Goal: Task Accomplishment & Management: Use online tool/utility

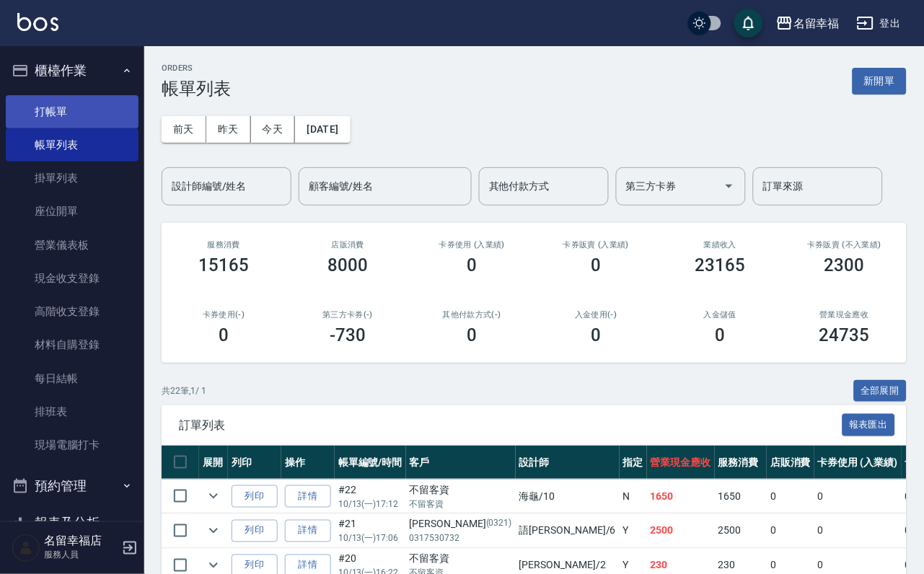
click at [71, 101] on ul "打帳單 帳單列表 掛單列表 座位開單 營業儀表板 現金收支登錄 高階收支登錄 材料自購登錄 每日結帳 排班表 現場電腦打卡" at bounding box center [72, 278] width 133 height 379
click at [65, 113] on link "打帳單" at bounding box center [72, 111] width 133 height 33
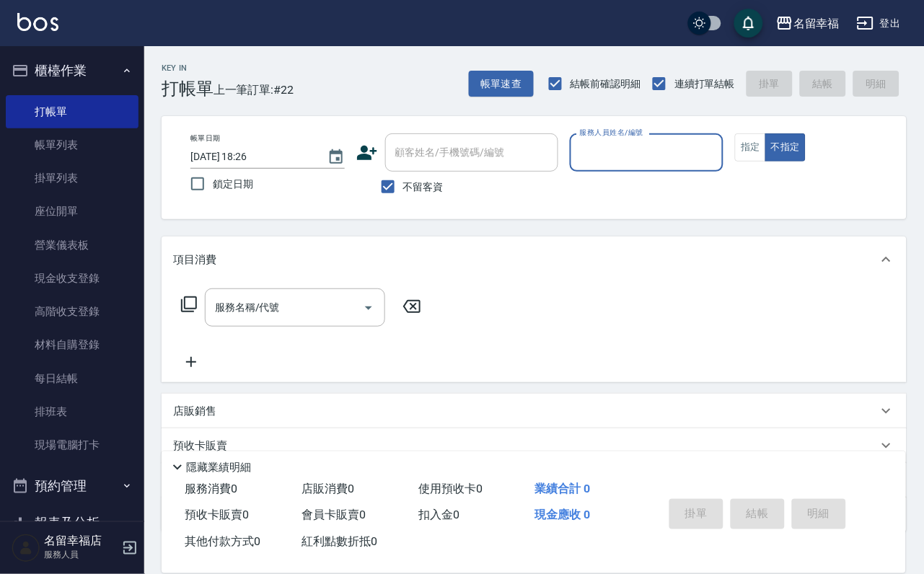
click at [186, 459] on icon at bounding box center [177, 467] width 17 height 17
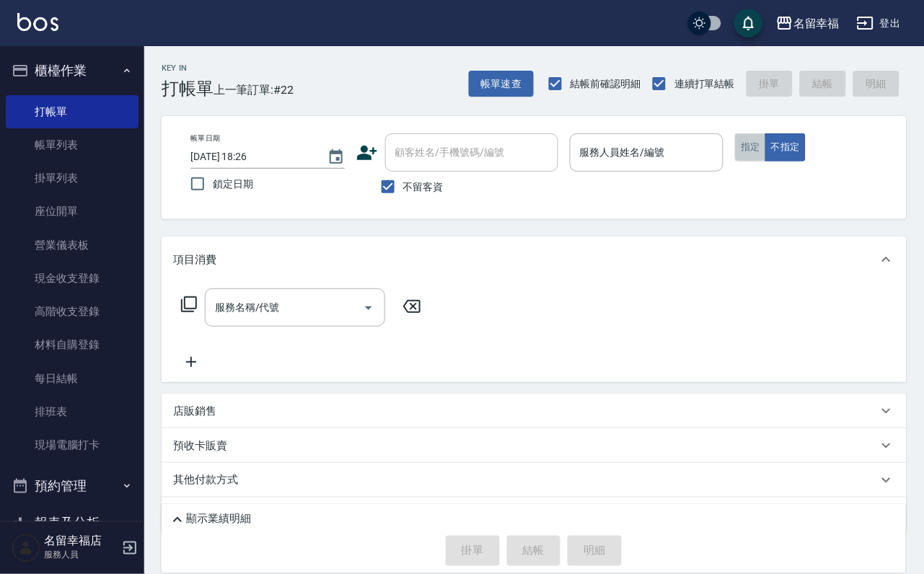
drag, startPoint x: 832, startPoint y: 170, endPoint x: 811, endPoint y: 185, distance: 25.4
click at [766, 162] on button "指定" at bounding box center [750, 147] width 31 height 28
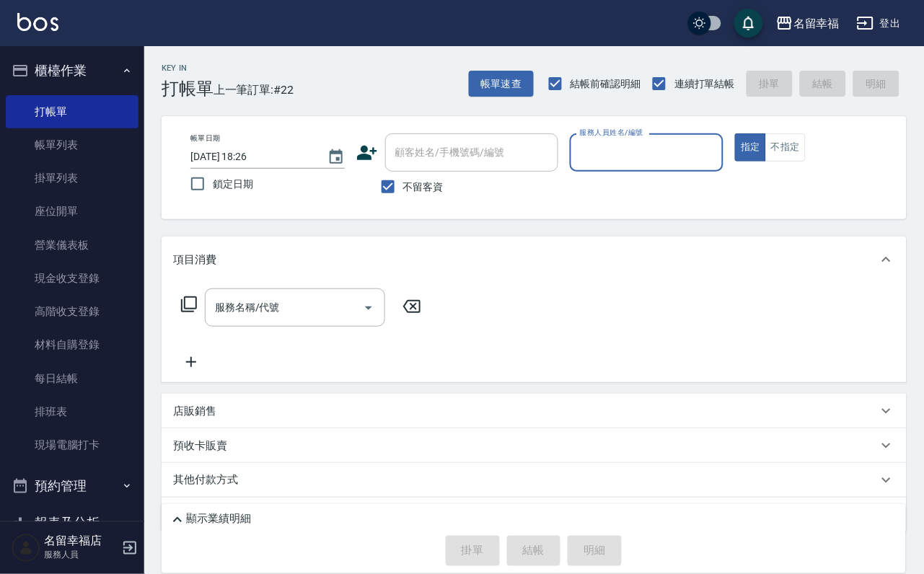
click at [735, 133] on button "指定" at bounding box center [750, 147] width 31 height 28
type button "true"
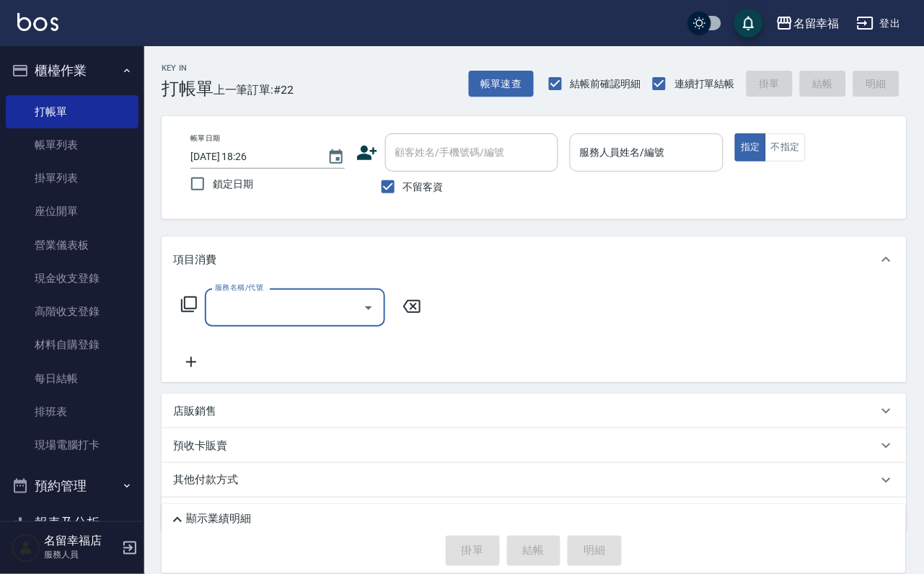
click at [718, 158] on input "服務人員姓名/編號" at bounding box center [646, 152] width 141 height 25
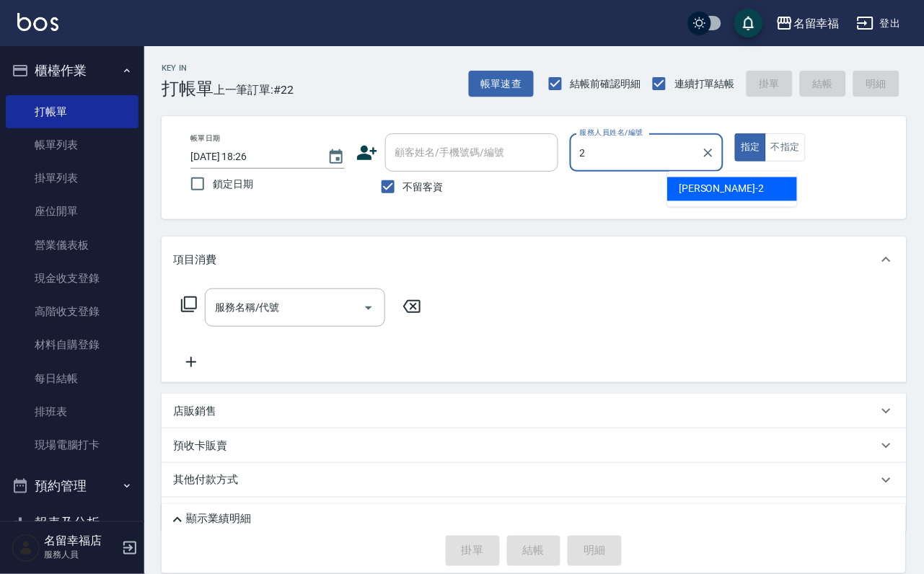
type input "碧涵-2"
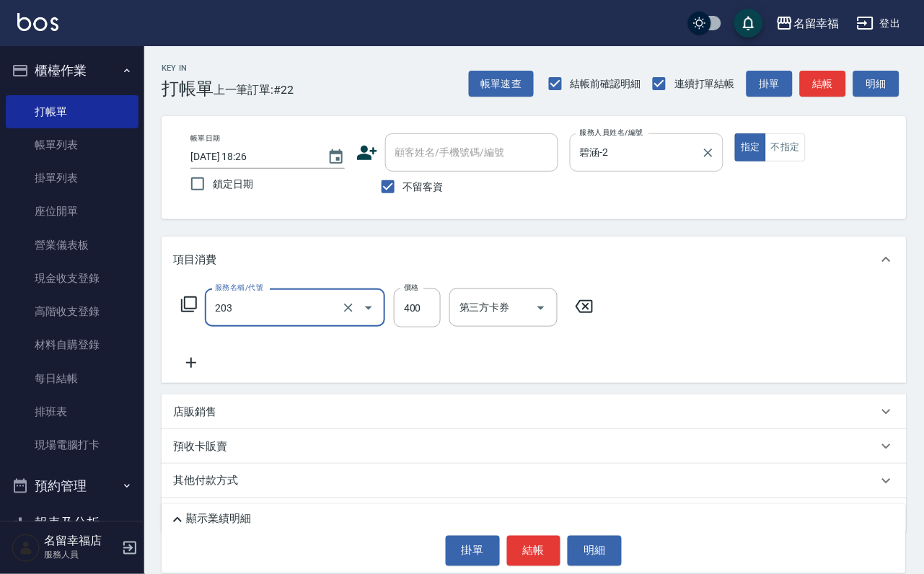
type input "."
type input "指定單剪(203)"
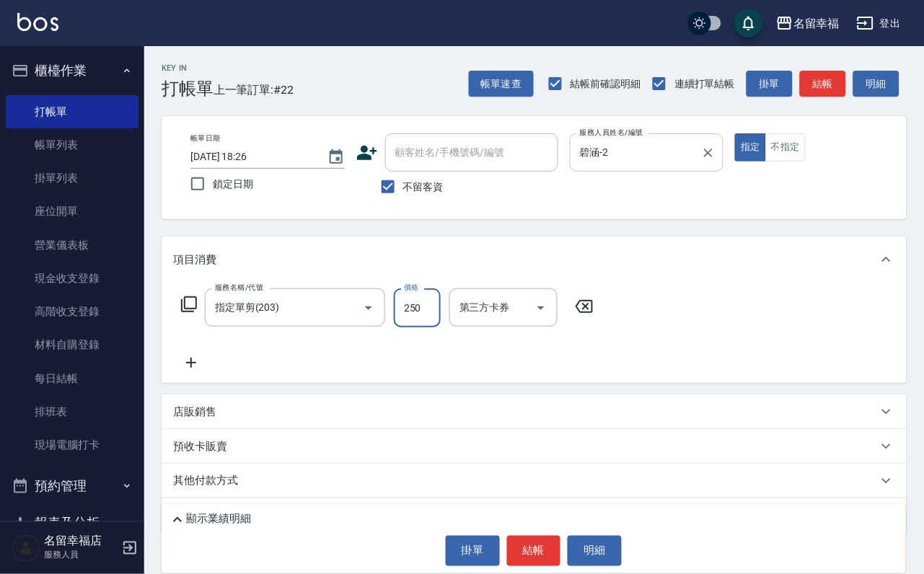
type input "250"
click at [530, 536] on button "結帳" at bounding box center [534, 551] width 54 height 30
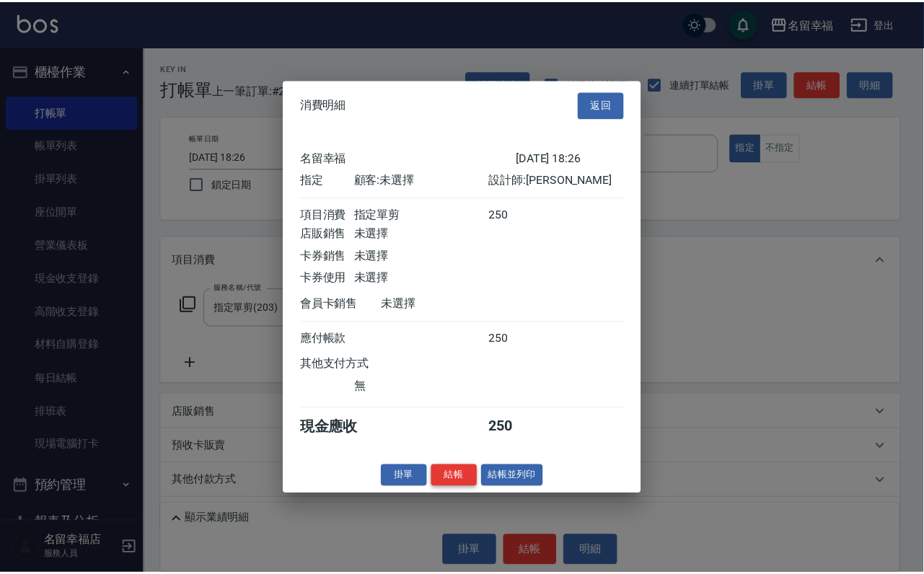
scroll to position [178, 0]
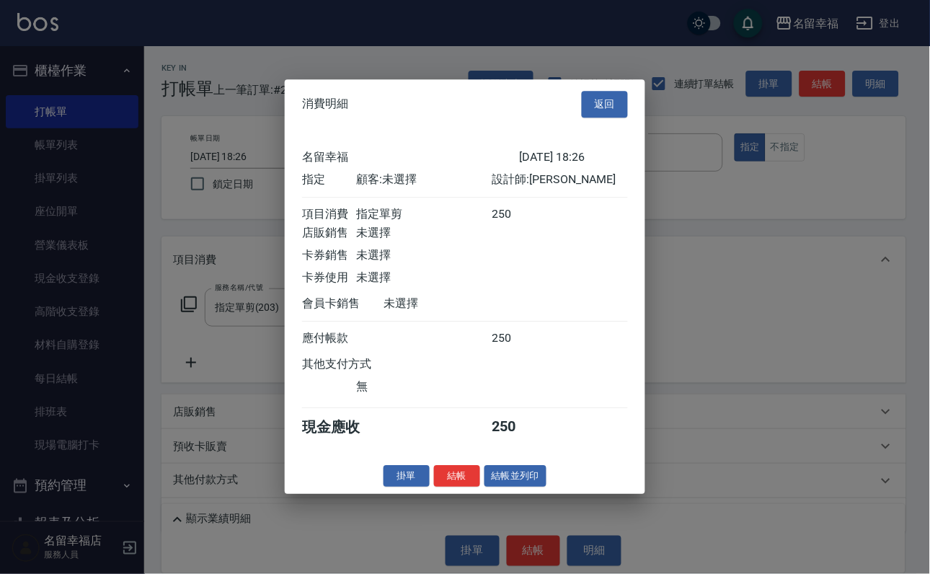
click at [436, 488] on button "結帳" at bounding box center [457, 476] width 46 height 22
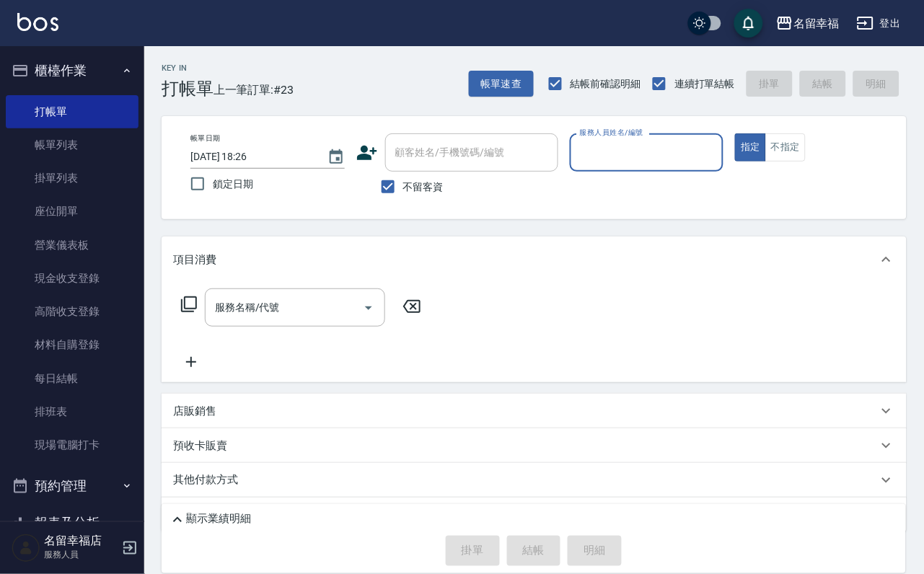
click at [702, 141] on input "服務人員姓名/編號" at bounding box center [646, 152] width 141 height 25
type input "[PERSON_NAME]-3"
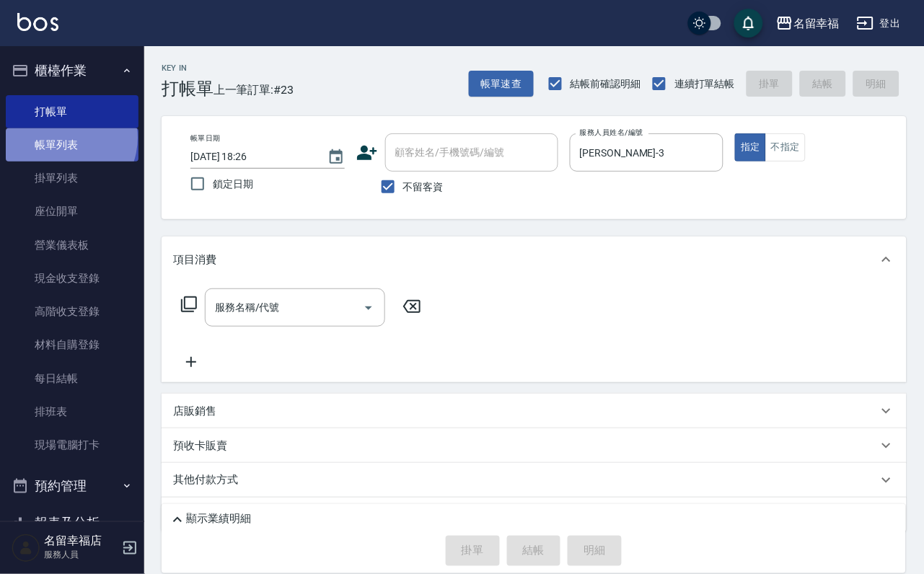
click at [61, 146] on link "帳單列表" at bounding box center [72, 144] width 133 height 33
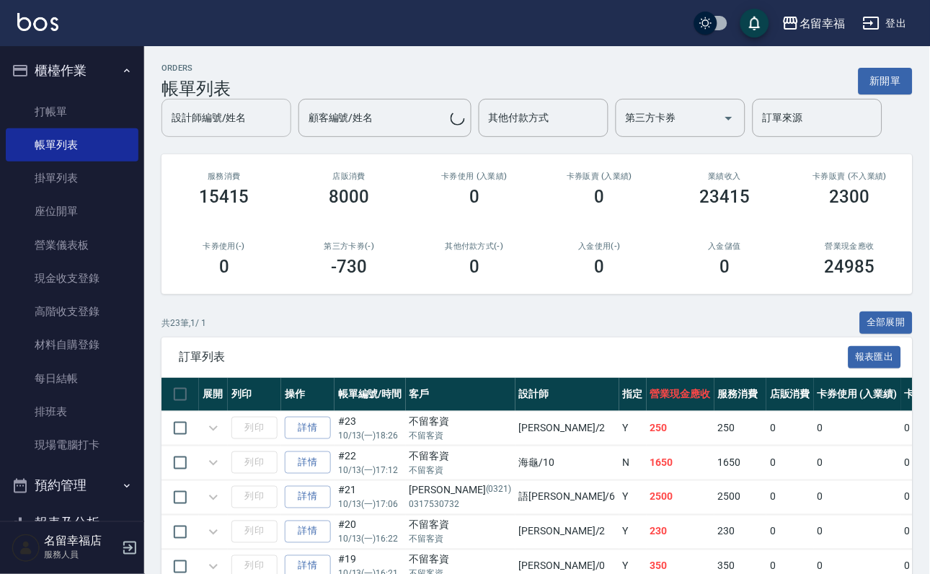
click at [240, 136] on div "設計師編號/姓名" at bounding box center [227, 118] width 130 height 38
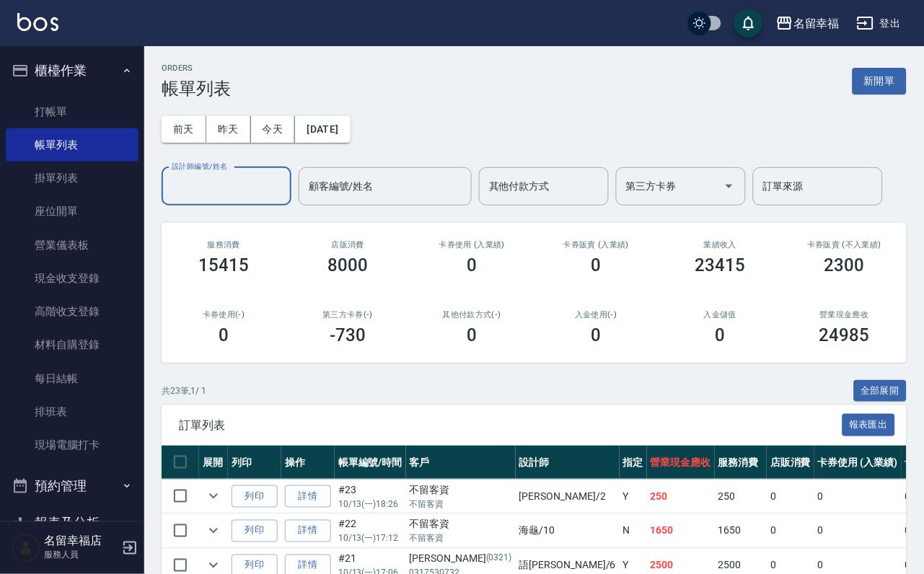
click at [239, 182] on input "設計師編號/姓名" at bounding box center [226, 186] width 117 height 25
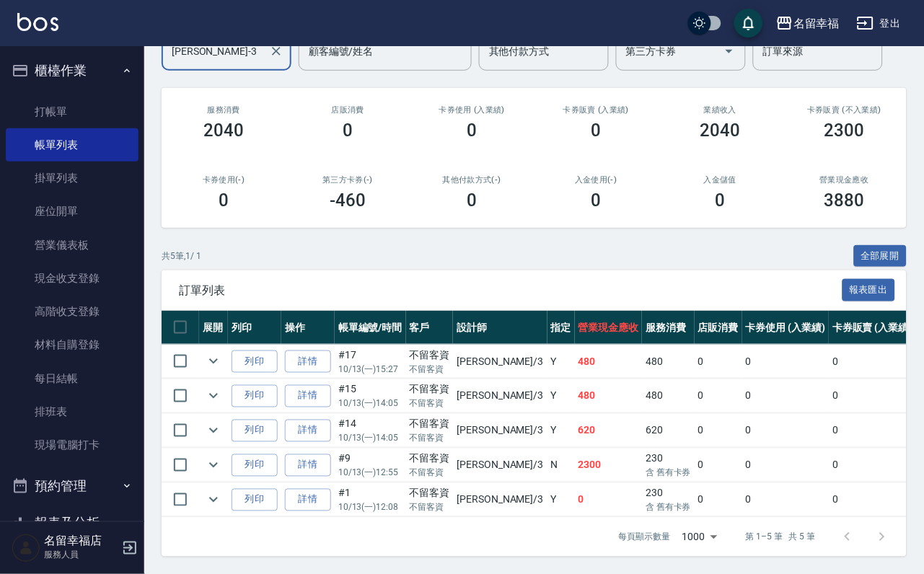
scroll to position [257, 0]
type input "[PERSON_NAME]-3"
click at [218, 428] on icon "expand row" at bounding box center [213, 430] width 9 height 5
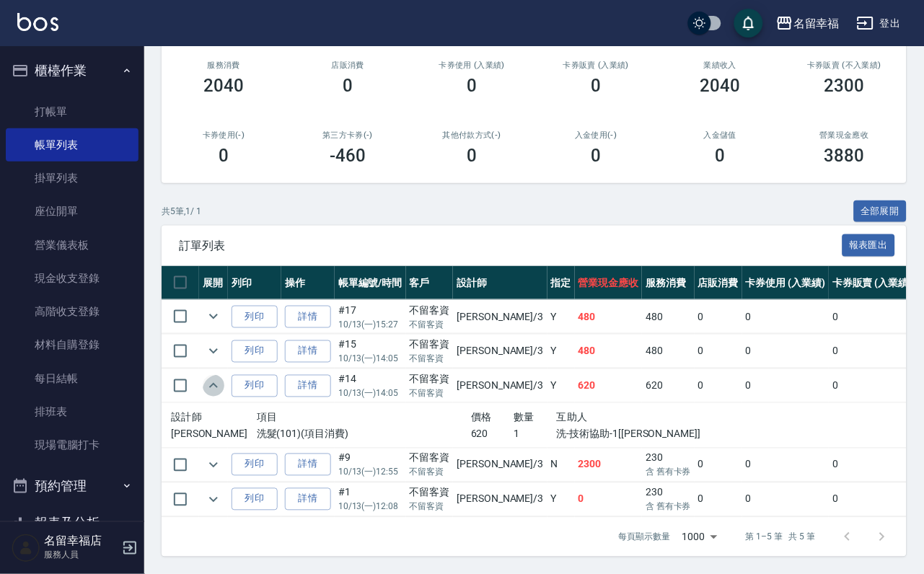
click at [222, 378] on icon "expand row" at bounding box center [213, 385] width 17 height 17
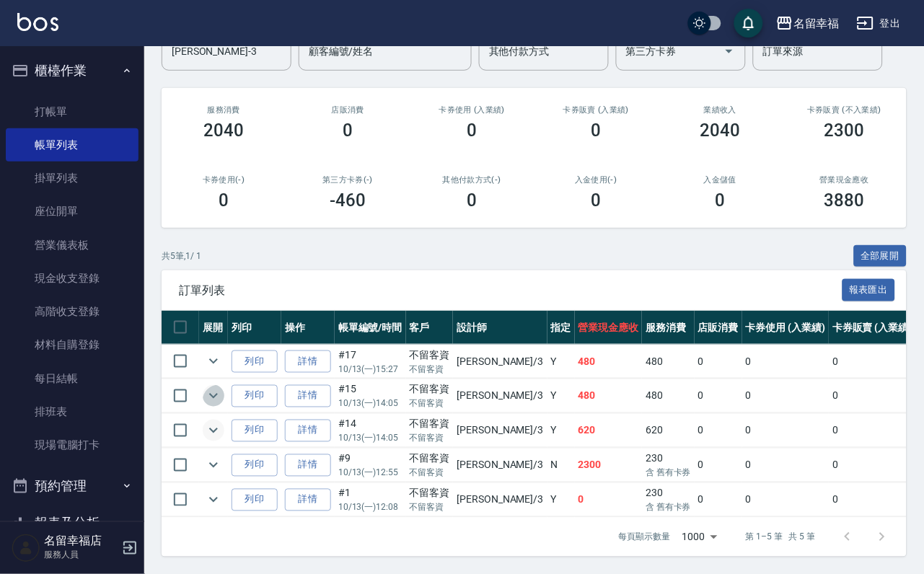
click at [222, 387] on icon "expand row" at bounding box center [213, 395] width 17 height 17
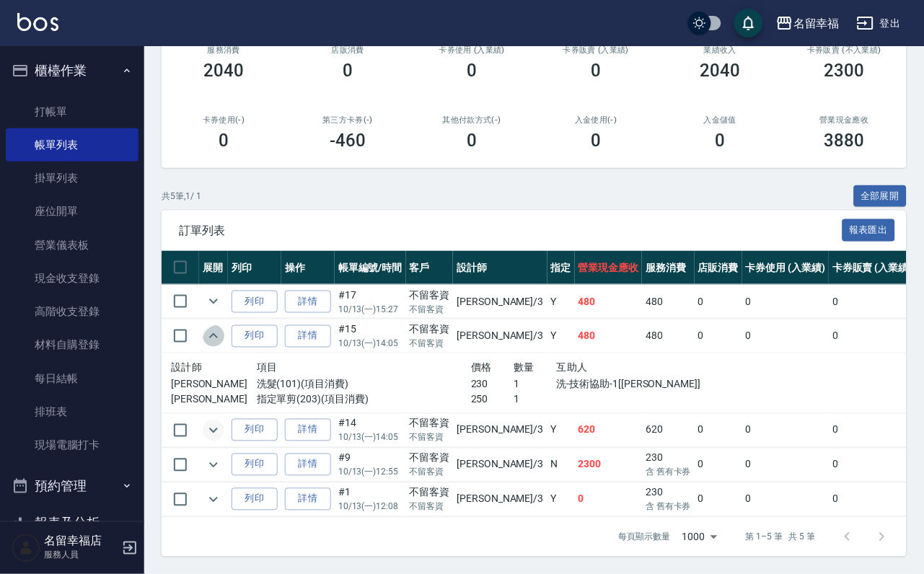
click at [222, 341] on icon "expand row" at bounding box center [213, 335] width 17 height 17
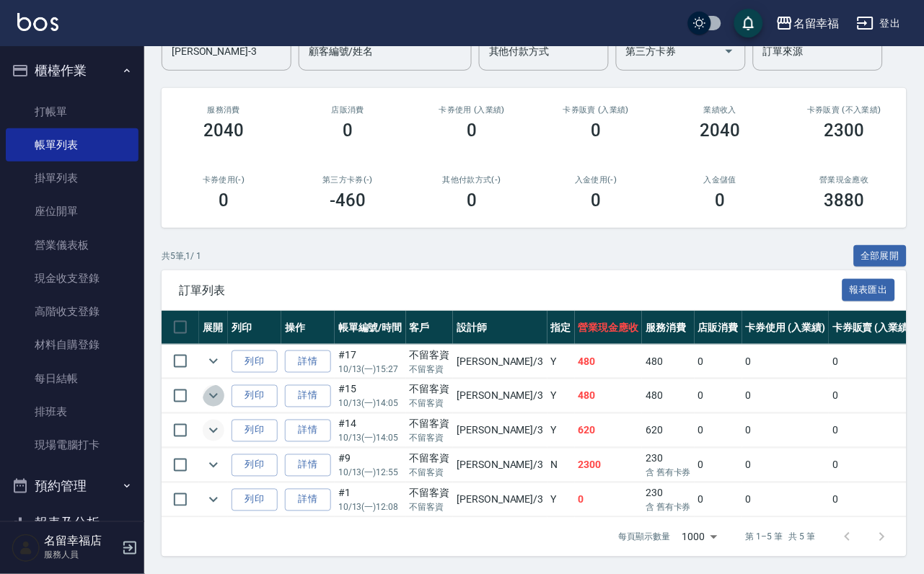
click at [222, 387] on icon "expand row" at bounding box center [213, 395] width 17 height 17
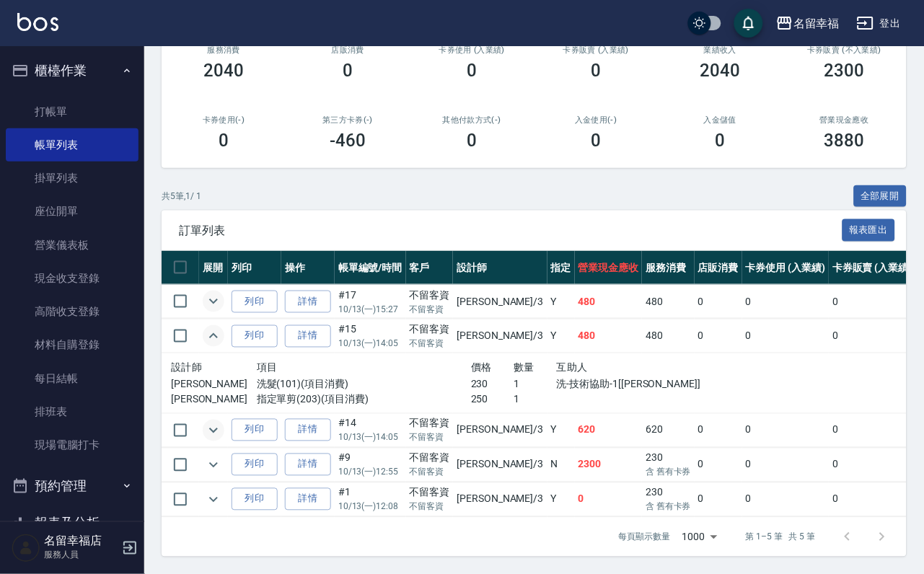
click at [222, 293] on icon "expand row" at bounding box center [213, 301] width 17 height 17
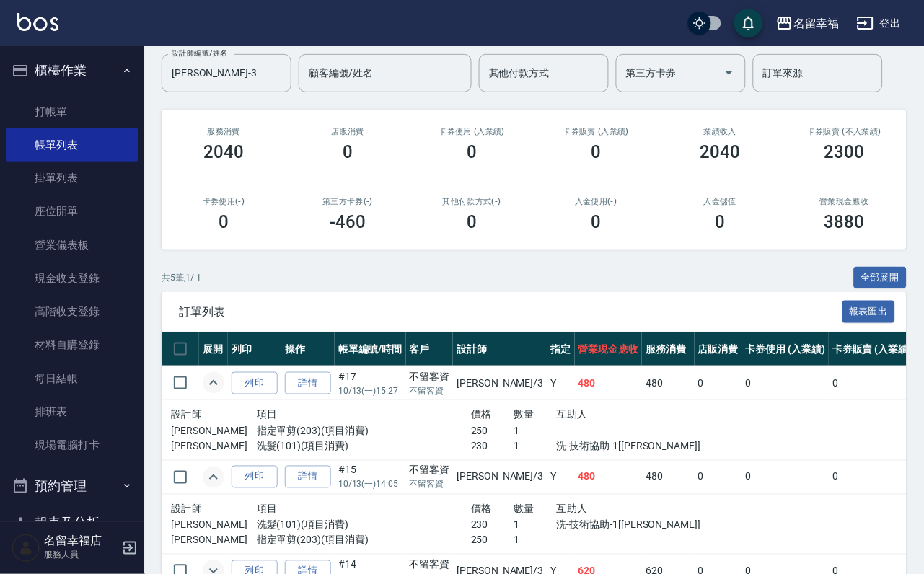
scroll to position [216, 0]
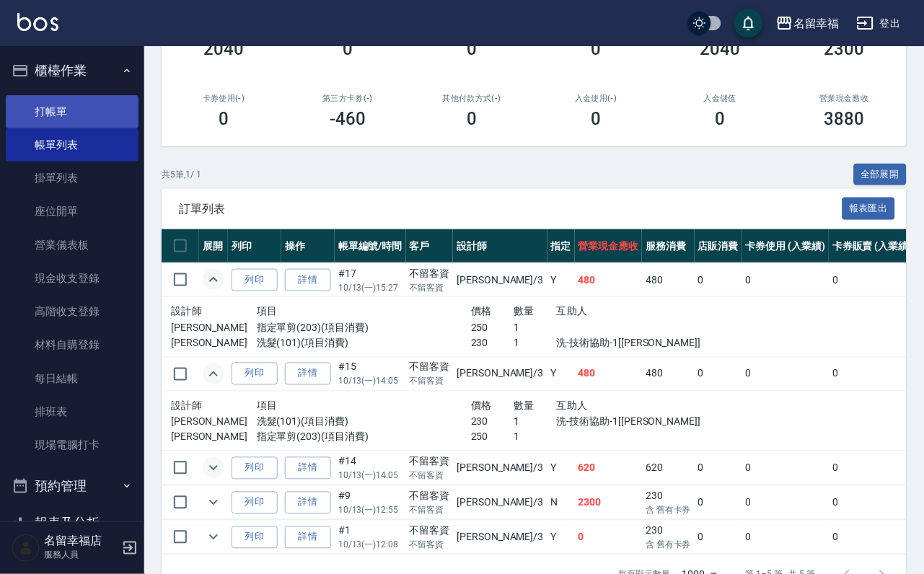
click at [89, 115] on link "打帳單" at bounding box center [72, 111] width 133 height 33
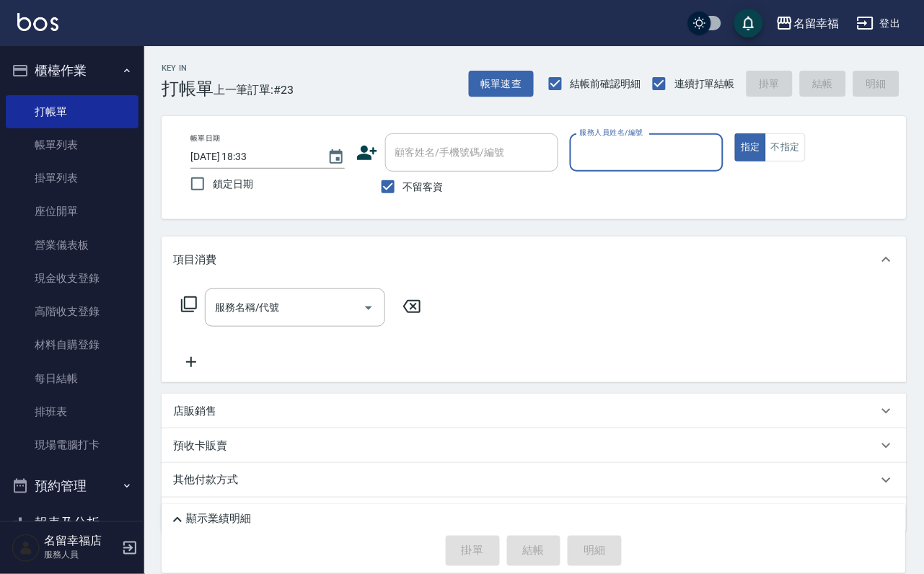
click at [724, 167] on div "服務人員姓名/編號" at bounding box center [647, 152] width 154 height 38
type input "[PERSON_NAME]-3"
type button "true"
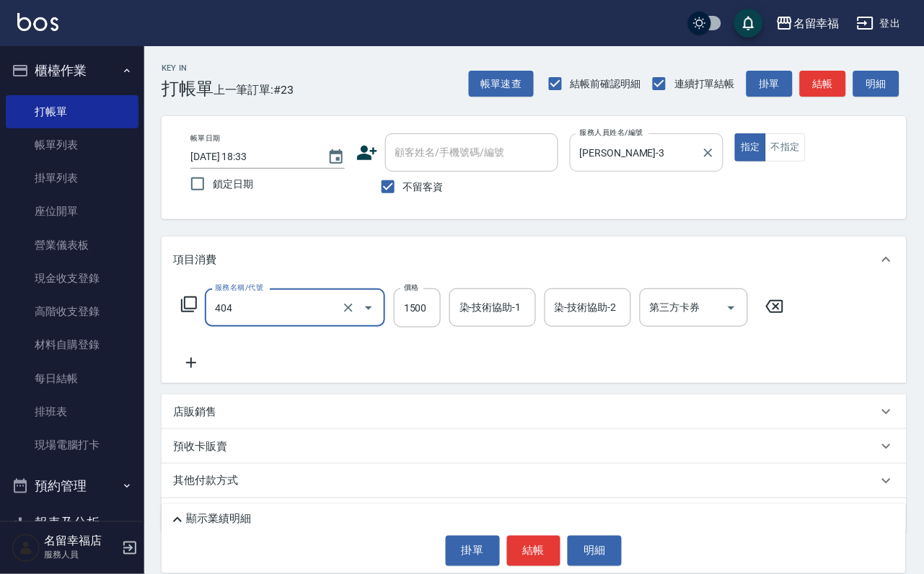
type input "設計染髮(404)"
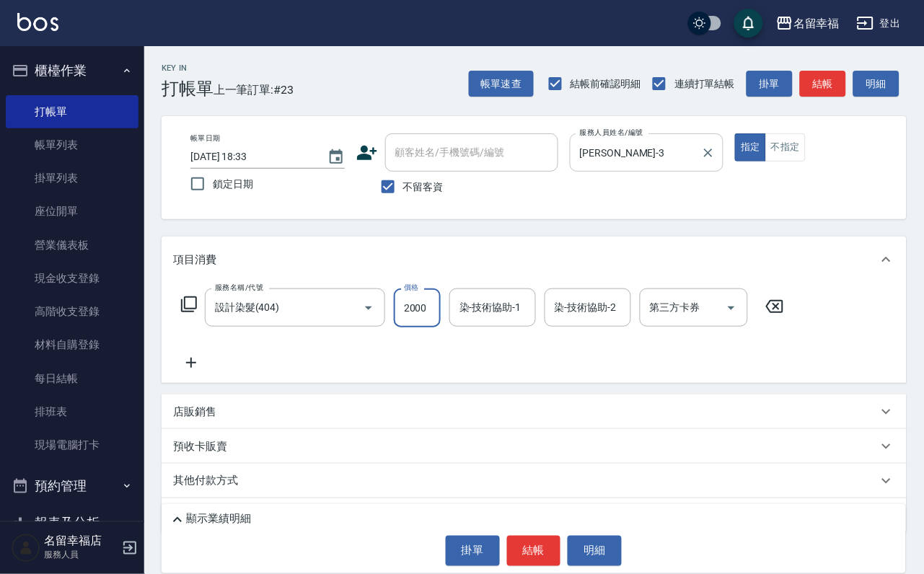
scroll to position [0, 1]
type input "2000"
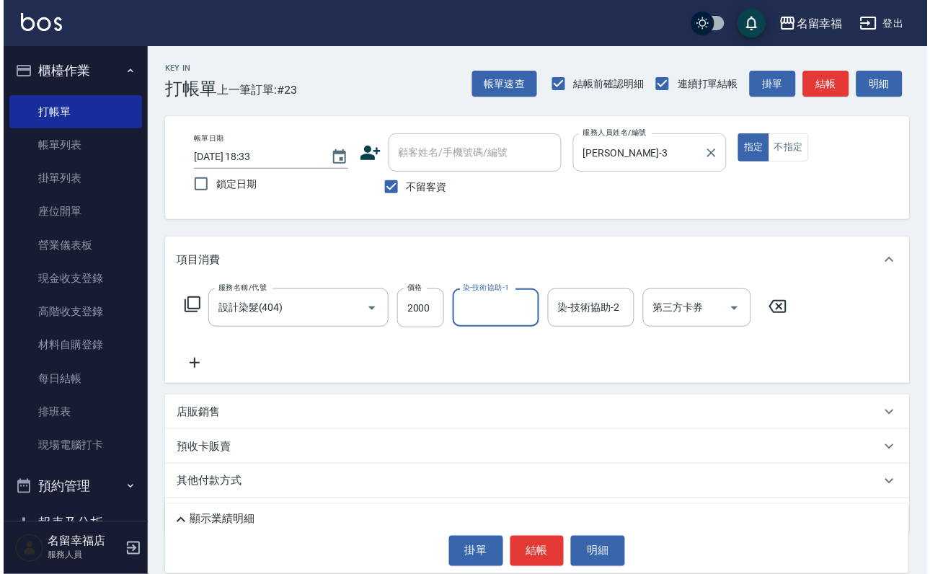
scroll to position [0, 0]
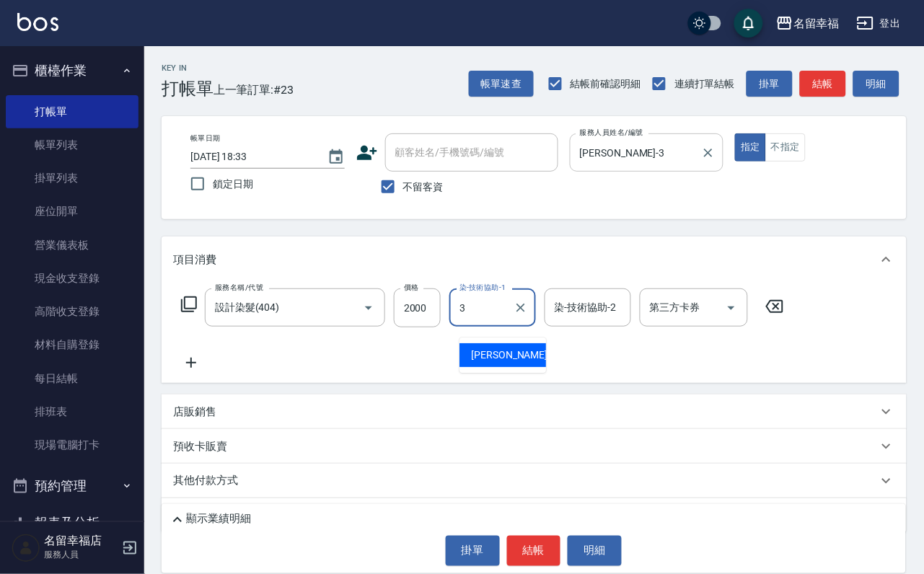
type input "[PERSON_NAME]-3"
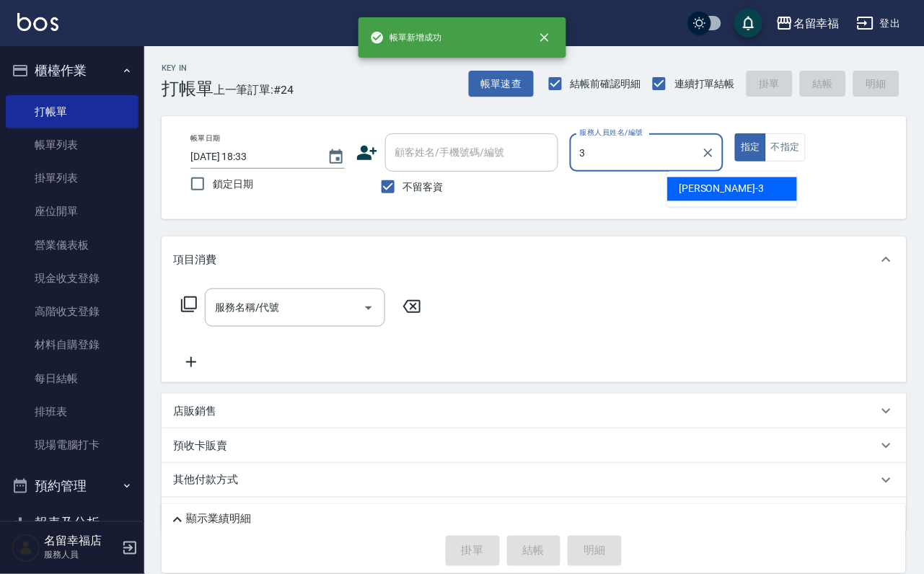
type input "[PERSON_NAME]-3"
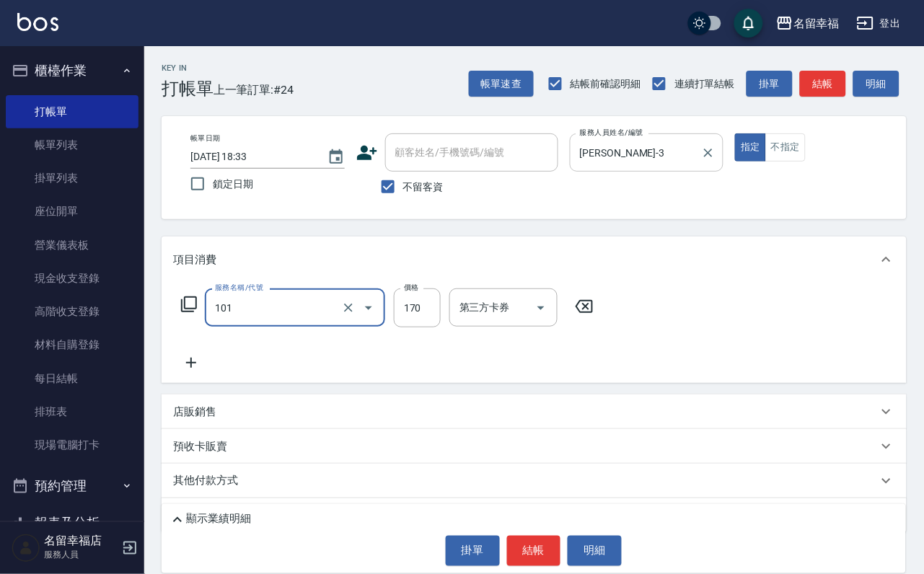
type input "洗髮(101)"
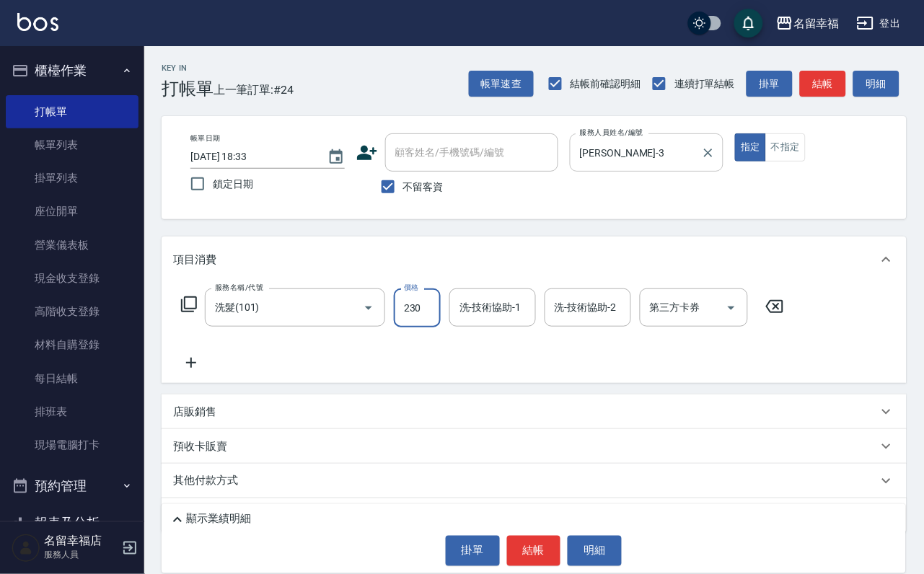
type input "230"
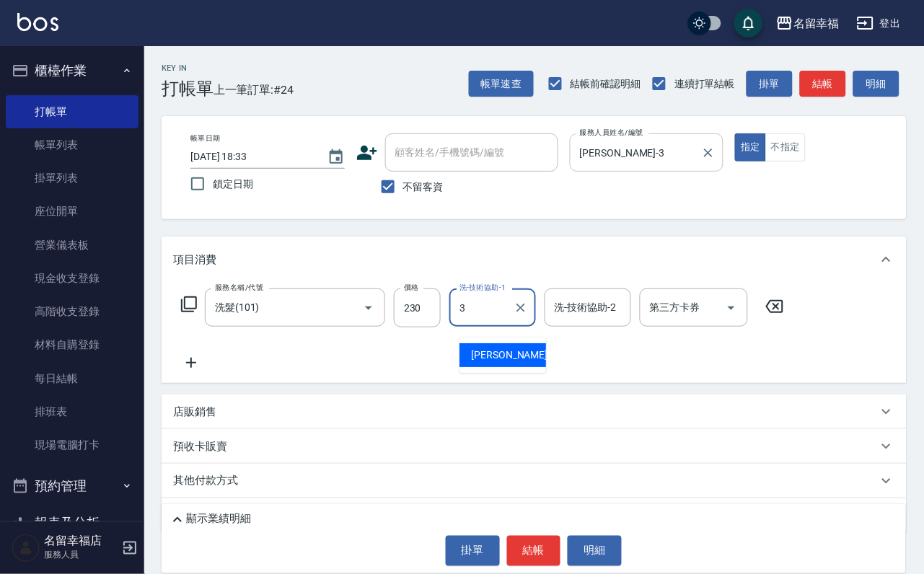
type input "[PERSON_NAME]-3"
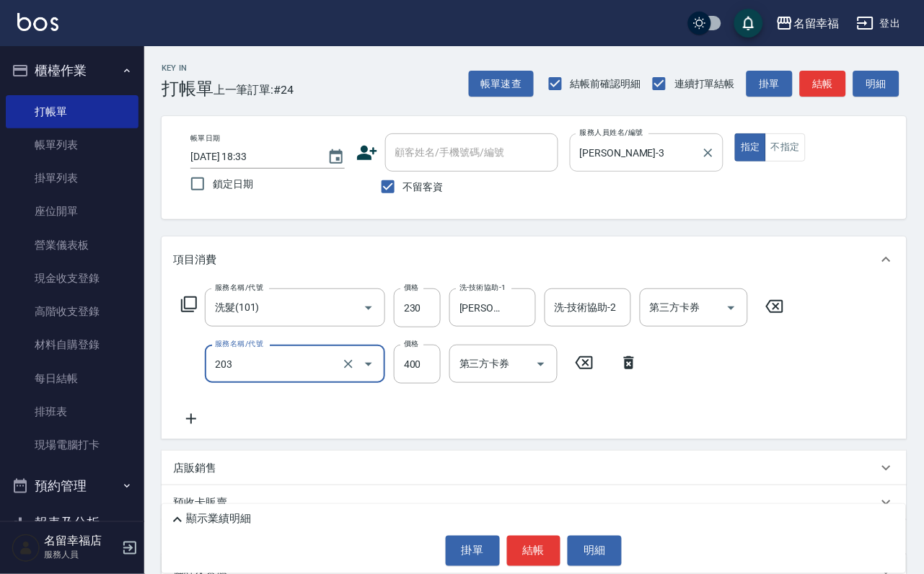
type input "指定單剪(203)"
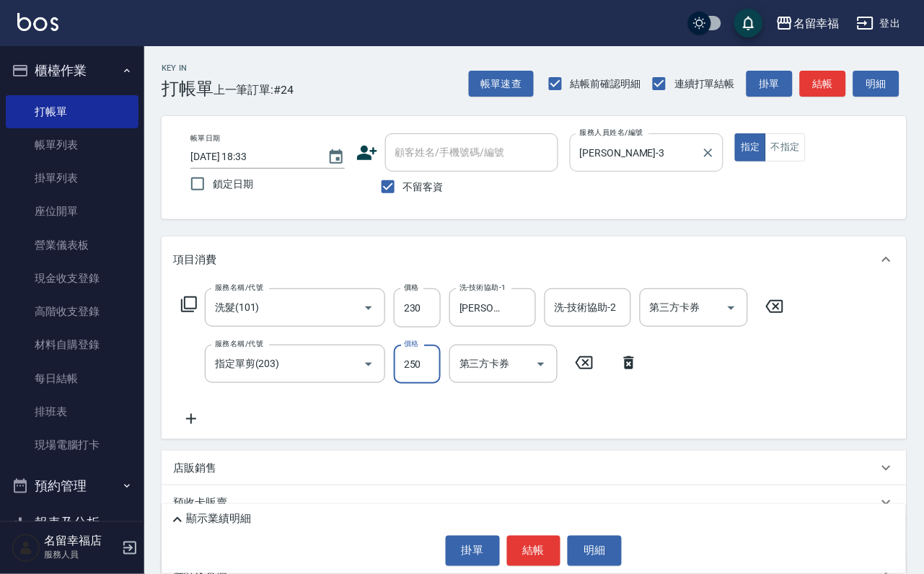
type input "250"
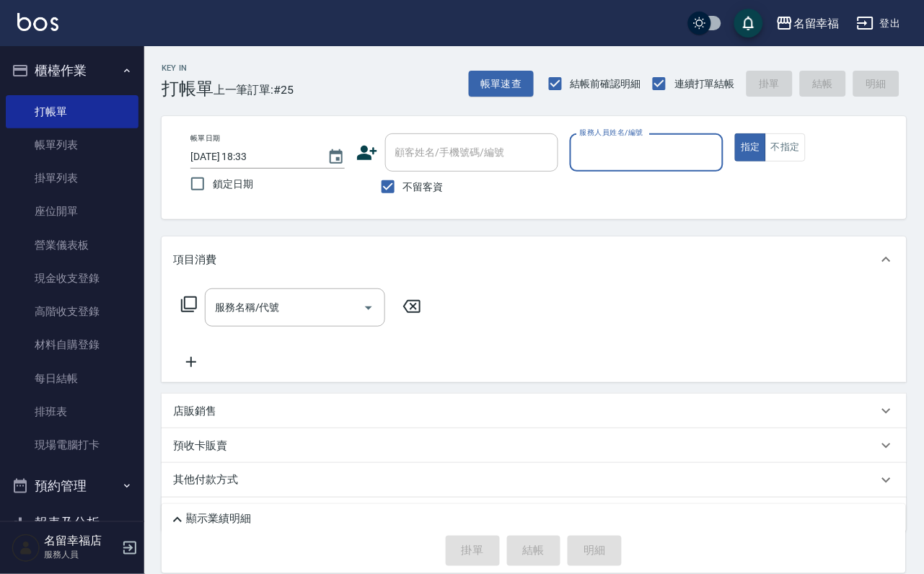
click at [891, 159] on div "帳單日期 [DATE] 18:33 鎖定日期 顧客姓名/手機號碼/編號 顧客姓名/手機號碼/編號 不留客資 服務人員姓名/編號 服務人員姓名/編號 指定 不指定" at bounding box center [534, 167] width 745 height 103
click at [806, 158] on button "不指定" at bounding box center [785, 147] width 40 height 28
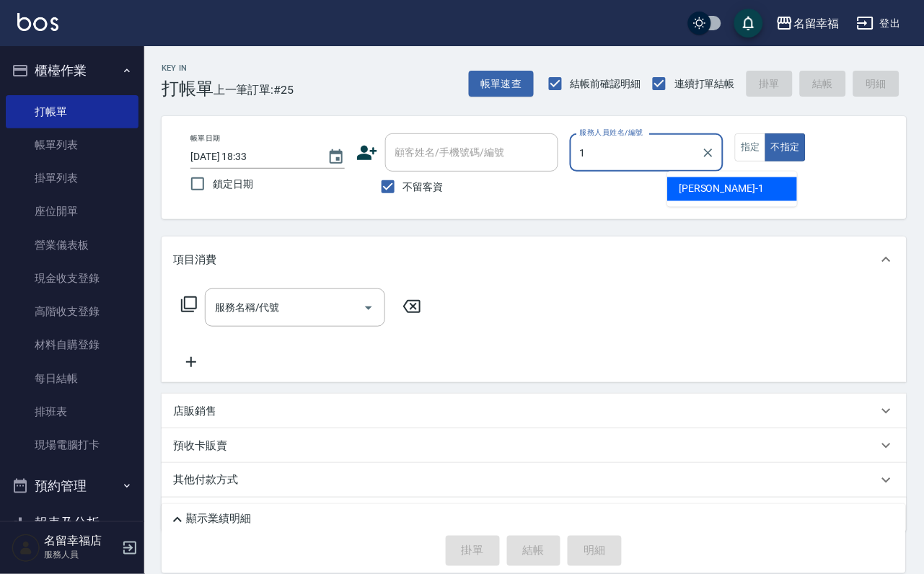
type input "[PERSON_NAME]-1"
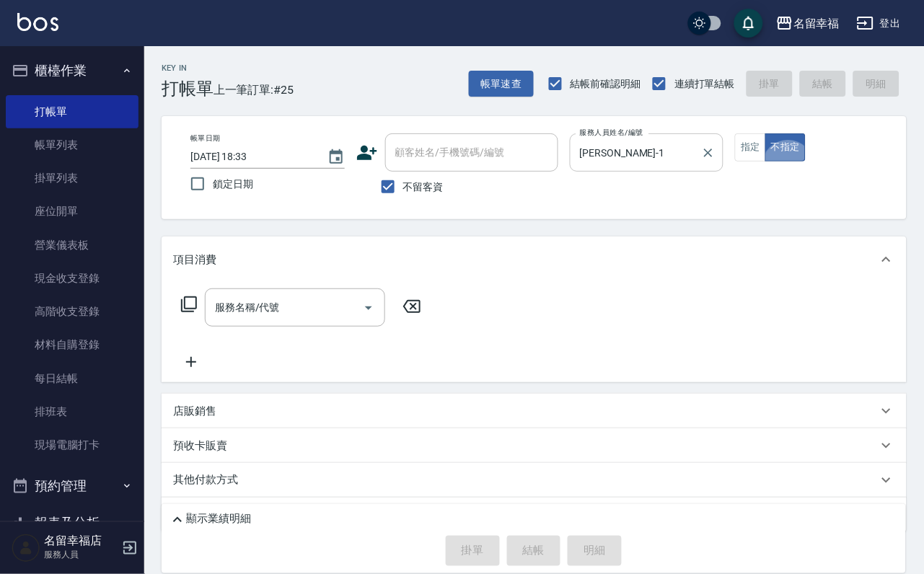
type button "false"
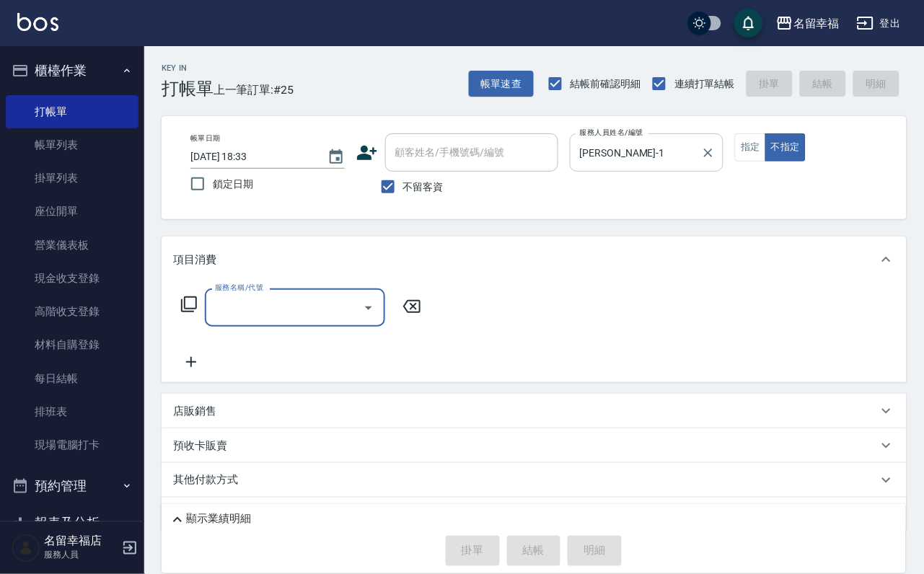
click at [696, 164] on input "[PERSON_NAME]-1" at bounding box center [636, 152] width 120 height 25
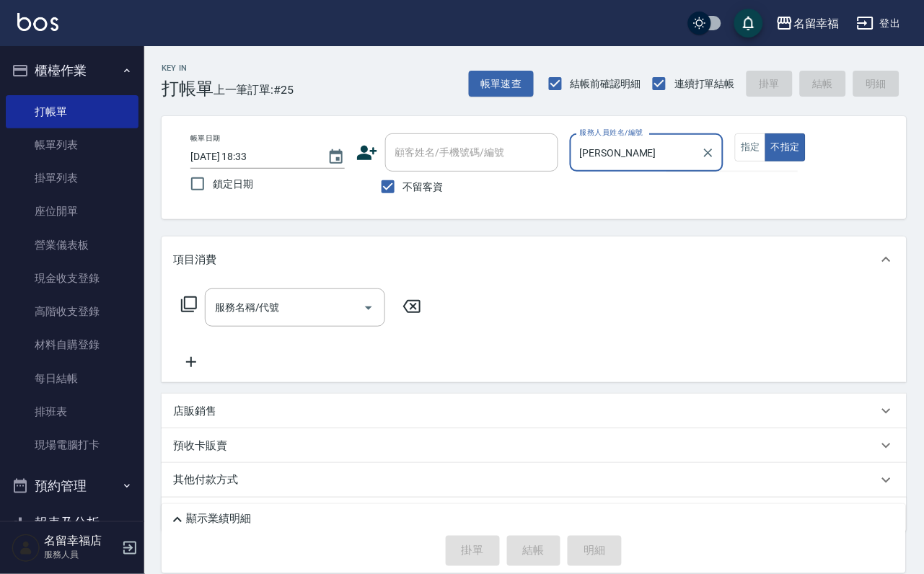
type input "珮"
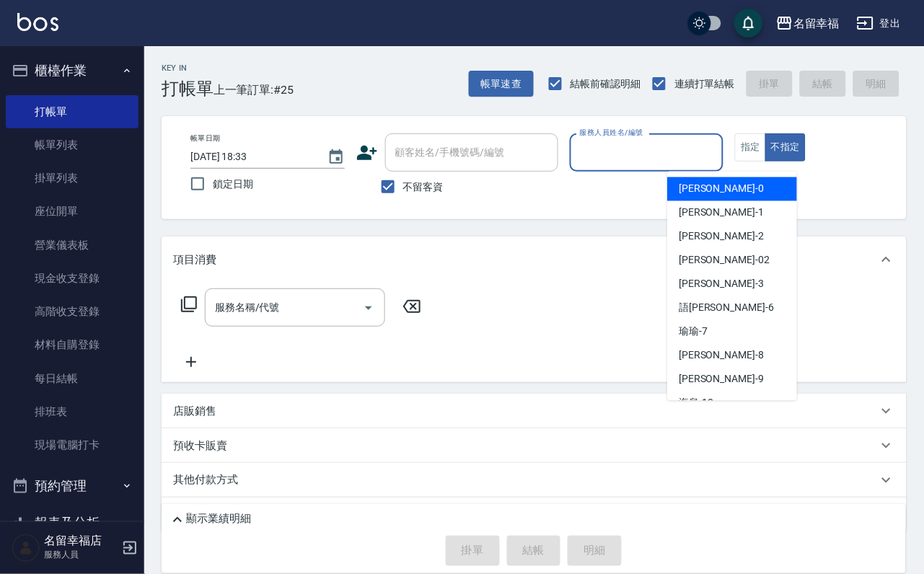
type input "2"
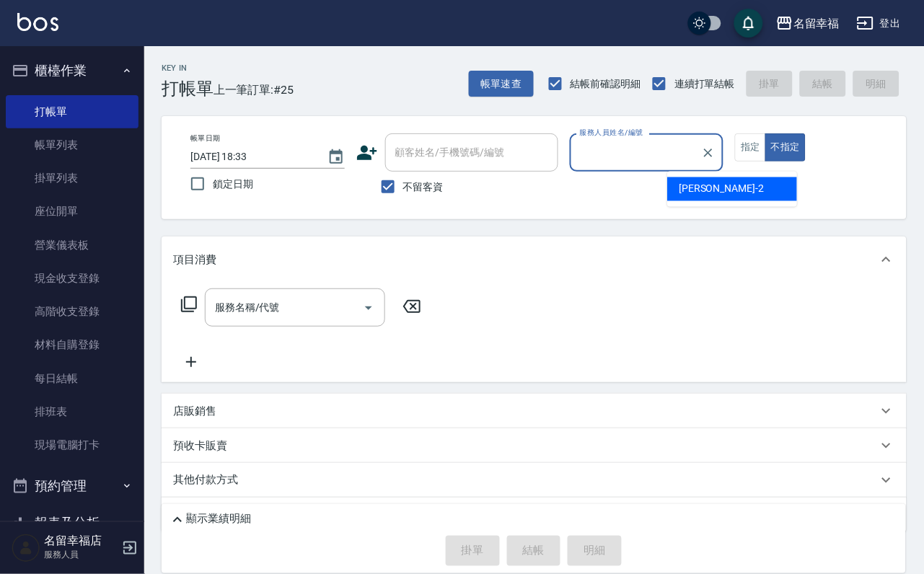
type input "小靜-0"
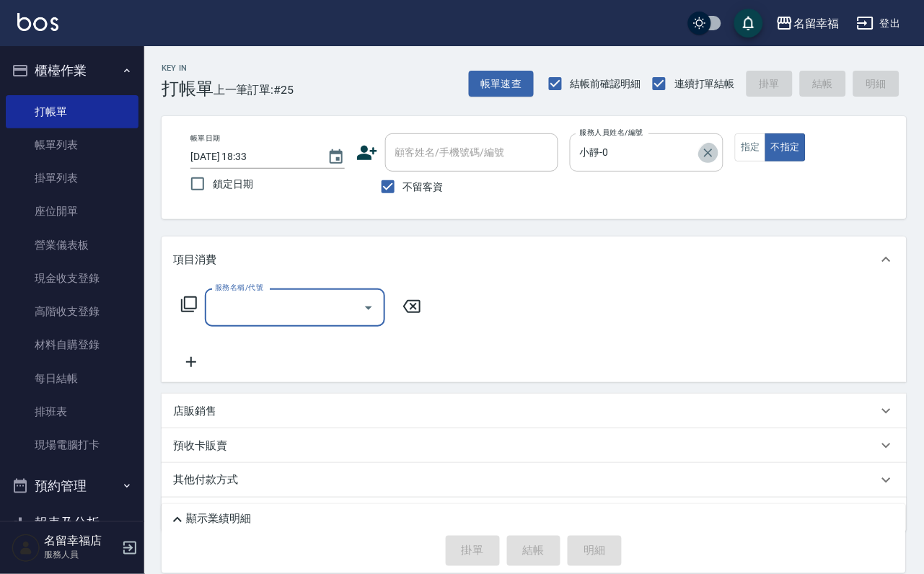
click at [713, 149] on icon "Clear" at bounding box center [709, 153] width 9 height 9
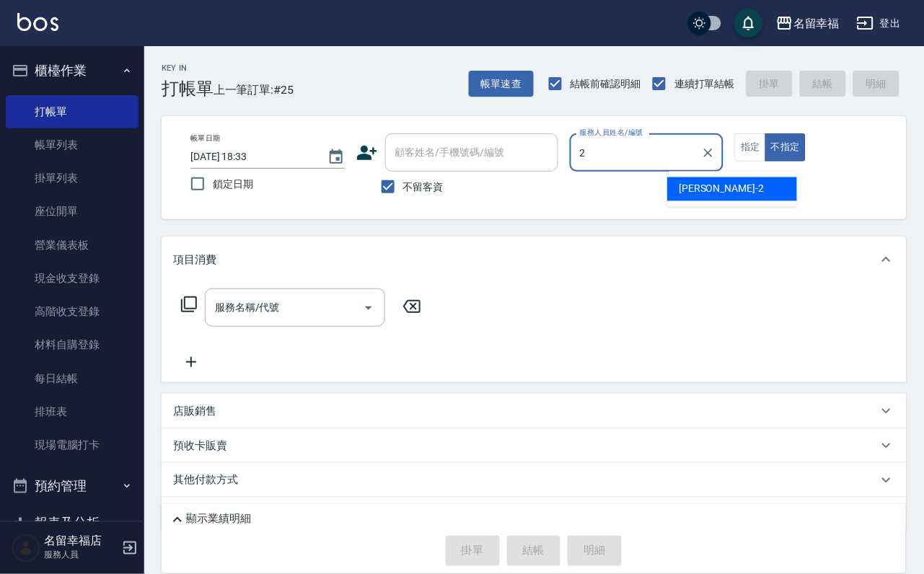
type input "碧涵-2"
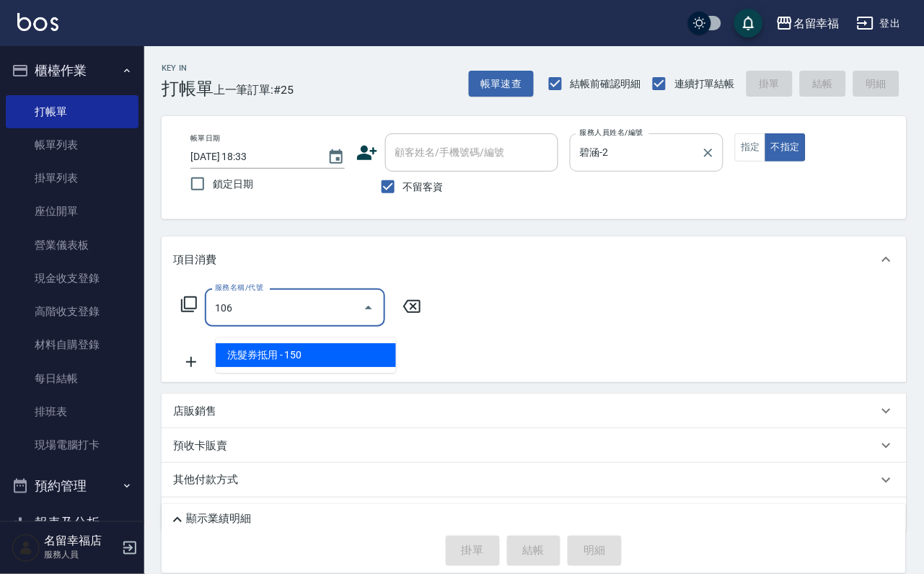
type input "洗髮券抵用(106)"
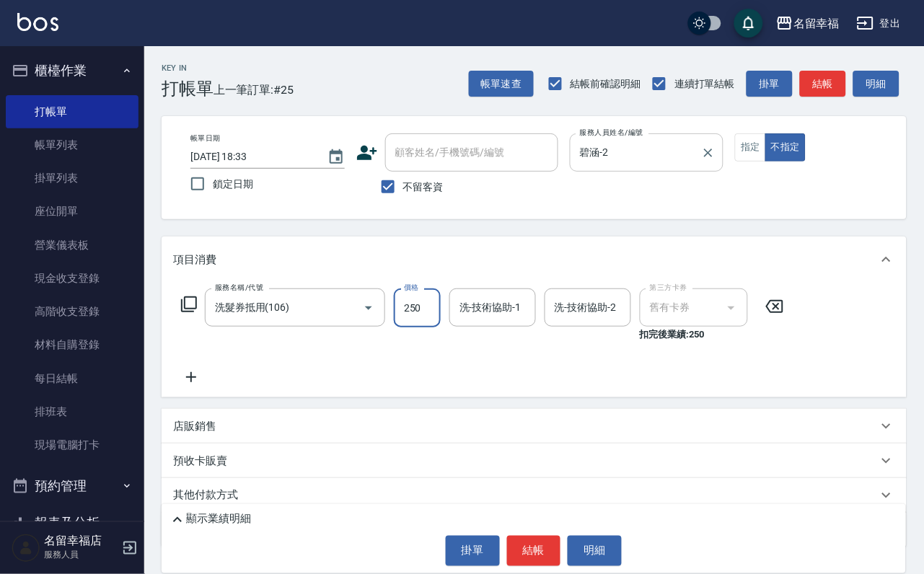
type input "250"
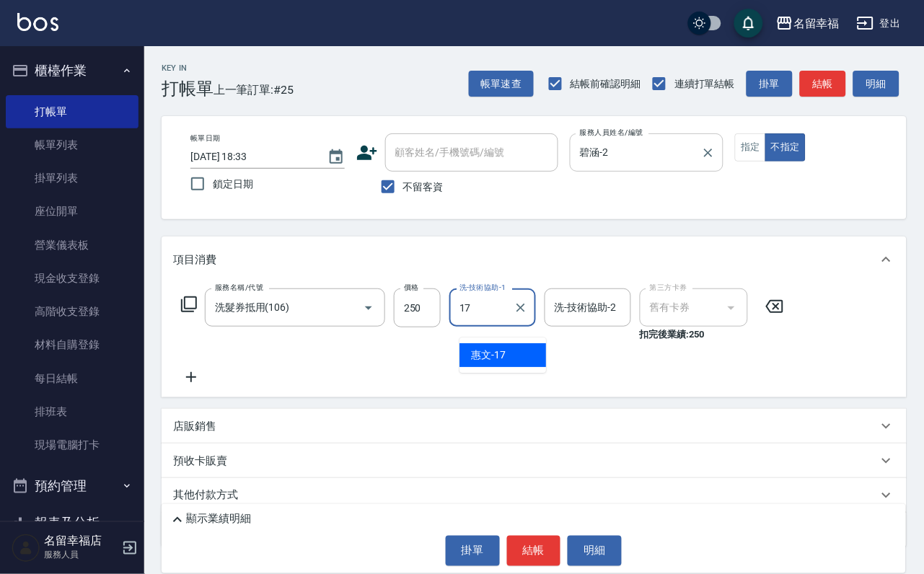
type input "惠文-17"
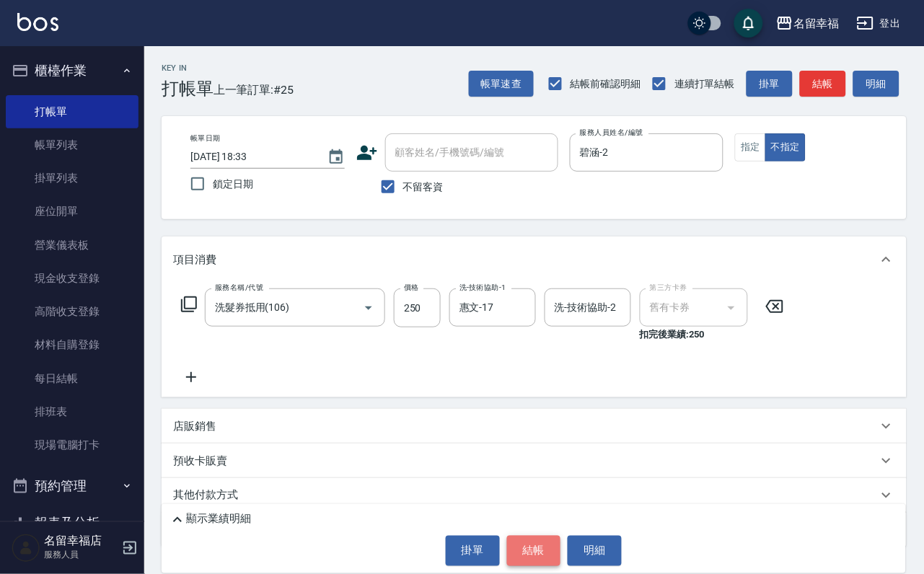
click at [518, 552] on button "結帳" at bounding box center [534, 551] width 54 height 30
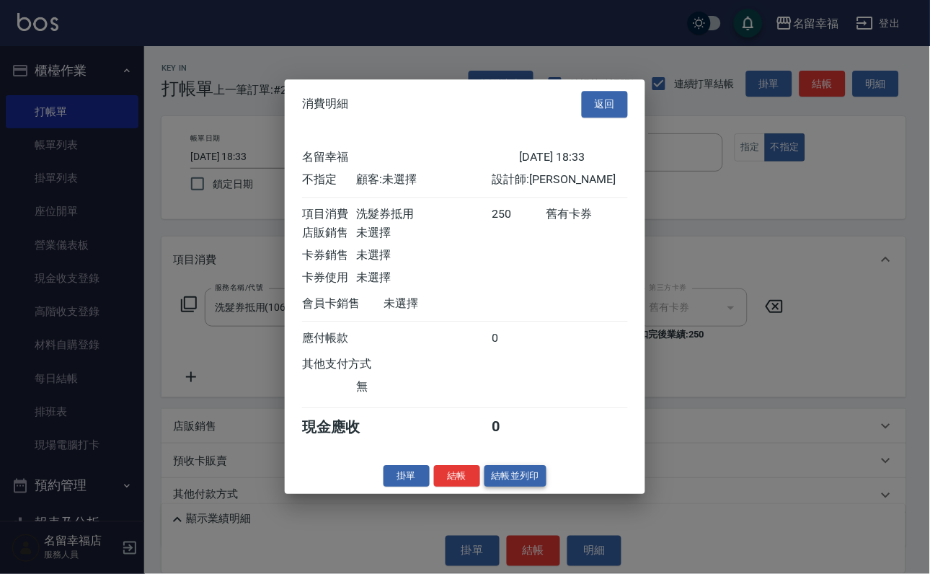
scroll to position [205, 0]
click at [434, 488] on button "結帳" at bounding box center [457, 476] width 46 height 22
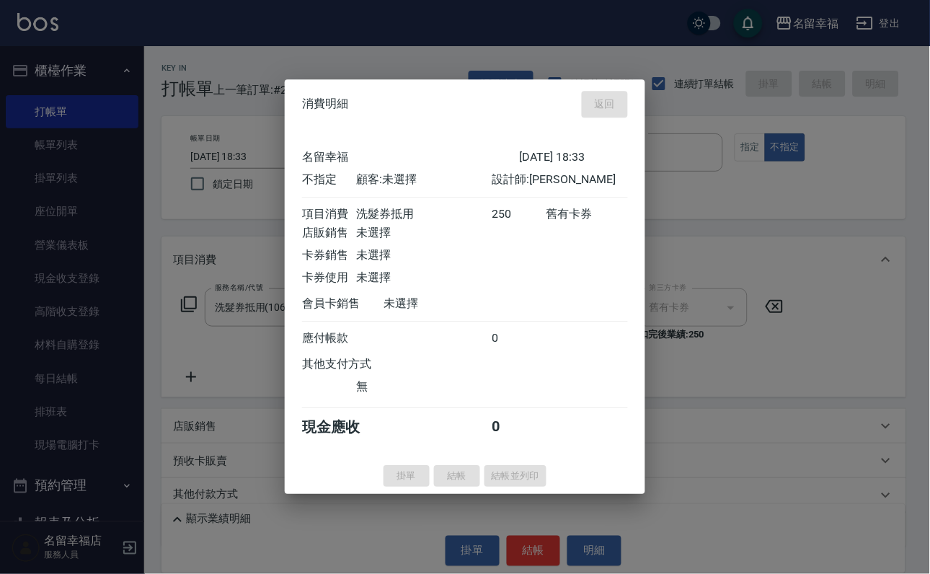
type input "[DATE] 18:51"
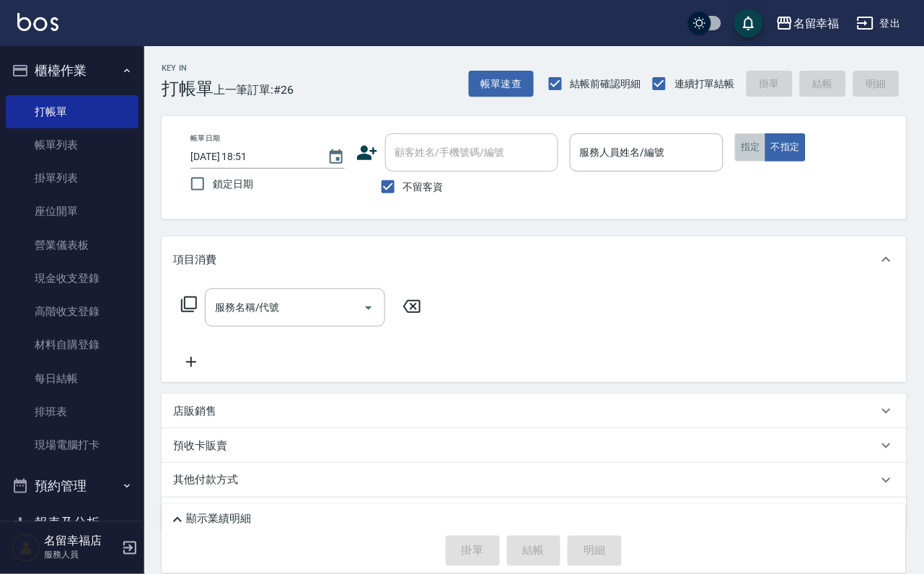
click at [766, 151] on button "指定" at bounding box center [750, 147] width 31 height 28
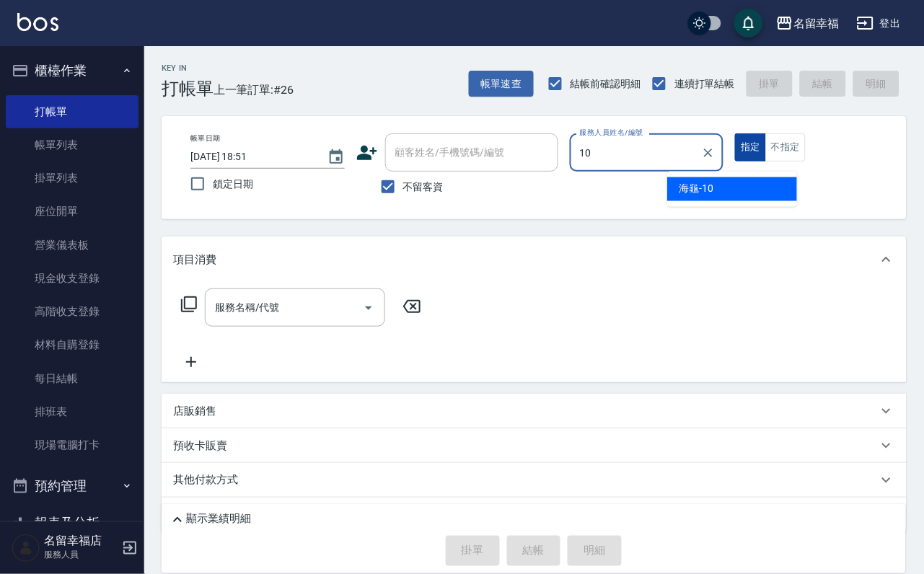
type input "海龜-10"
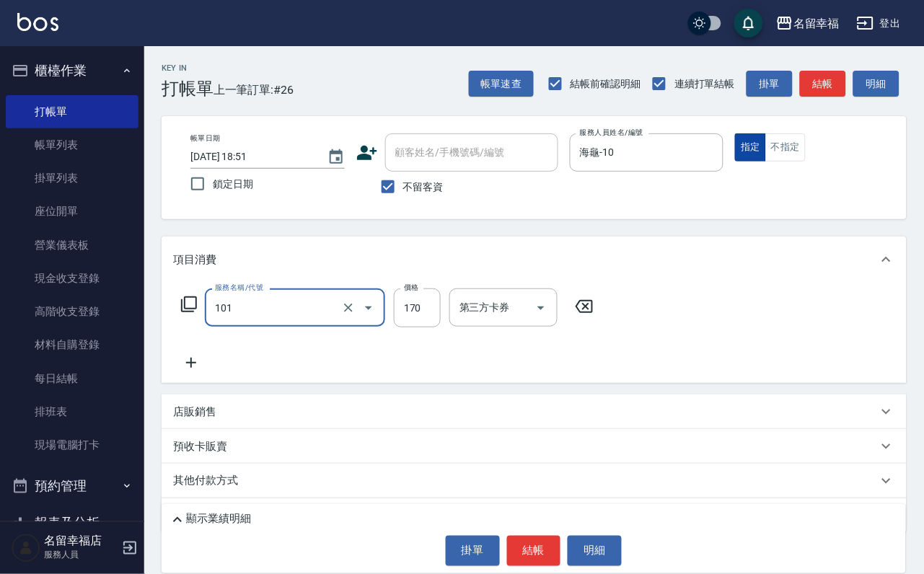
type input "洗髮(101)"
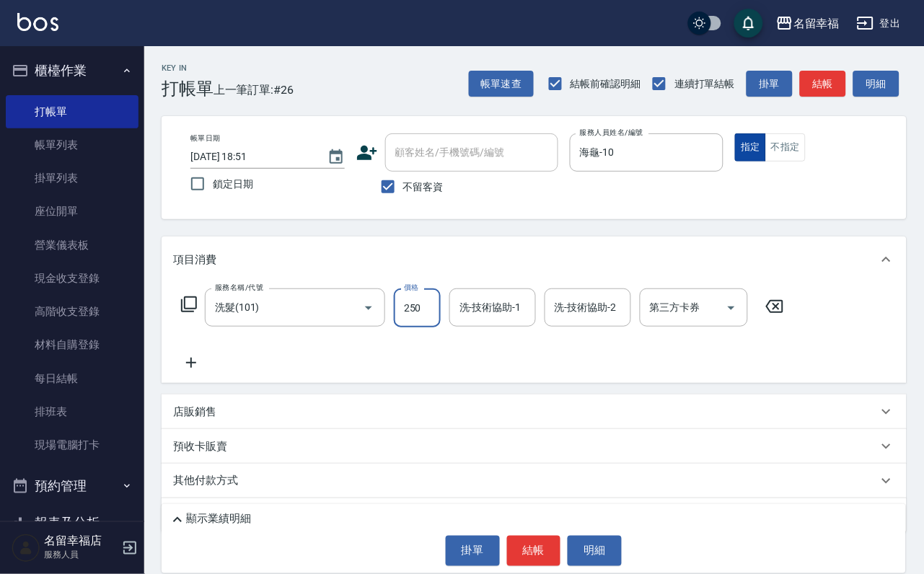
type input "250"
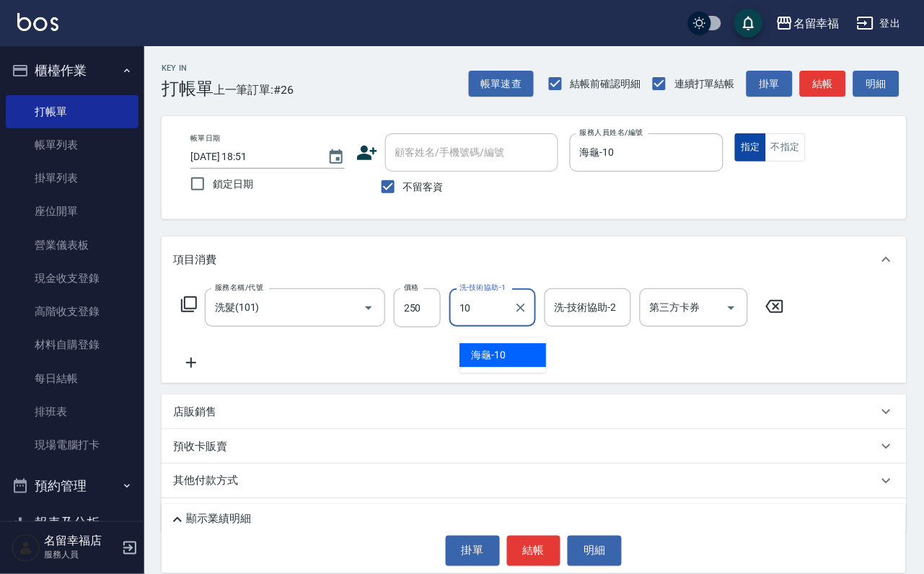
type input "海龜-10"
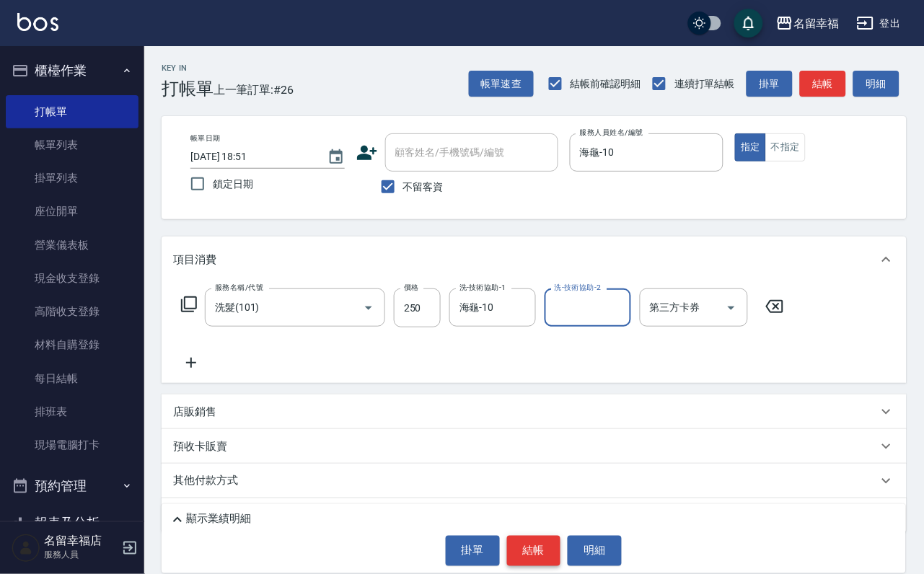
click at [532, 547] on button "結帳" at bounding box center [534, 551] width 54 height 30
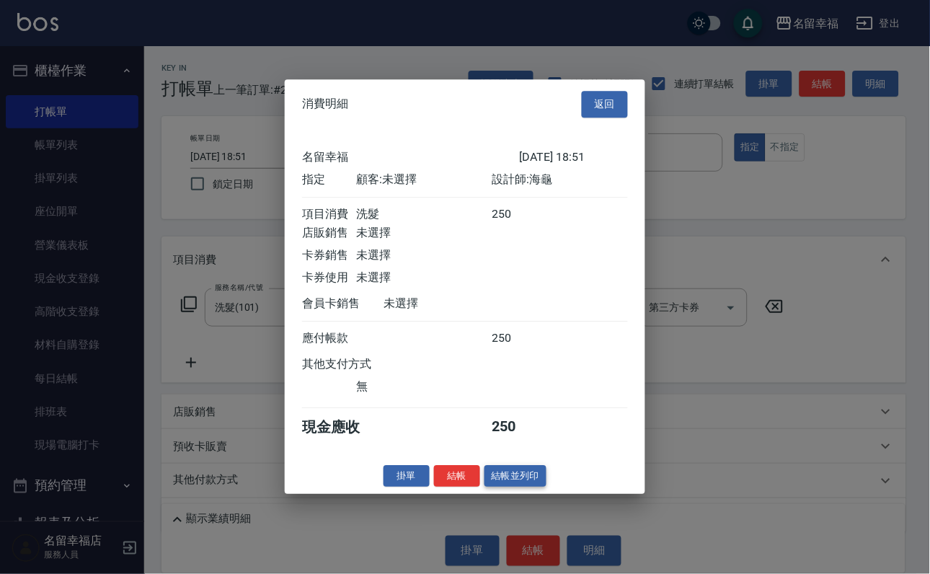
scroll to position [178, 0]
click at [453, 488] on button "結帳" at bounding box center [457, 476] width 46 height 22
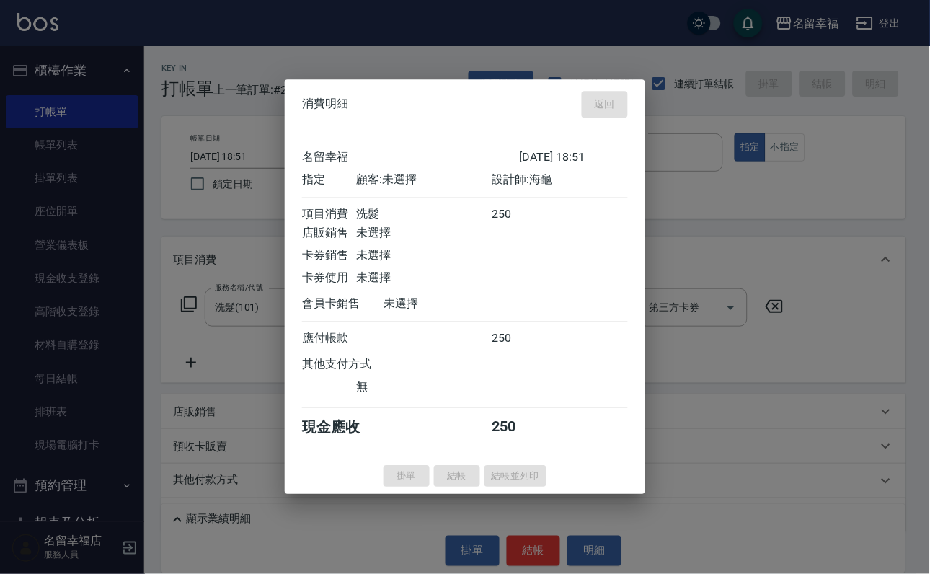
type input "[DATE] 18:55"
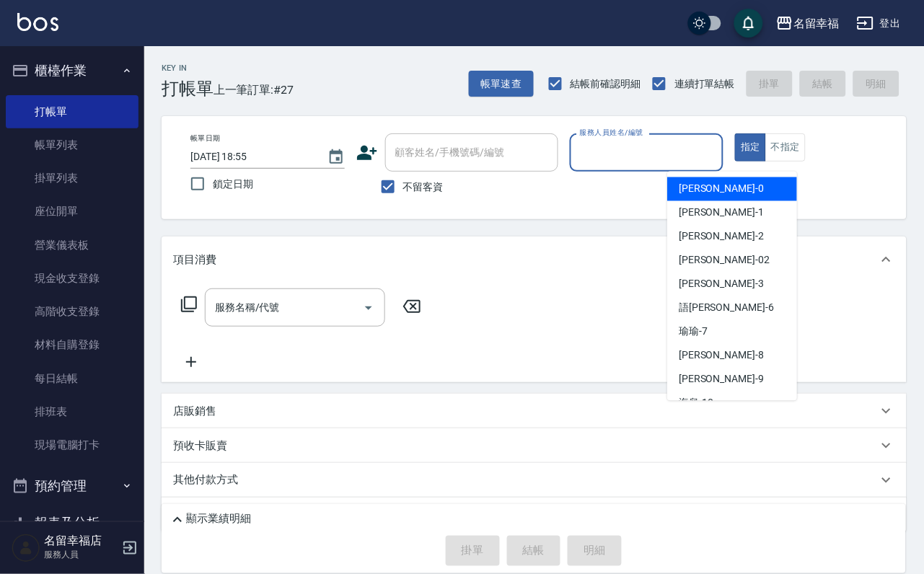
click at [718, 151] on input "服務人員姓名/編號" at bounding box center [646, 152] width 141 height 25
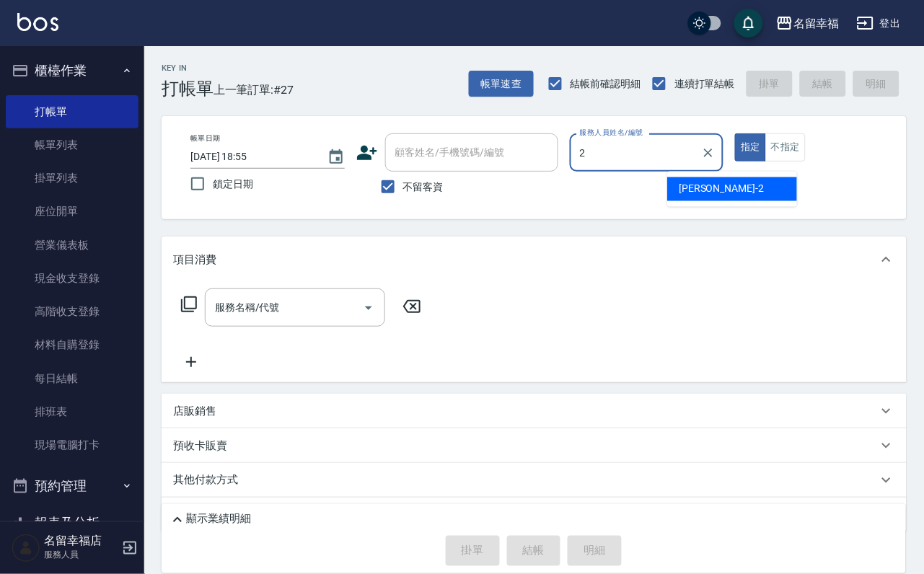
type input "碧涵-2"
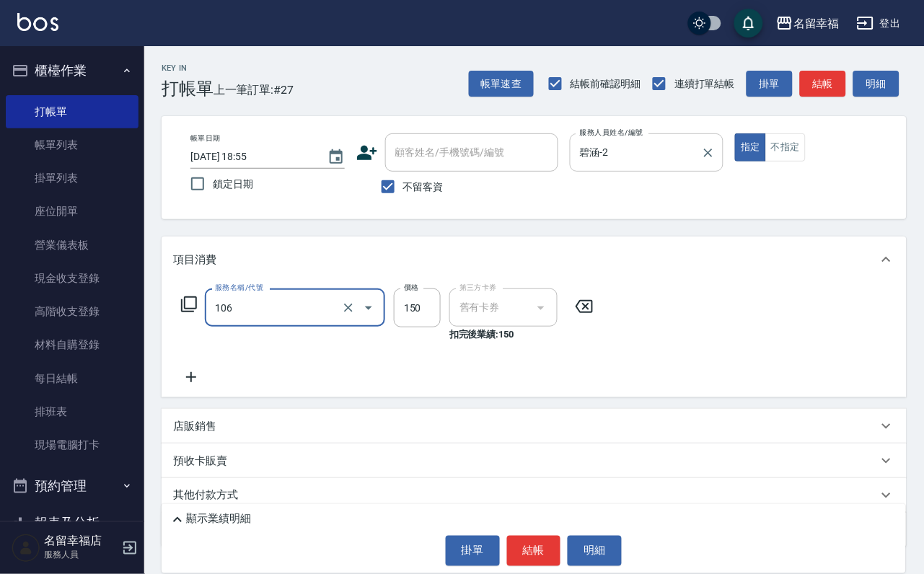
type input "洗髮券抵用(106)"
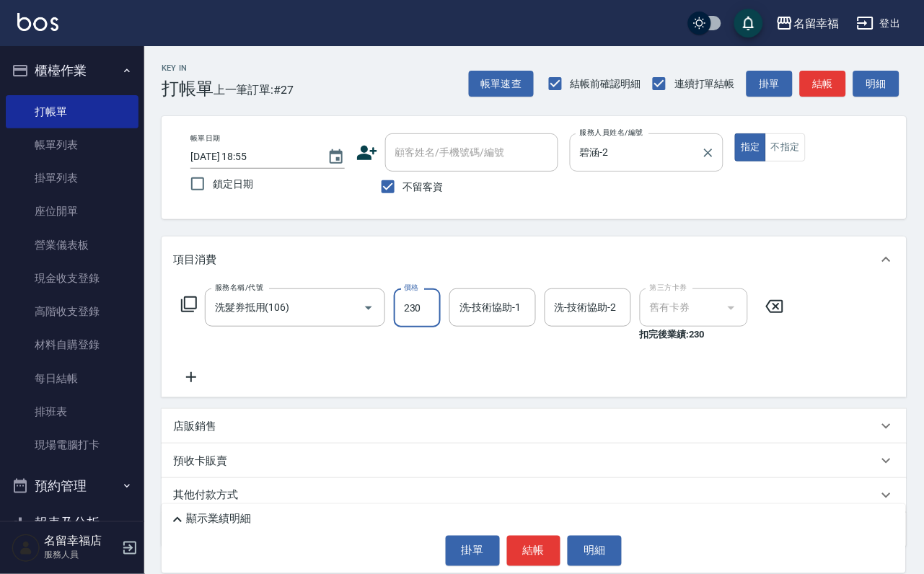
type input "230"
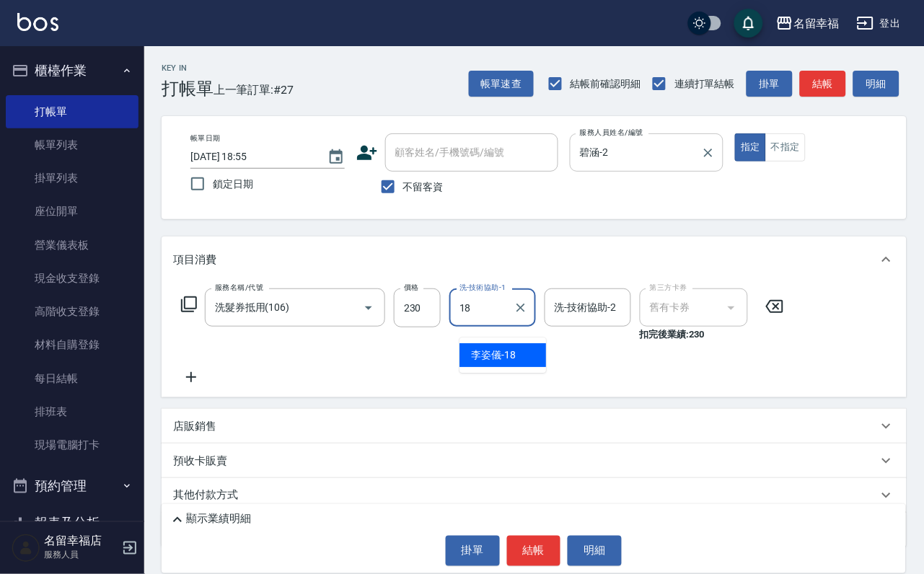
type input "[PERSON_NAME]-18"
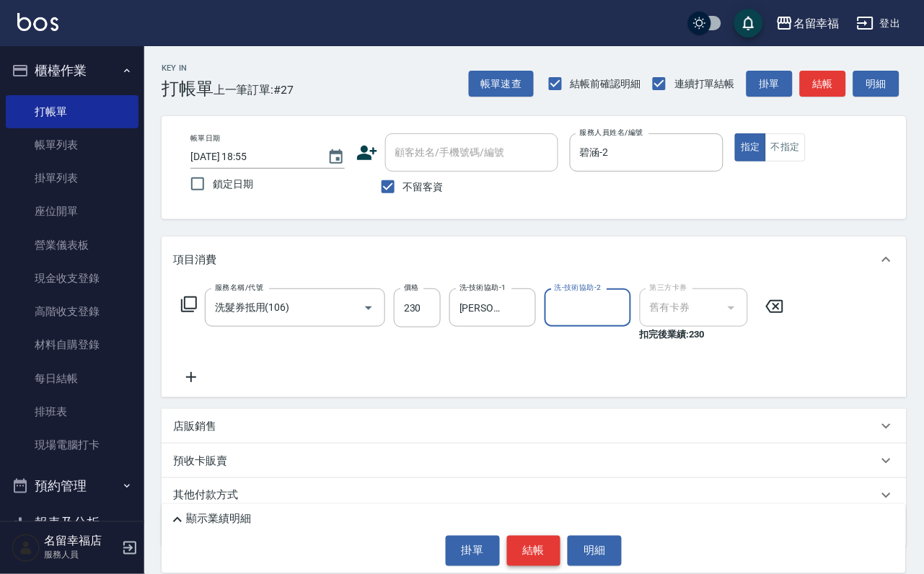
click at [544, 542] on button "結帳" at bounding box center [534, 551] width 54 height 30
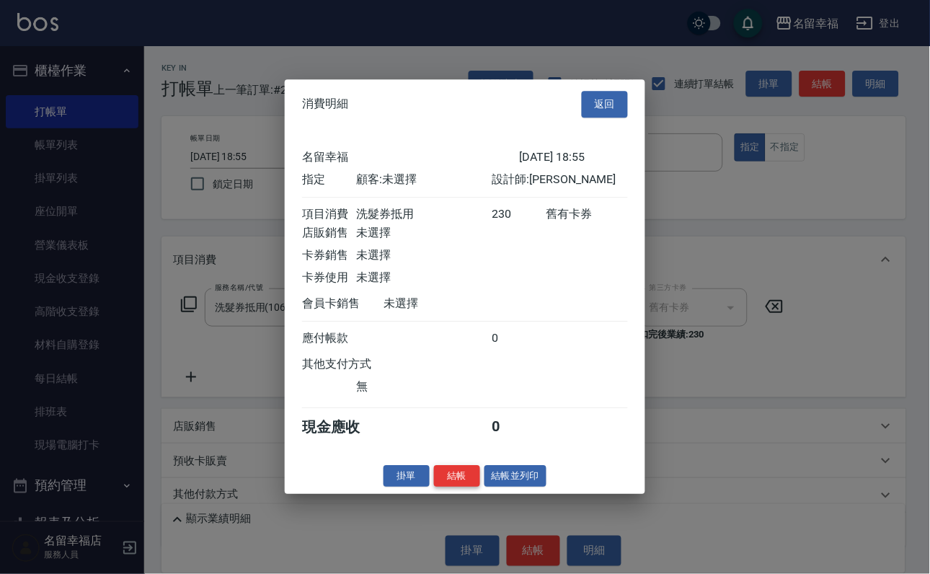
click at [442, 488] on button "結帳" at bounding box center [457, 476] width 46 height 22
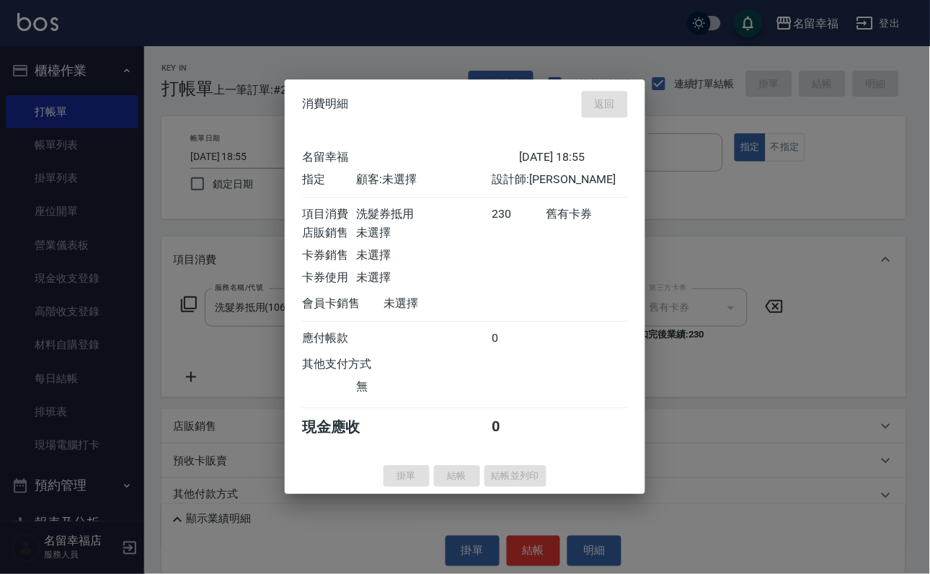
type input "[DATE] 19:15"
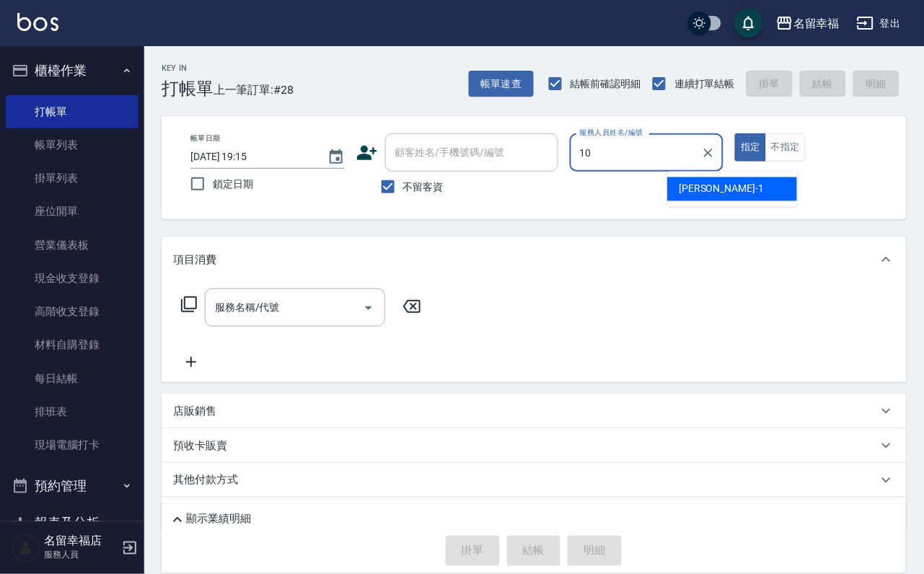
type input "海龜-10"
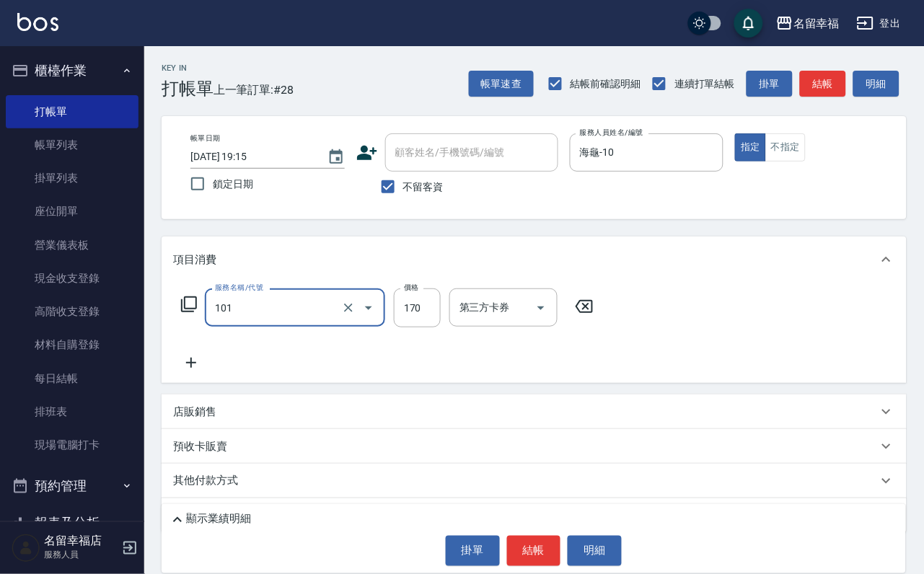
type input "洗髮(101)"
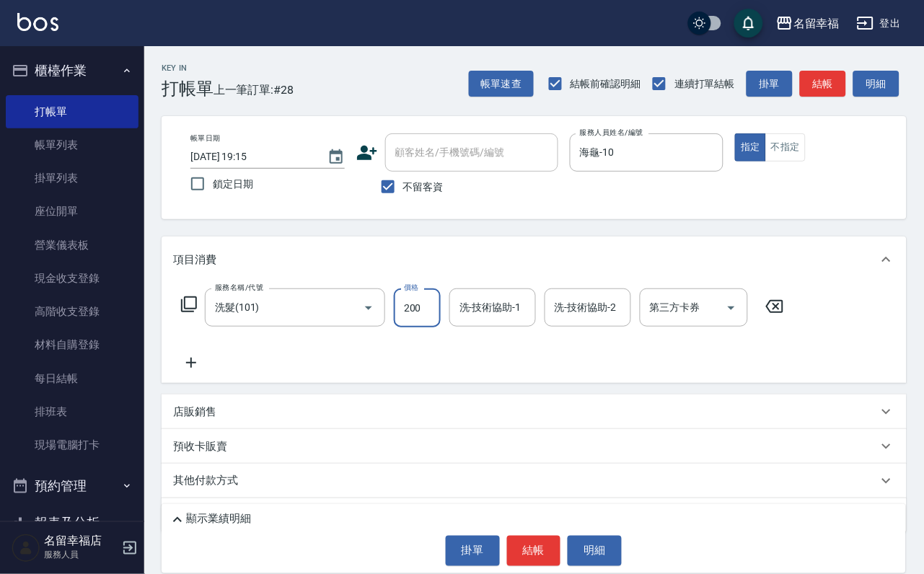
type input "200"
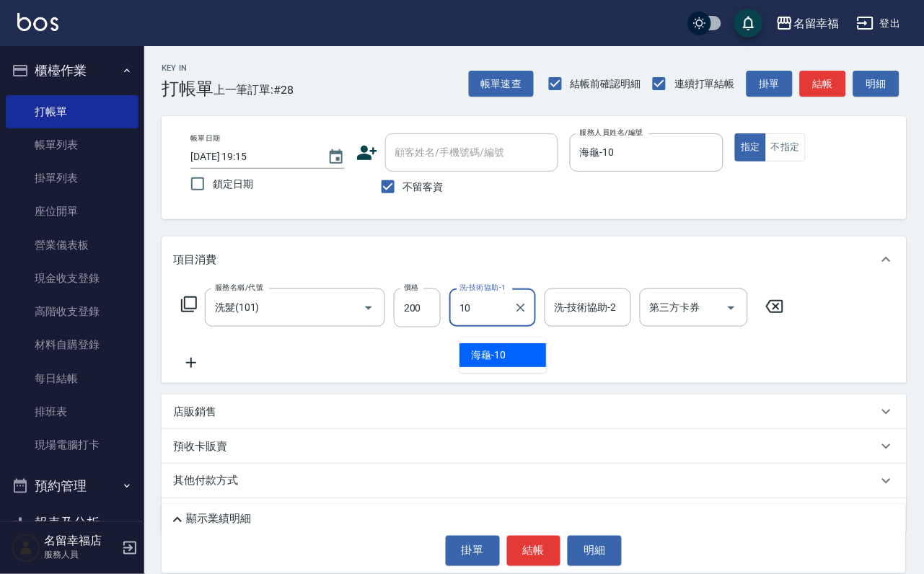
type input "海龜-10"
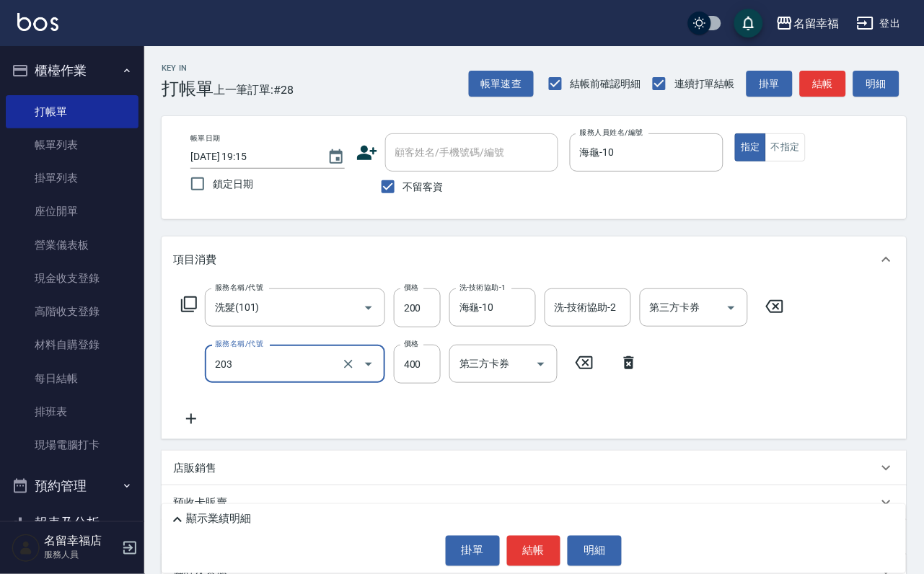
type input "指定單剪(203)"
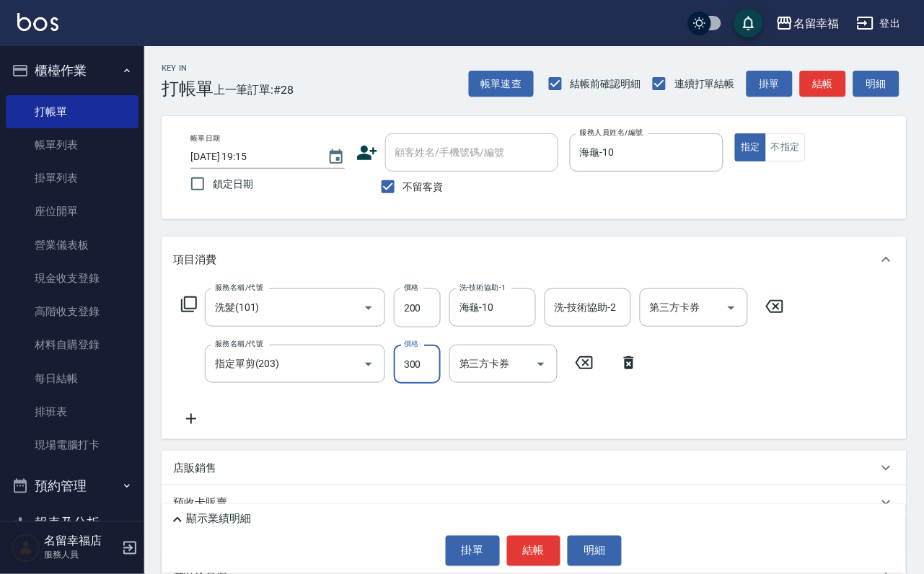
type input "300"
click at [524, 558] on button "結帳" at bounding box center [534, 551] width 54 height 30
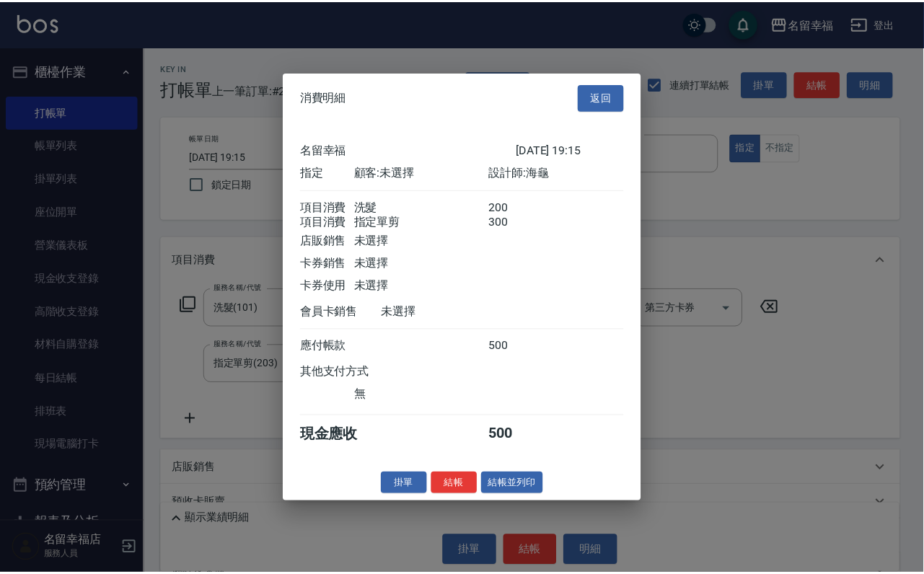
scroll to position [232, 0]
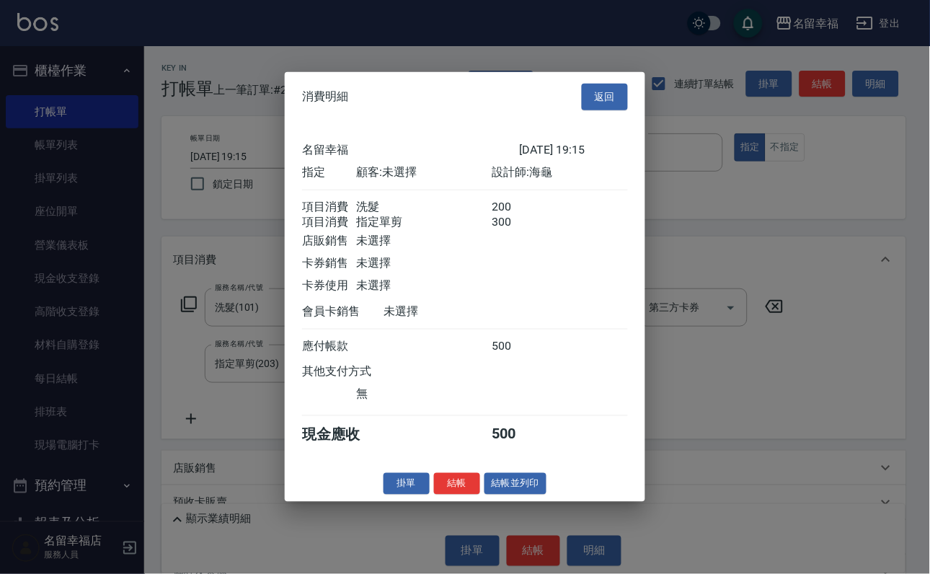
click at [438, 495] on button "結帳" at bounding box center [457, 483] width 46 height 22
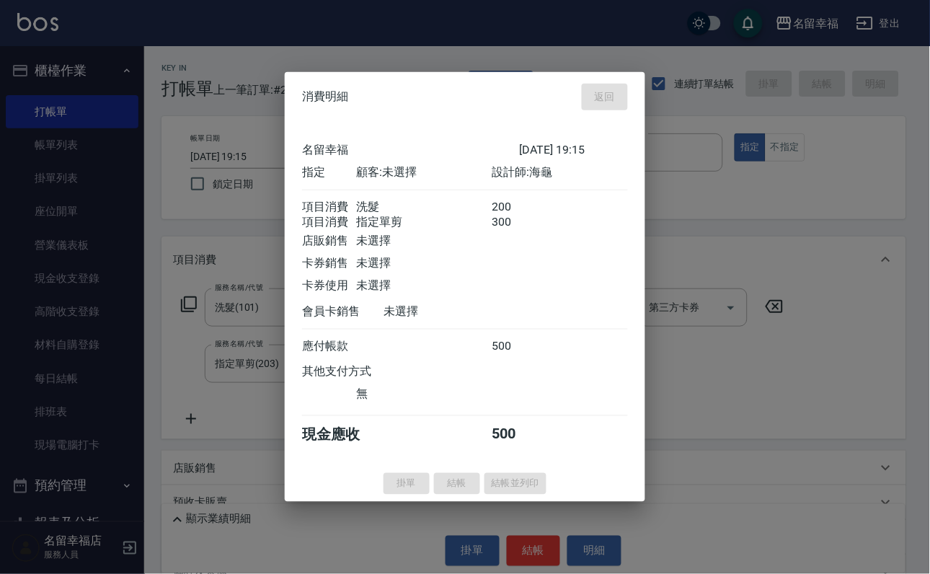
type input "[DATE] 19:16"
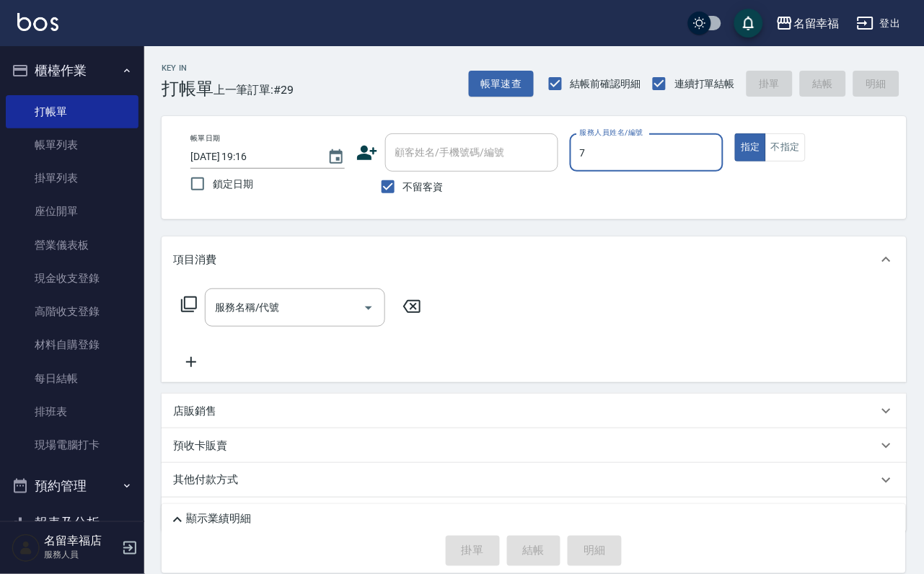
type input "[PERSON_NAME]-7"
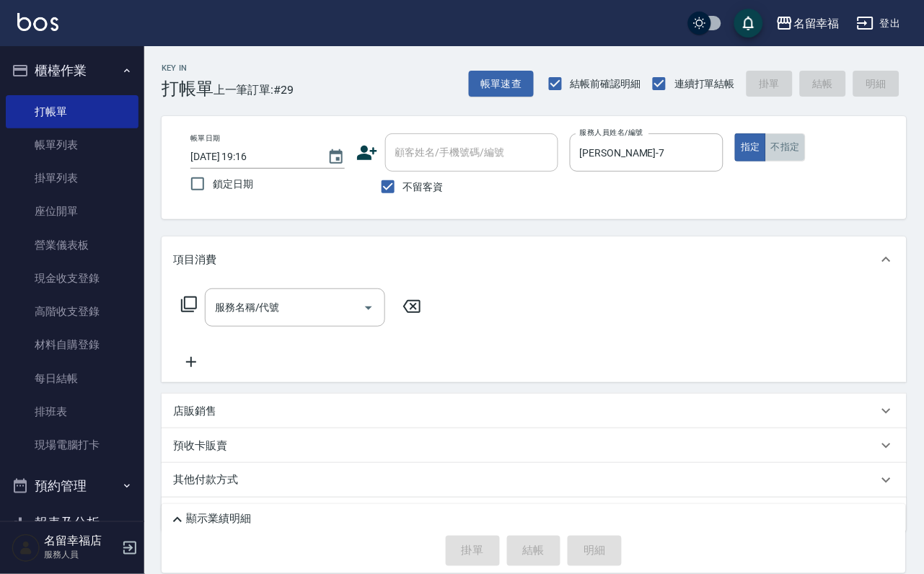
drag, startPoint x: 855, startPoint y: 163, endPoint x: 778, endPoint y: 195, distance: 83.4
click at [806, 162] on button "不指定" at bounding box center [785, 147] width 40 height 28
click at [304, 314] on input "服務名稱/代號" at bounding box center [284, 307] width 146 height 25
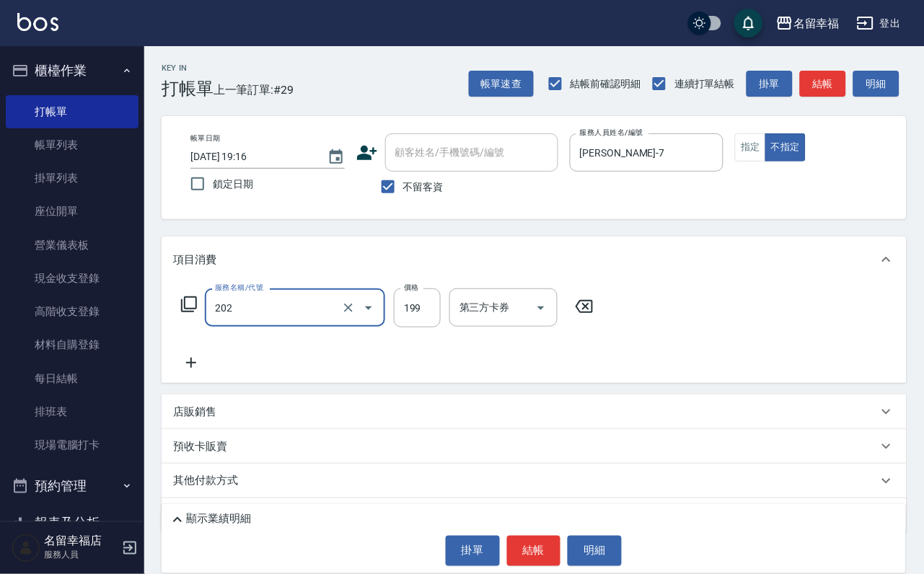
type input "不指定單剪(202)"
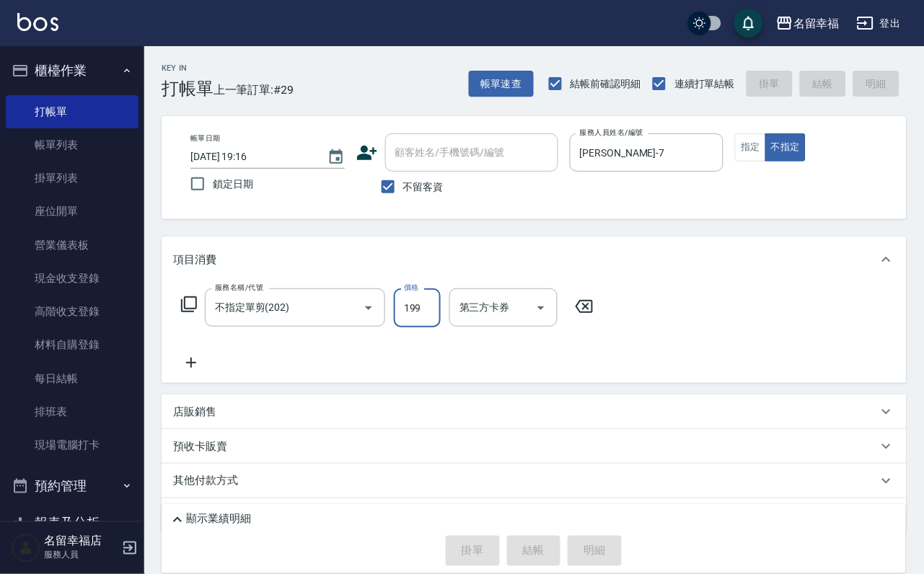
type input "[DATE] 19:21"
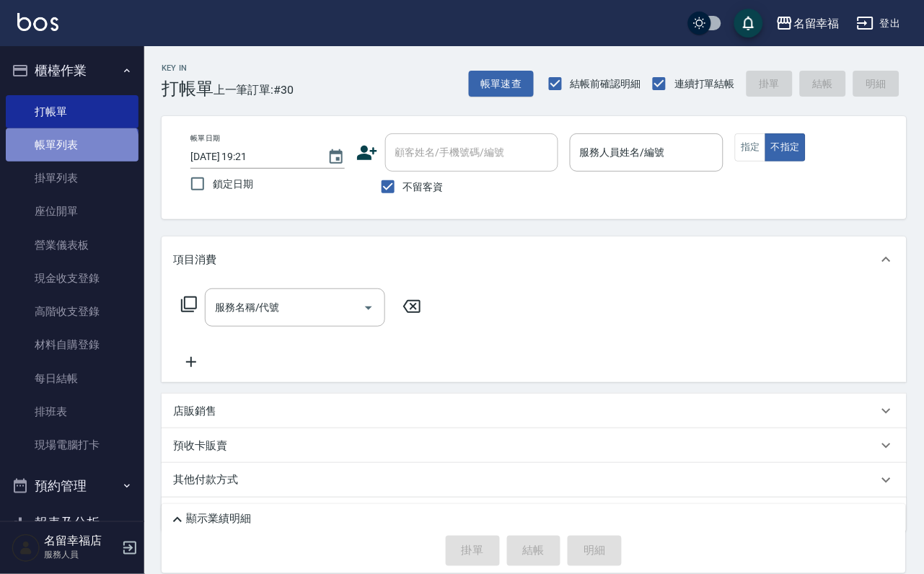
click at [71, 162] on link "帳單列表" at bounding box center [72, 144] width 133 height 33
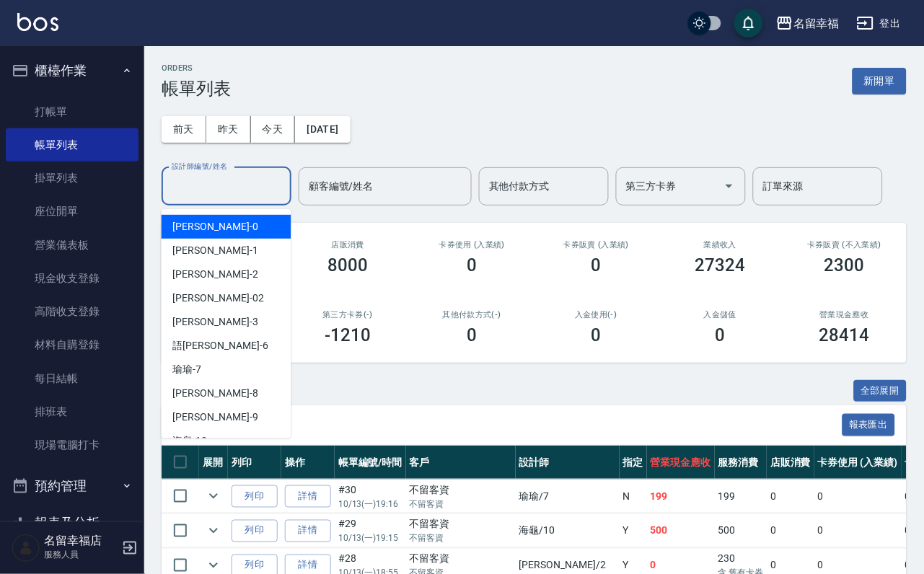
click at [222, 195] on input "設計師編號/姓名" at bounding box center [226, 186] width 117 height 25
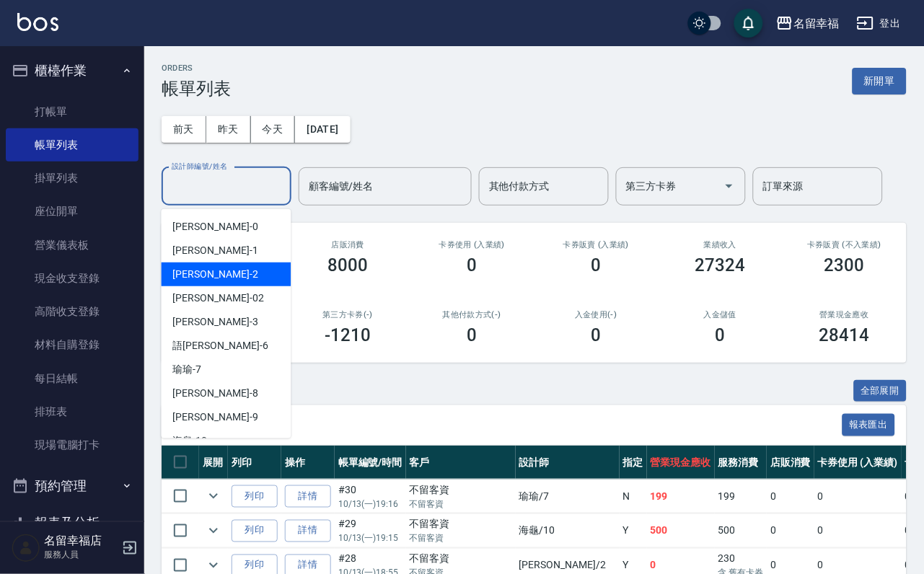
click at [213, 271] on div "[PERSON_NAME] -2" at bounding box center [227, 275] width 130 height 24
type input "碧涵-2"
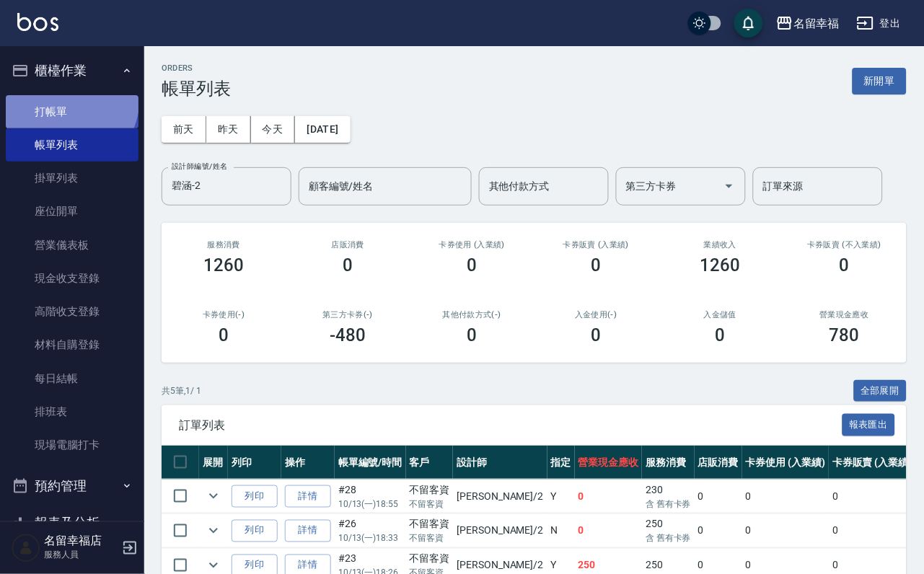
click at [52, 102] on link "打帳單" at bounding box center [72, 111] width 133 height 33
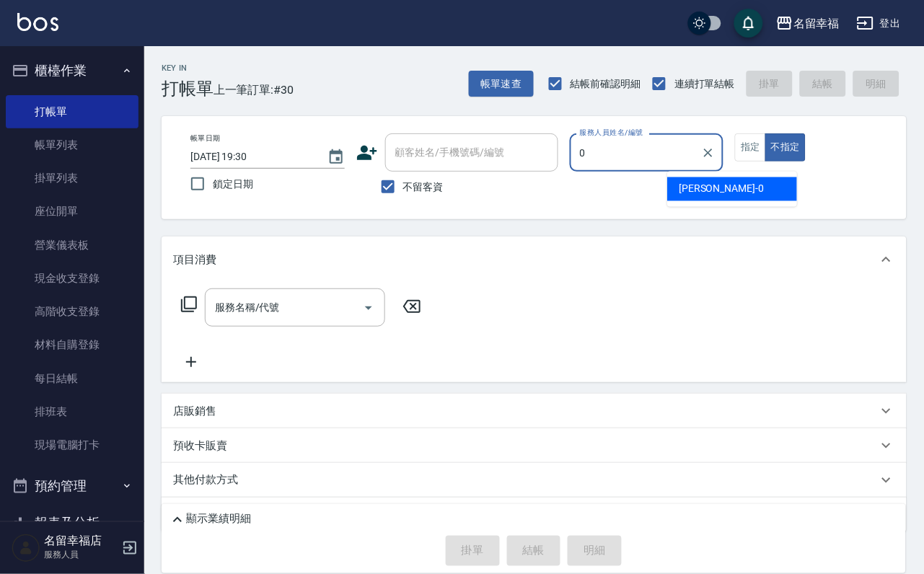
type input "小靜-0"
type button "false"
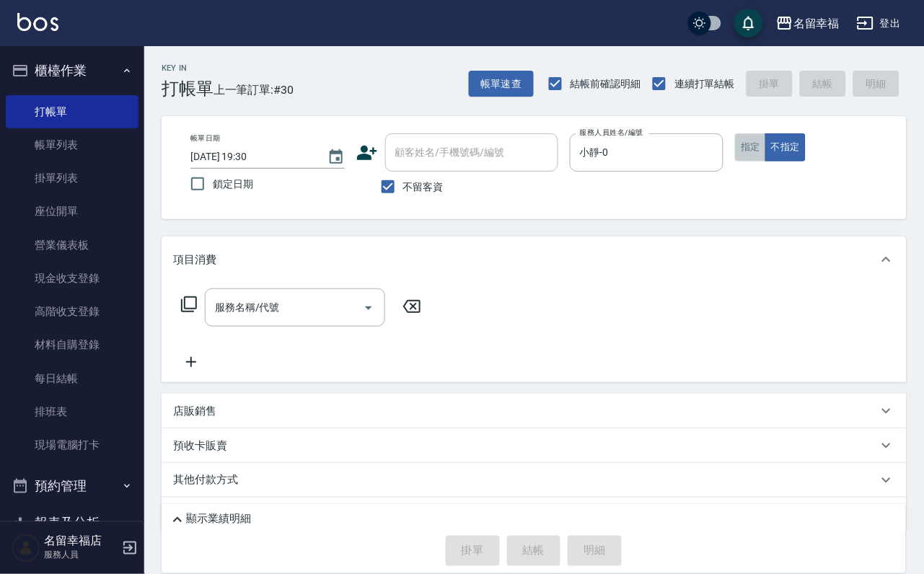
click at [766, 162] on button "指定" at bounding box center [750, 147] width 31 height 28
click at [188, 312] on icon at bounding box center [189, 304] width 16 height 16
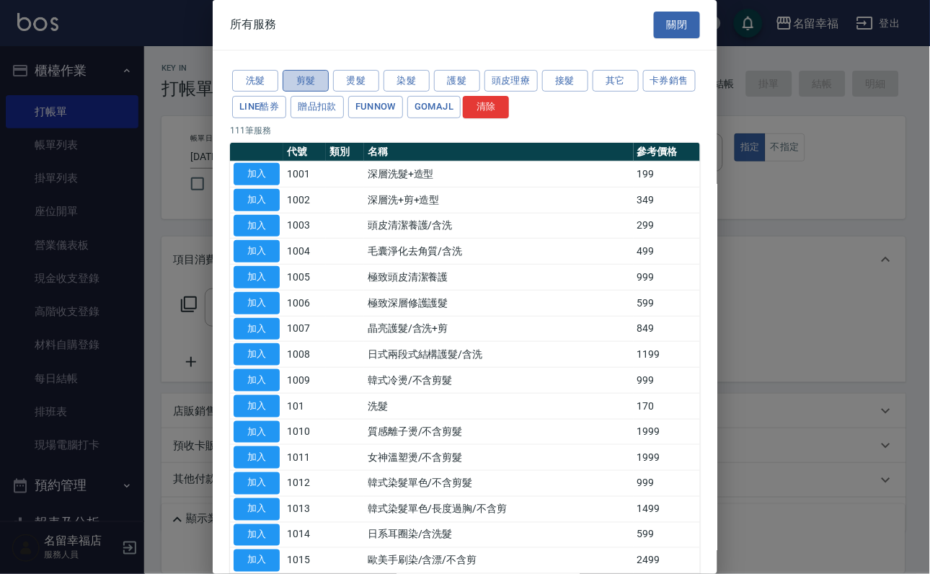
click at [305, 88] on button "剪髮" at bounding box center [306, 81] width 46 height 22
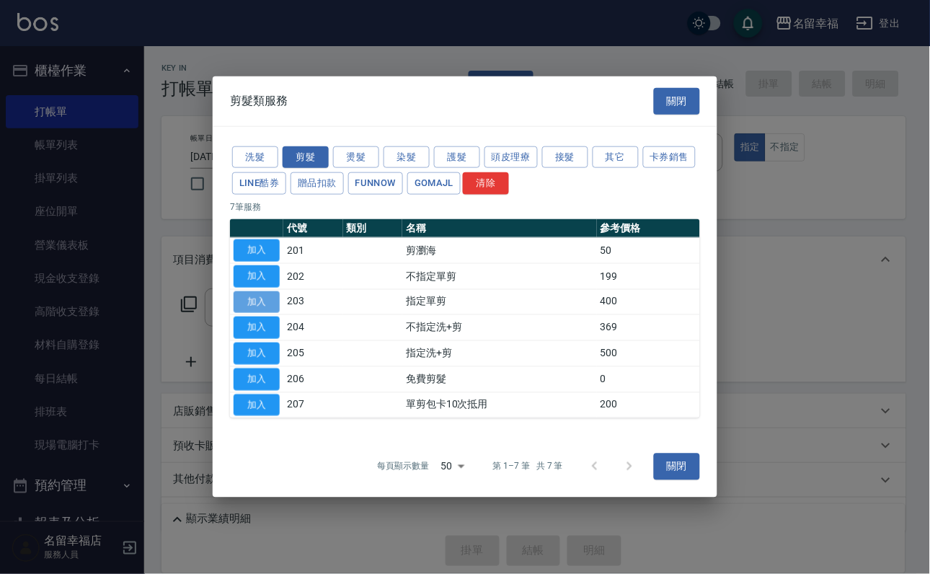
click at [273, 301] on button "加入" at bounding box center [257, 302] width 46 height 22
type input "指定單剪(203)"
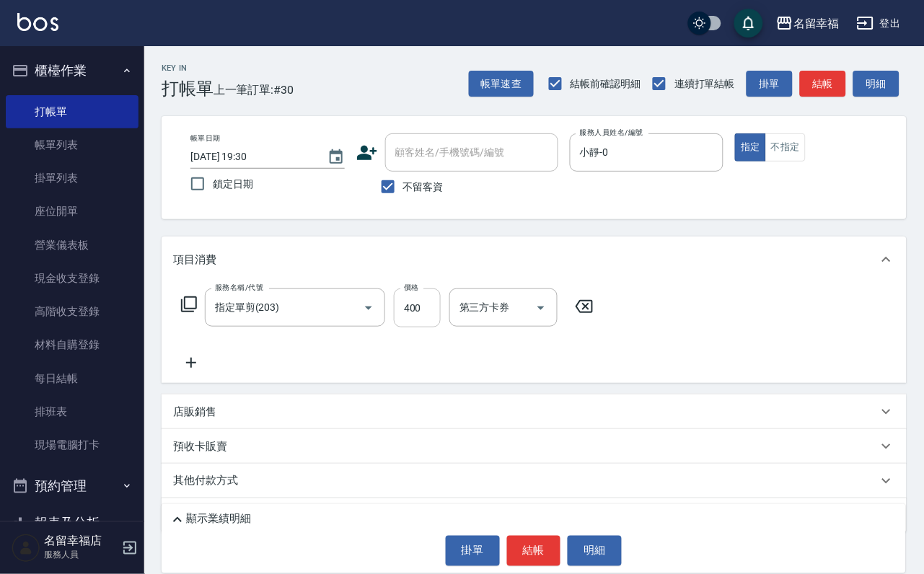
click at [441, 323] on input "400" at bounding box center [417, 307] width 47 height 39
type input "200"
click at [544, 548] on button "結帳" at bounding box center [534, 551] width 54 height 30
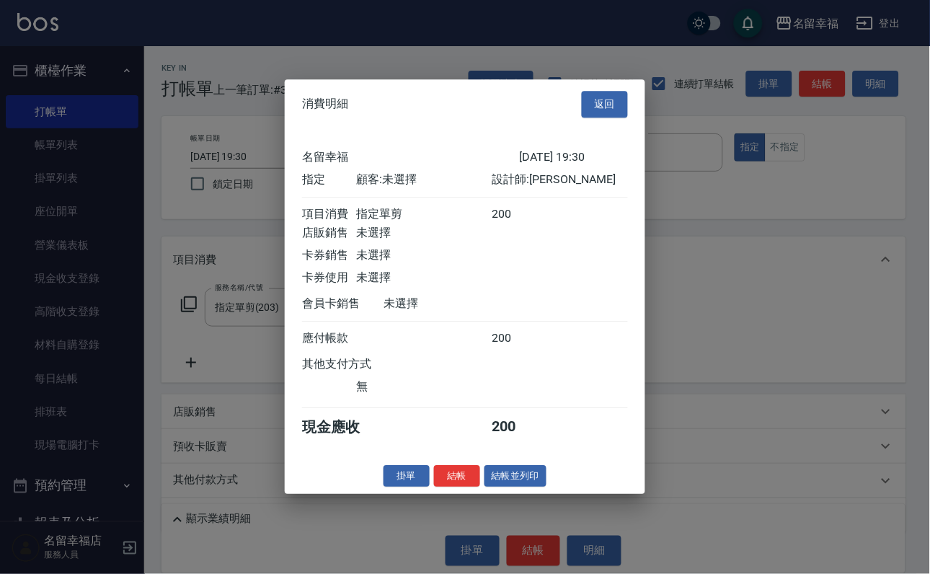
scroll to position [178, 0]
click at [454, 488] on button "結帳" at bounding box center [457, 476] width 46 height 22
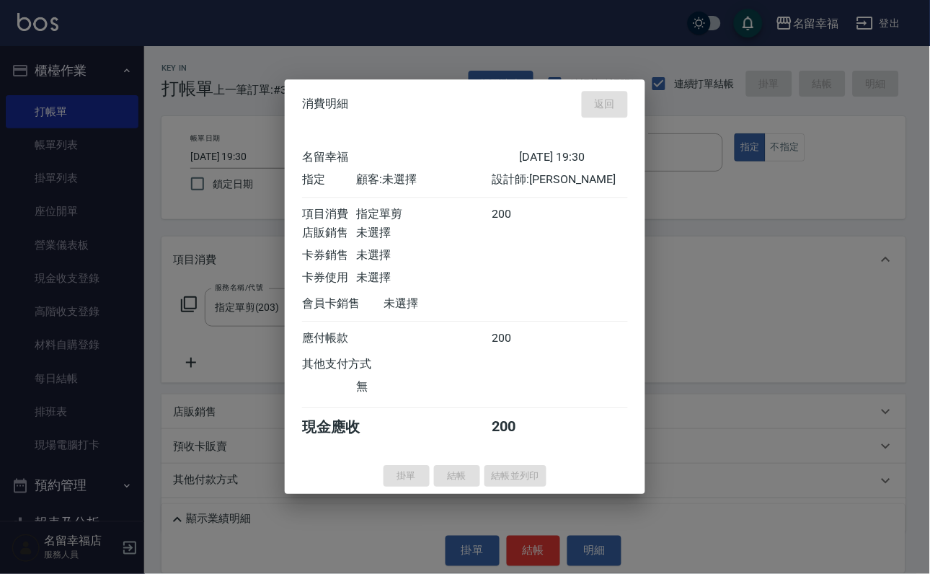
type input "[DATE] 19:35"
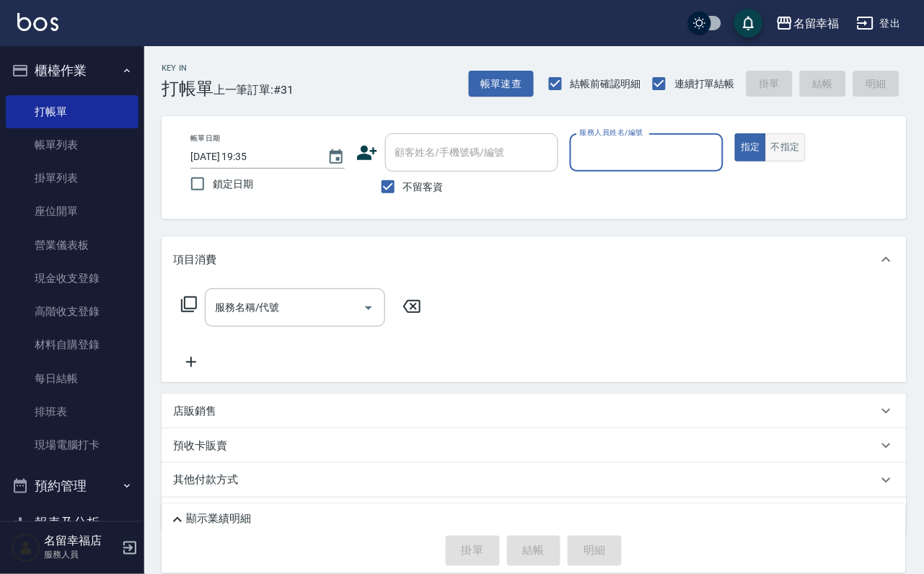
click at [806, 142] on button "不指定" at bounding box center [785, 147] width 40 height 28
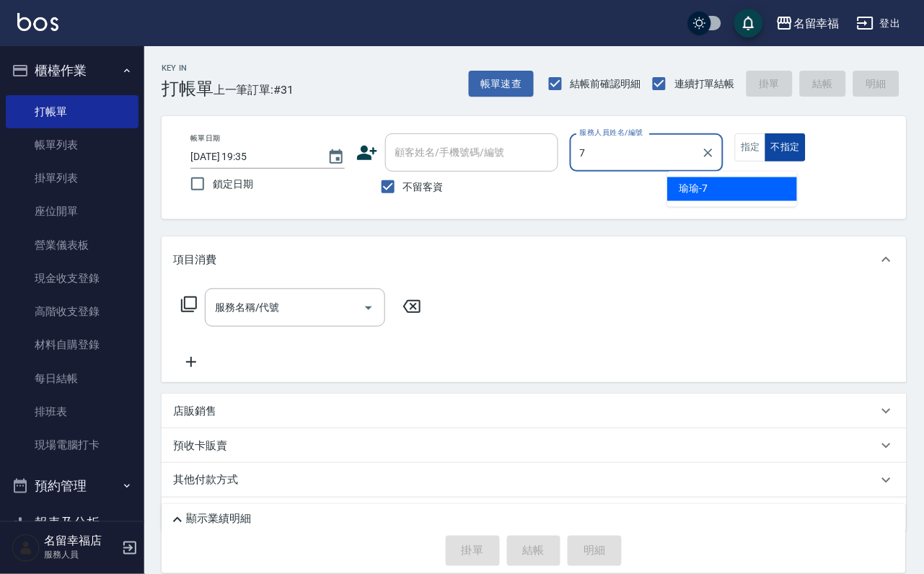
type input "[PERSON_NAME]-7"
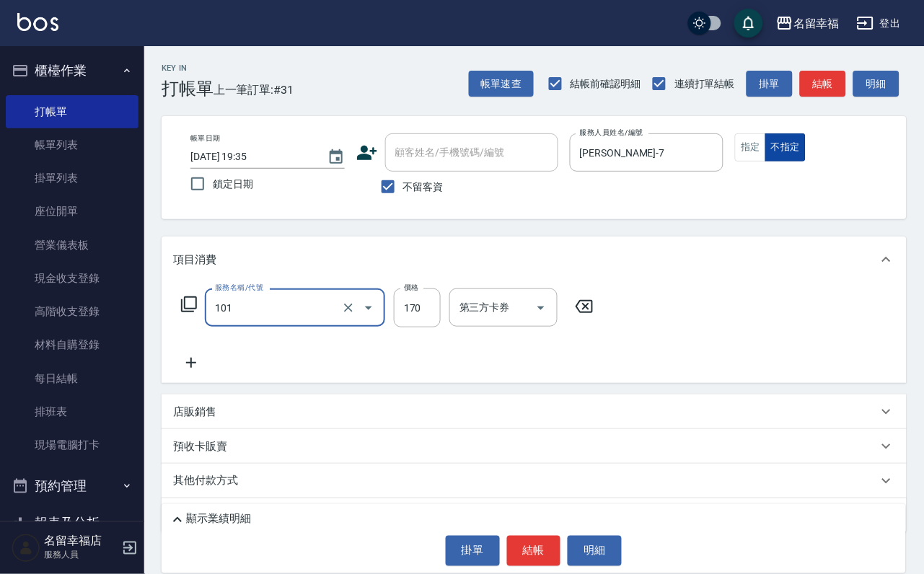
type input "洗髮(101)"
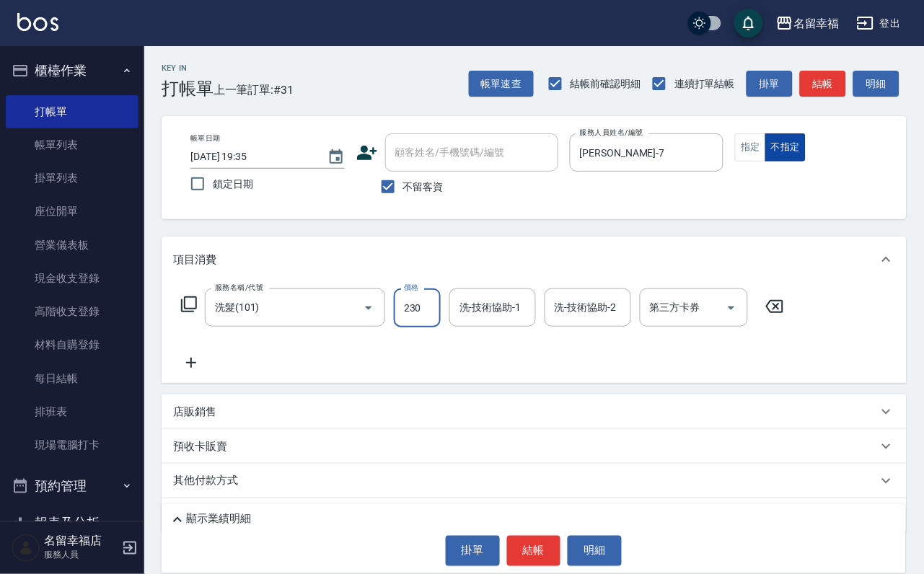
type input "230"
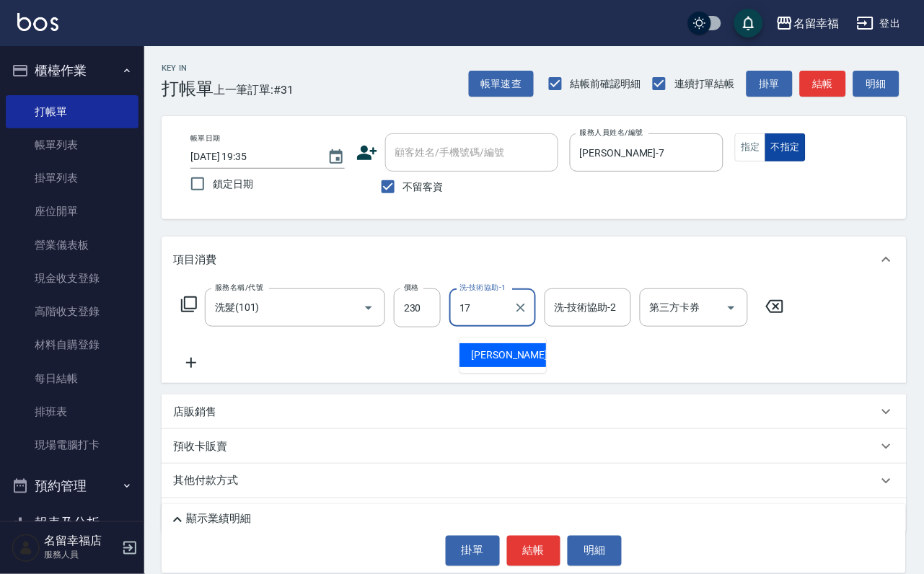
type input "惠文-17"
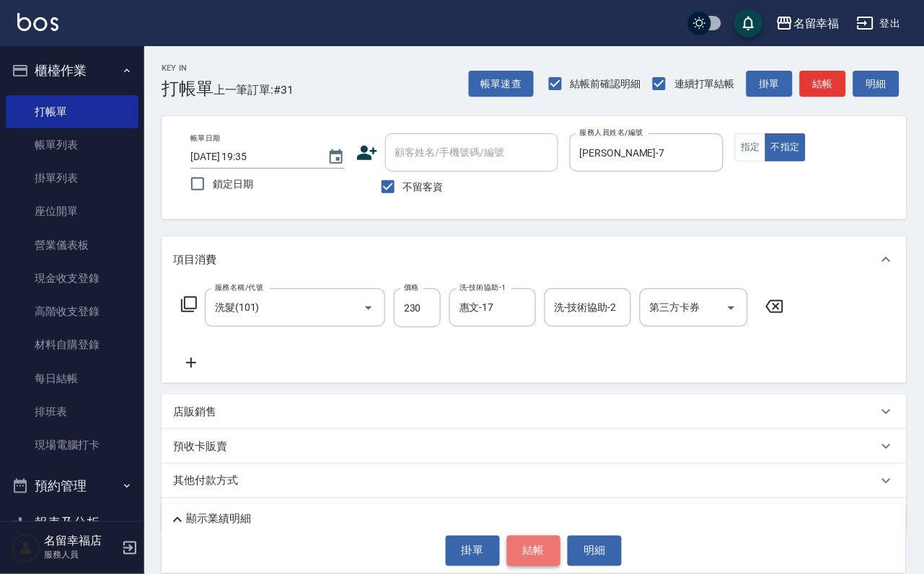
click at [519, 542] on button "結帳" at bounding box center [534, 551] width 54 height 30
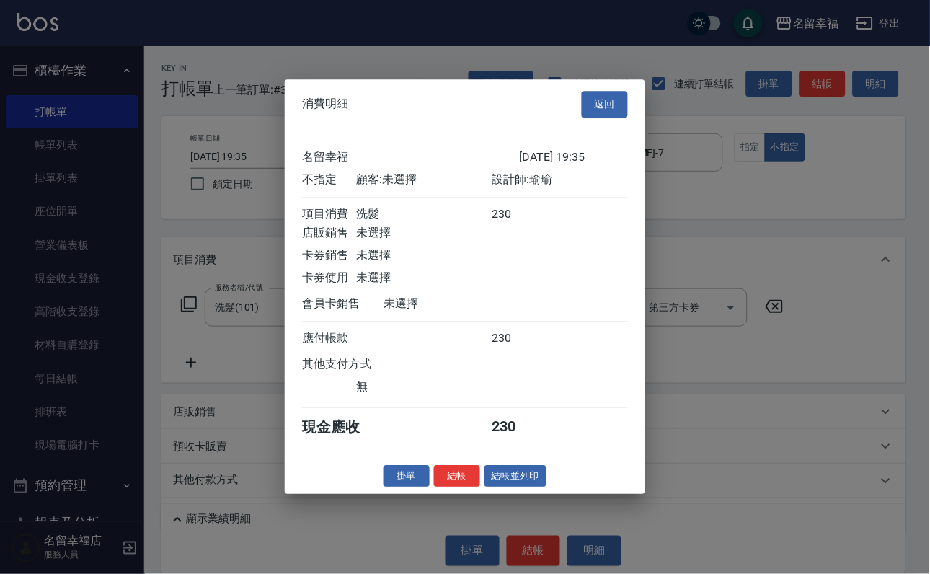
scroll to position [205, 0]
click at [521, 488] on button "結帳並列印" at bounding box center [516, 476] width 63 height 22
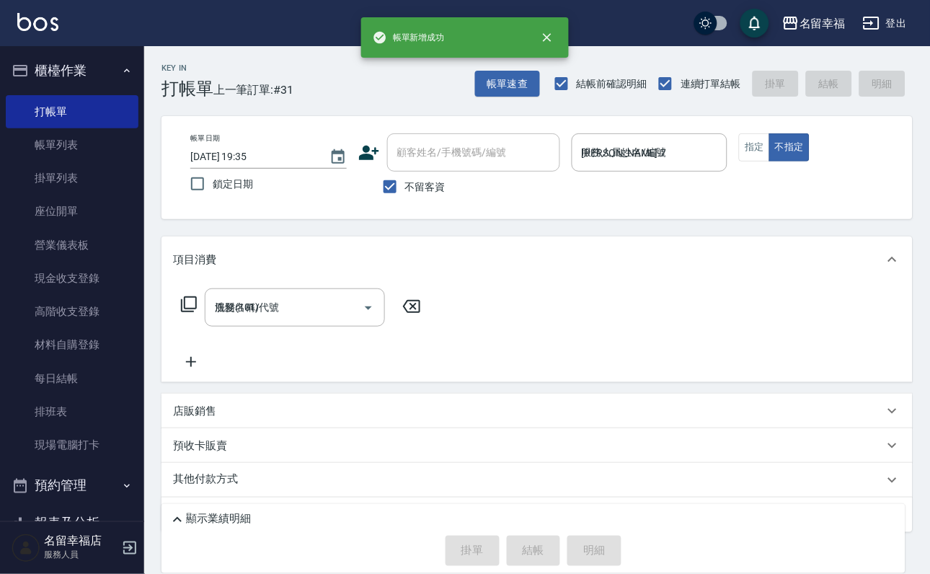
type input "[DATE] 19:40"
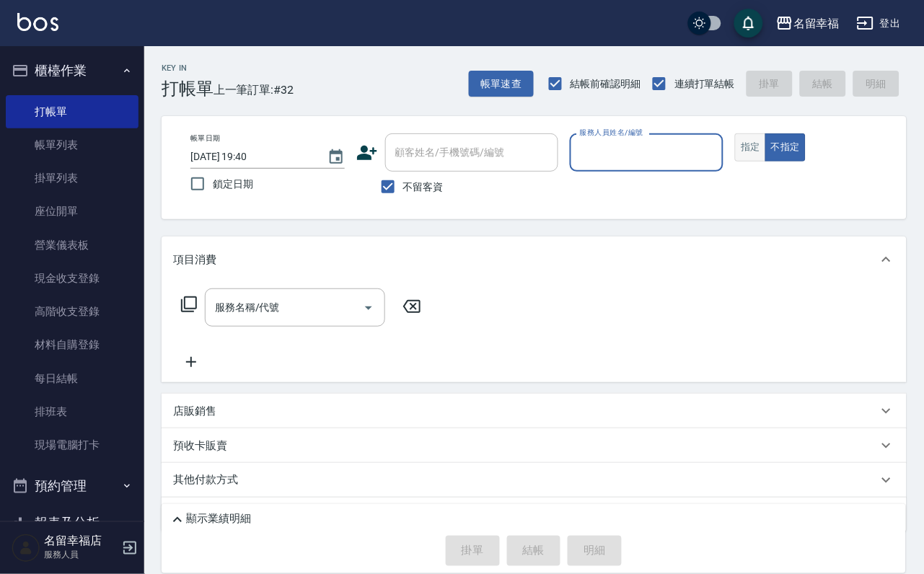
click at [766, 151] on button "指定" at bounding box center [750, 147] width 31 height 28
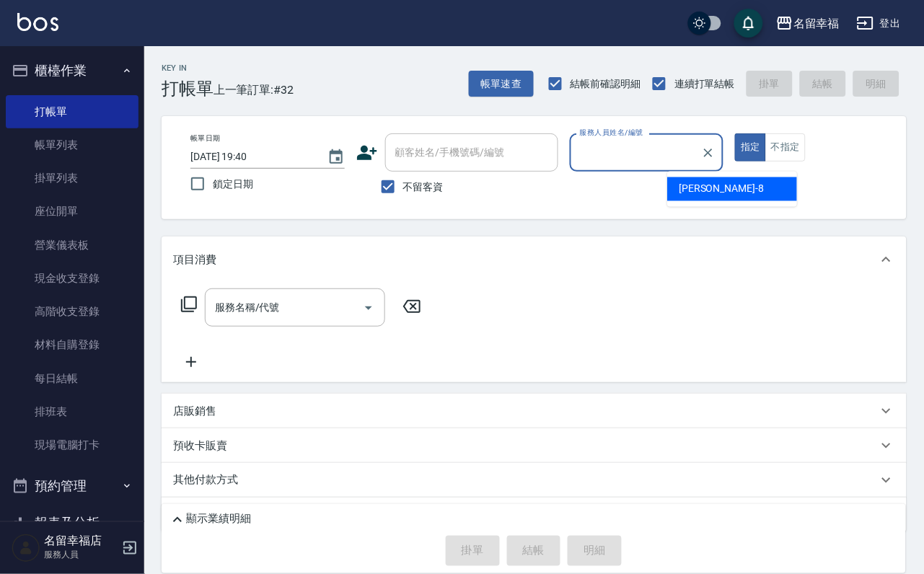
type input "8"
type input "海龜-10"
type button "true"
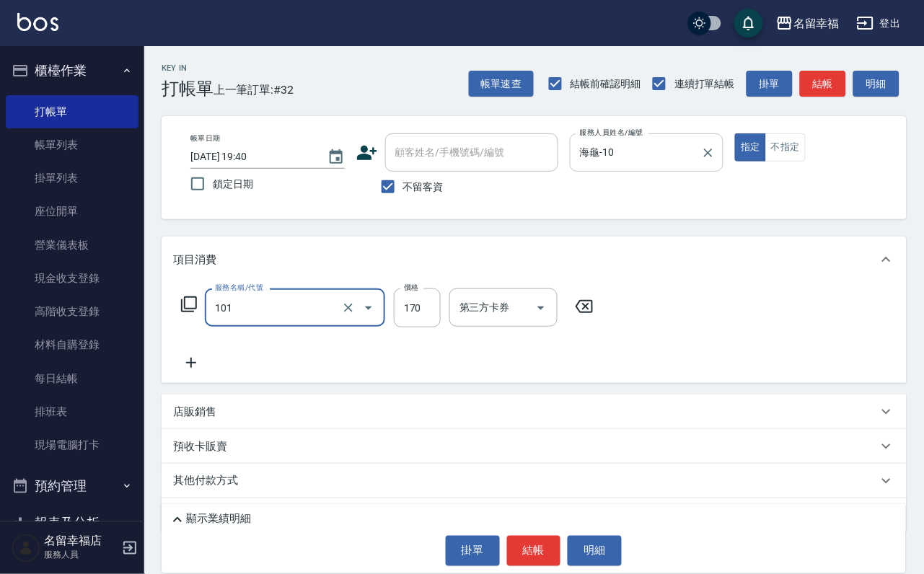
type input "洗髮(101)"
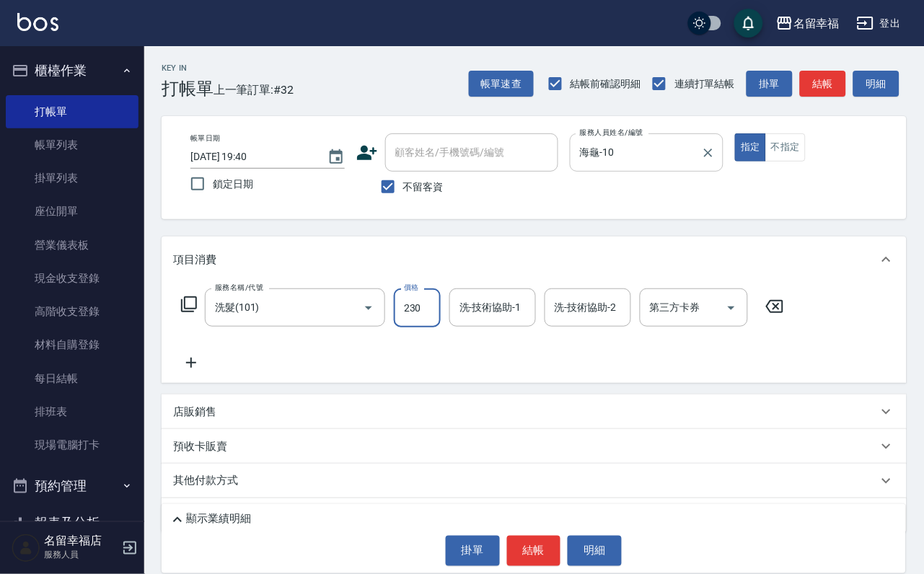
type input "230"
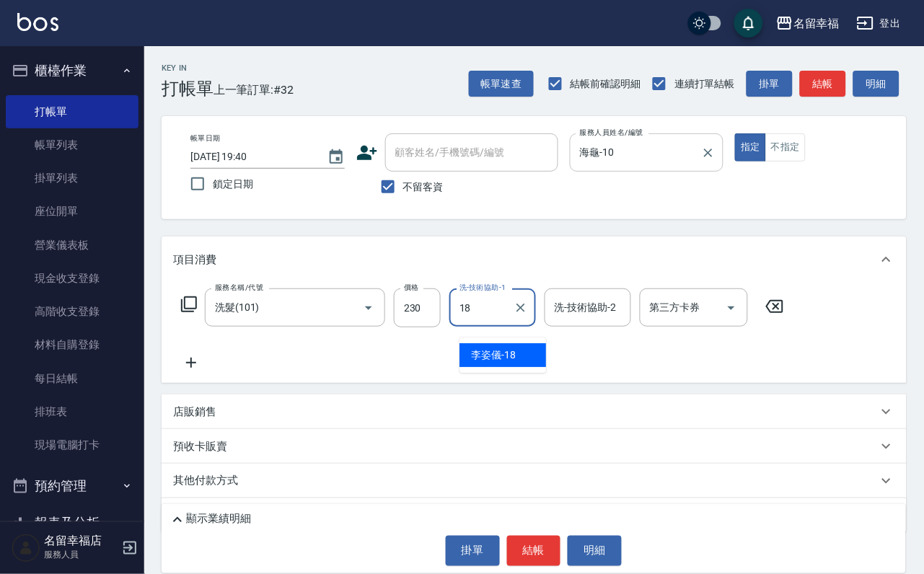
type input "[PERSON_NAME]-18"
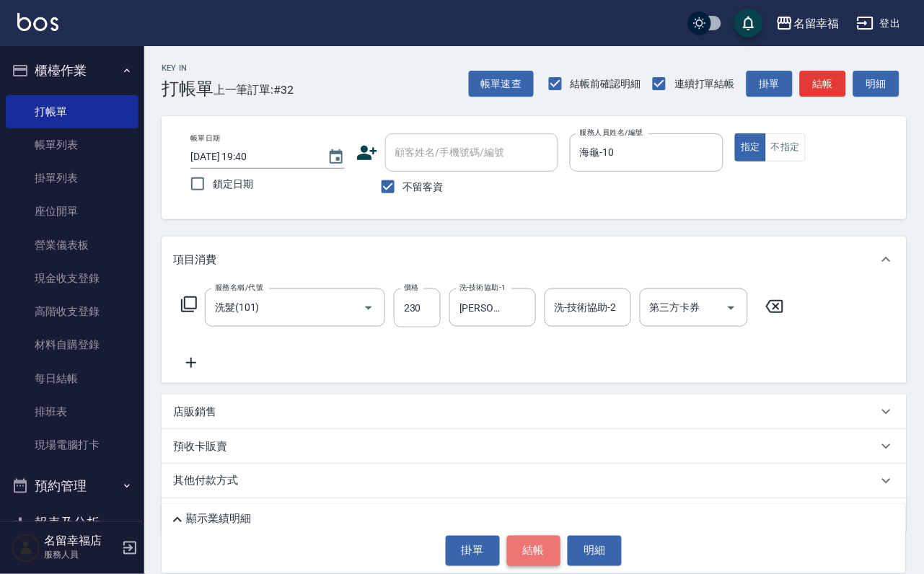
click at [538, 537] on button "結帳" at bounding box center [534, 551] width 54 height 30
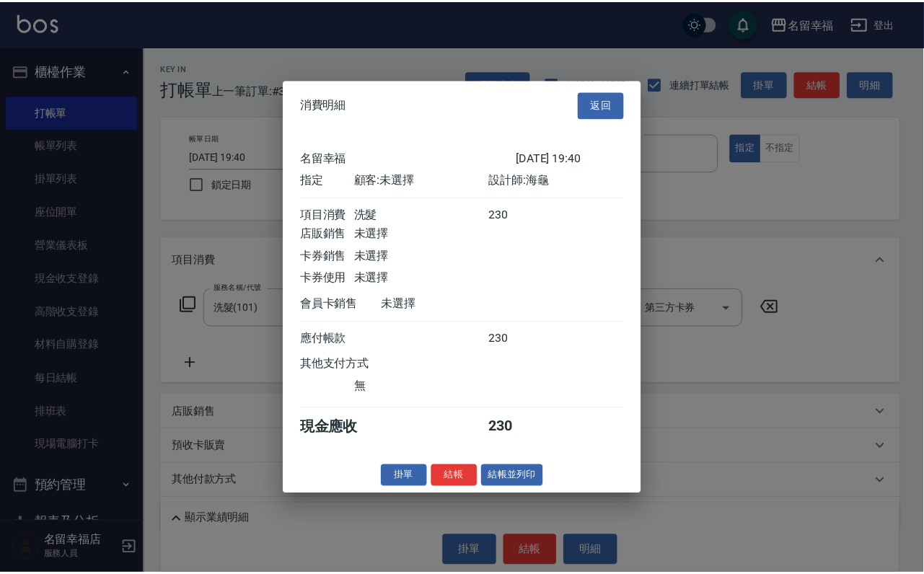
scroll to position [178, 0]
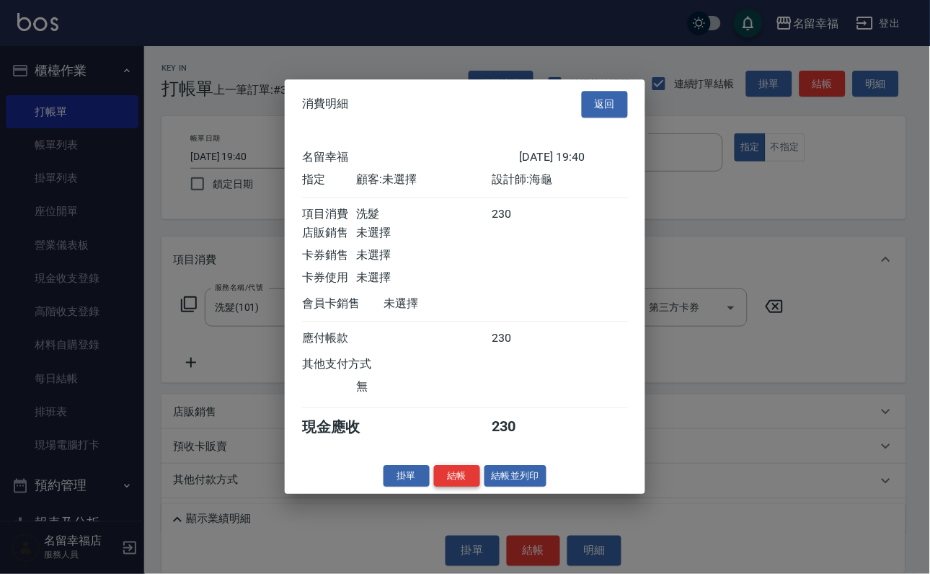
click at [434, 488] on button "結帳" at bounding box center [457, 476] width 46 height 22
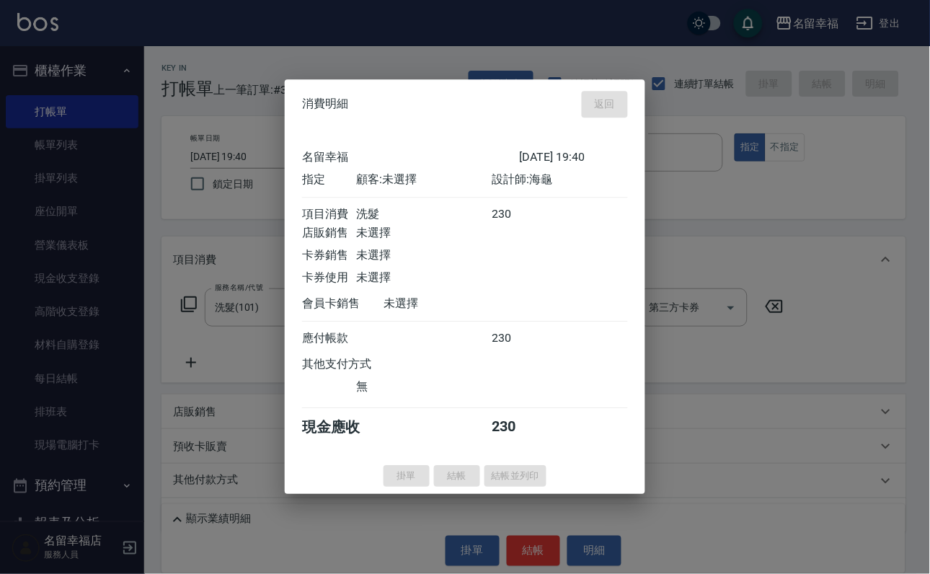
type input "[DATE] 19:44"
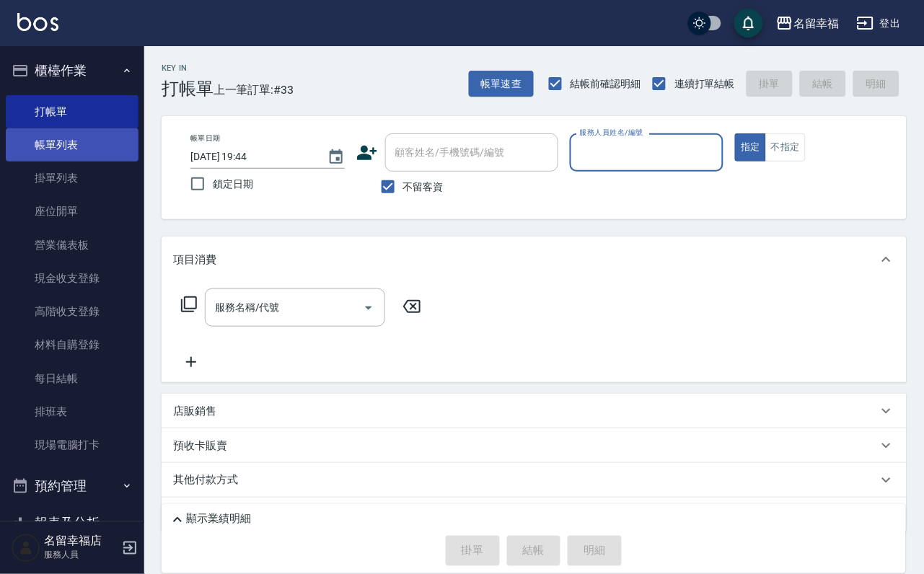
click at [70, 156] on link "帳單列表" at bounding box center [72, 144] width 133 height 33
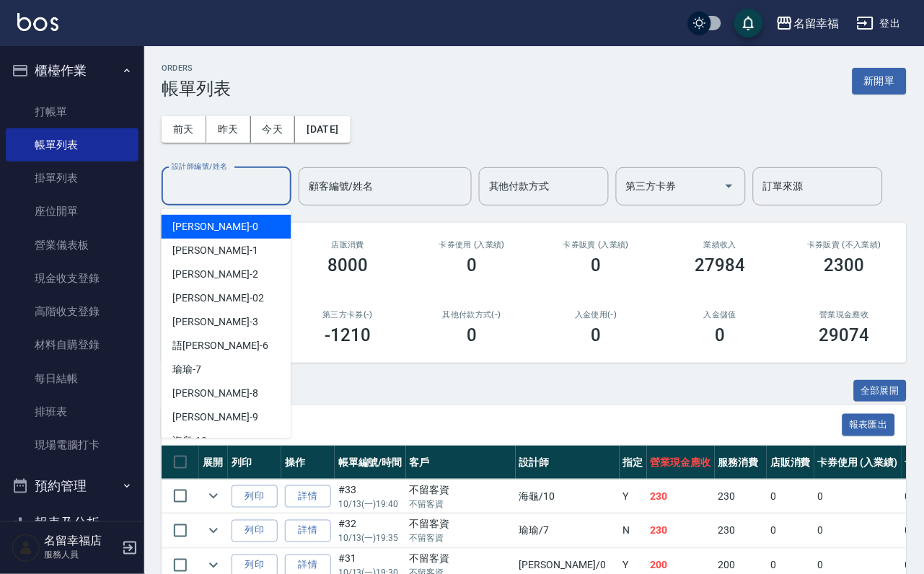
click at [266, 187] on input "設計師編號/姓名" at bounding box center [226, 186] width 117 height 25
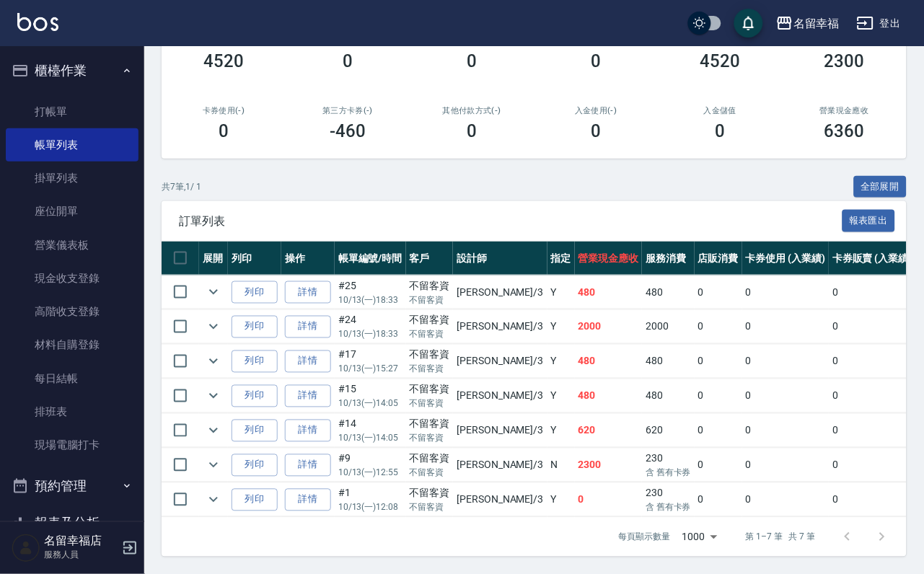
scroll to position [325, 0]
type input "[PERSON_NAME]-3"
click at [68, 115] on link "打帳單" at bounding box center [72, 111] width 133 height 33
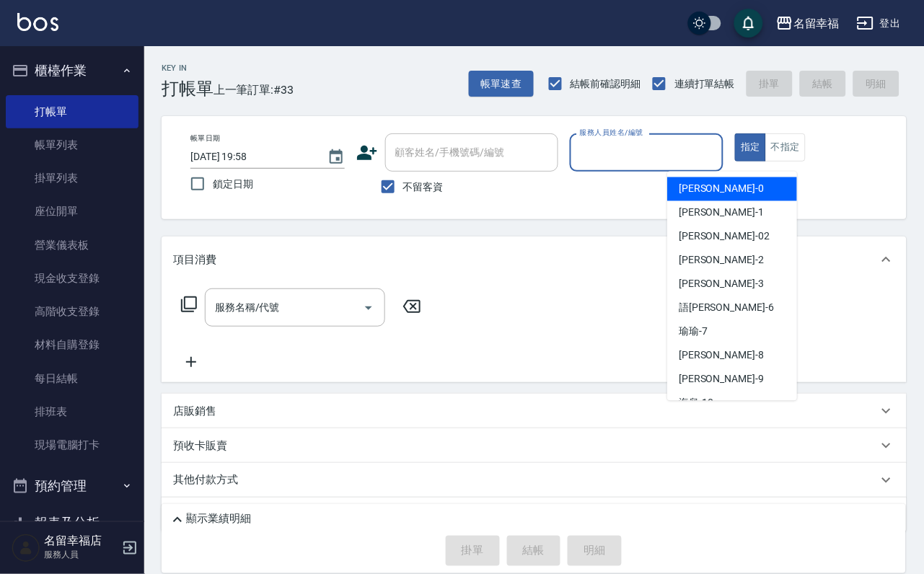
click at [718, 146] on input "服務人員姓名/編號" at bounding box center [646, 152] width 141 height 25
type input "[PERSON_NAME]-3"
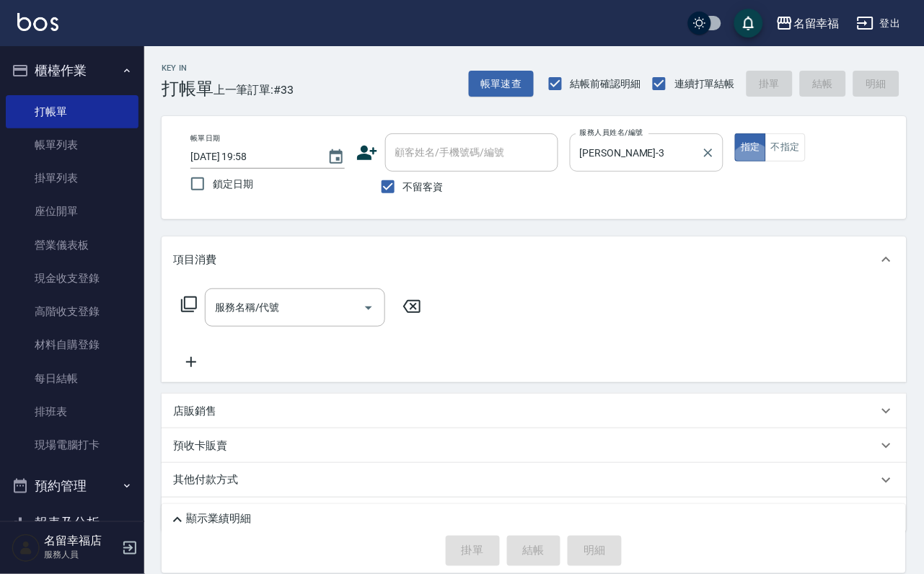
type button "true"
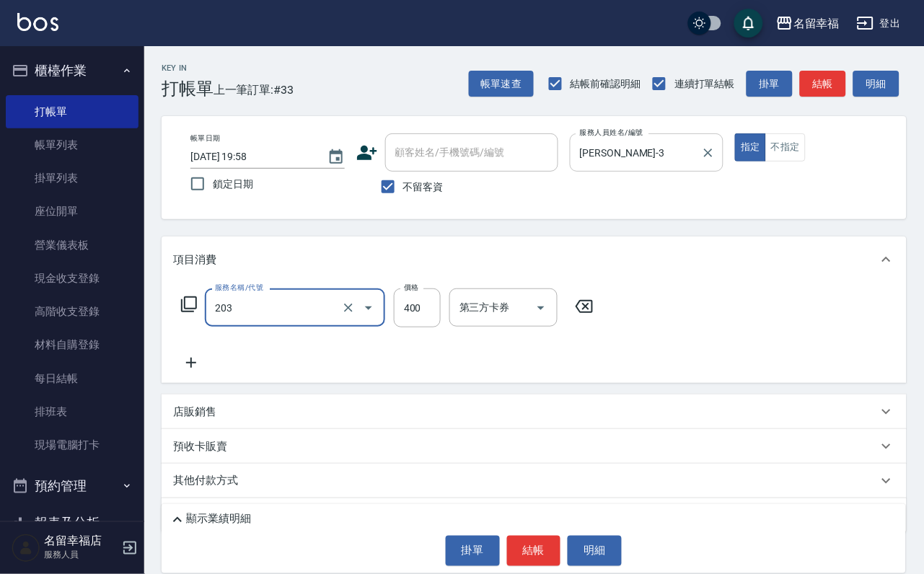
type input "指定單剪(203)"
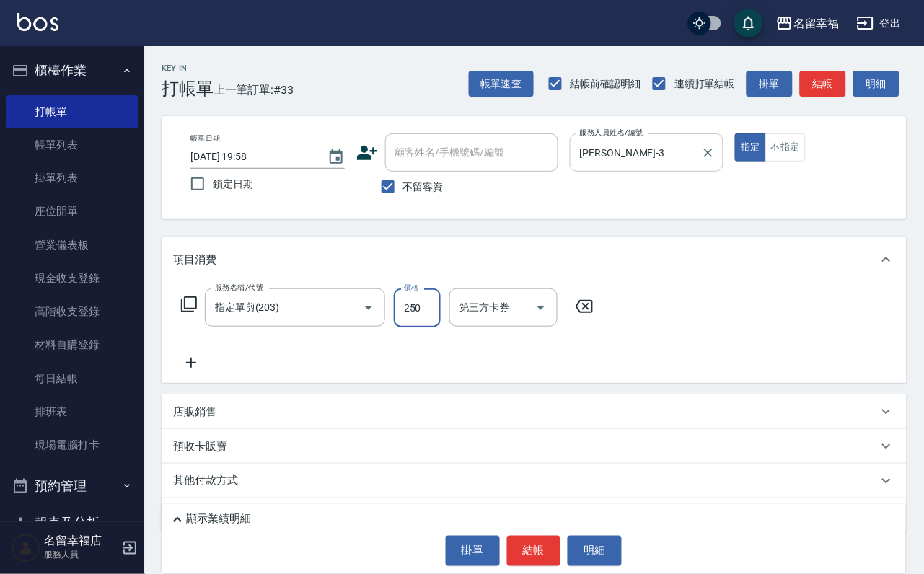
type input "250"
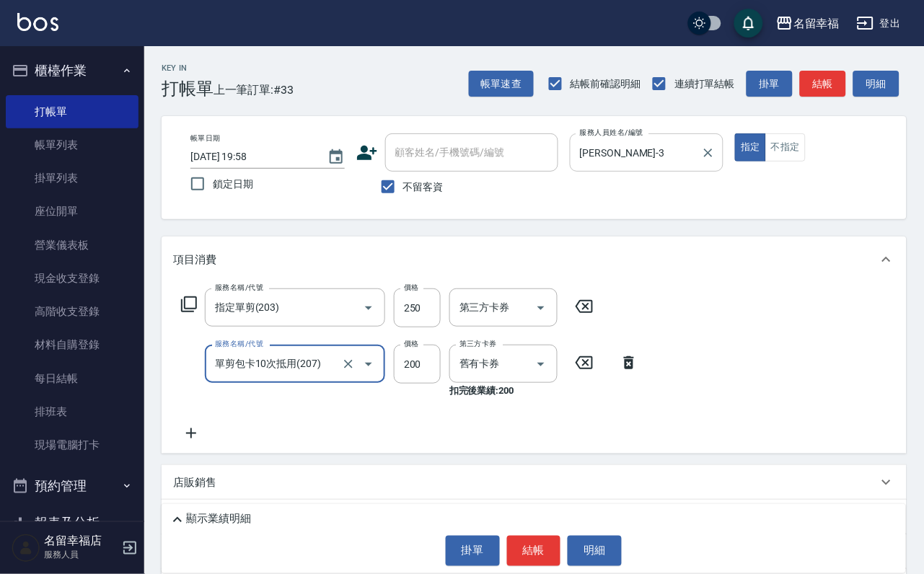
type input "單剪包卡10次抵用(207)"
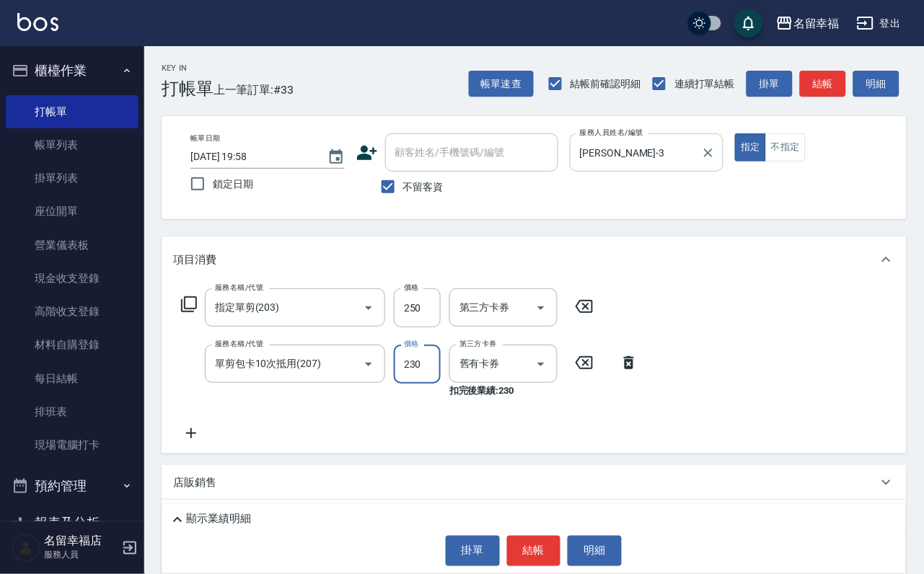
type input "230"
click at [341, 371] on icon "Clear" at bounding box center [348, 364] width 14 height 14
type input "單剪包卡10次抵用(207)"
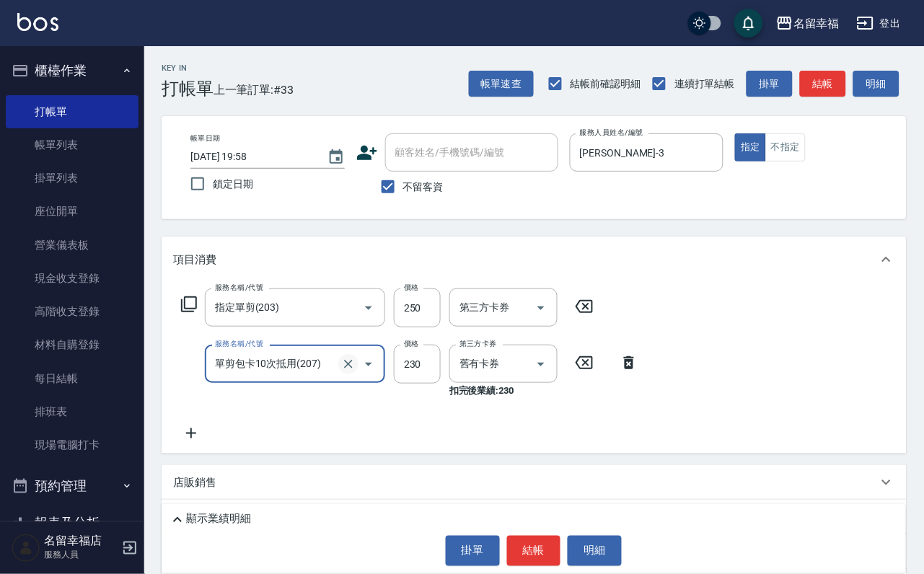
click at [344, 369] on icon "Clear" at bounding box center [348, 364] width 9 height 9
click at [338, 374] on button "Clear" at bounding box center [348, 364] width 20 height 20
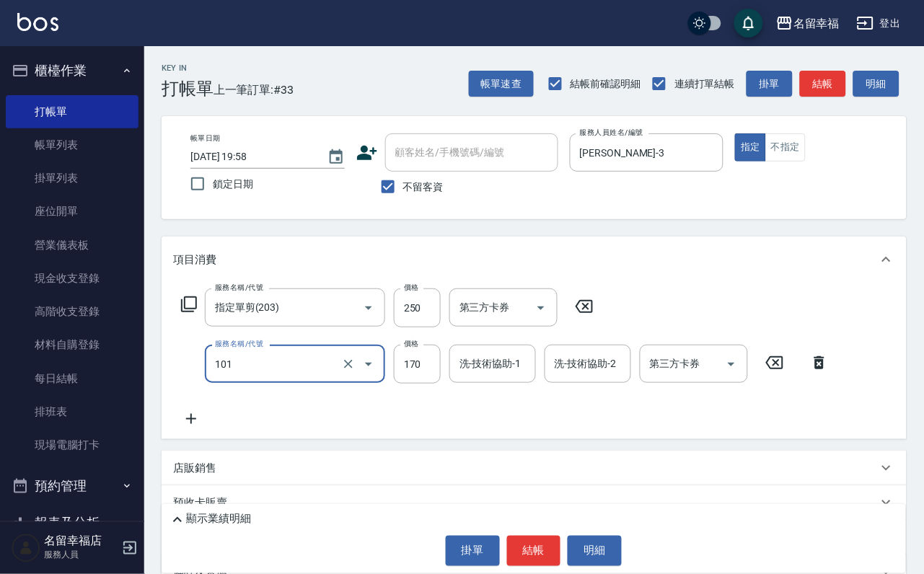
type input "洗髮(101)"
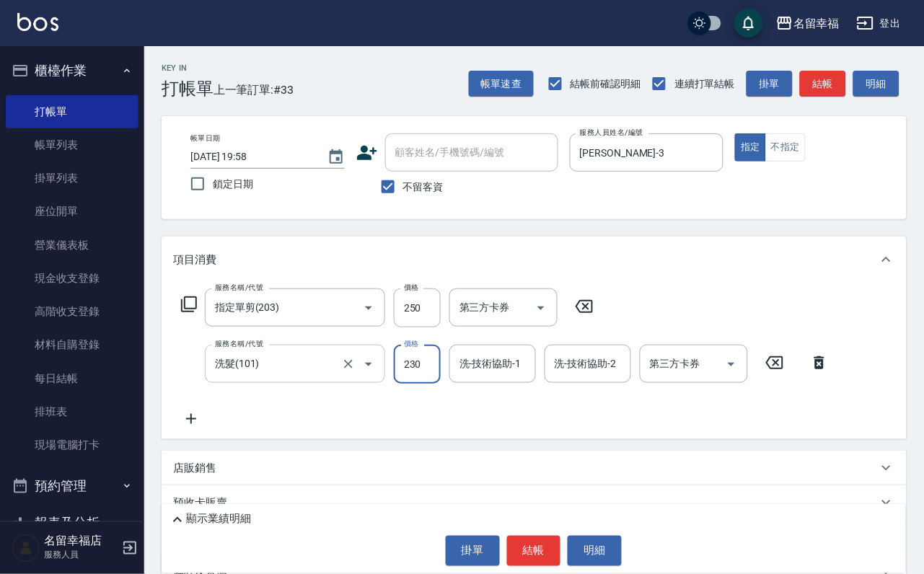
type input "230"
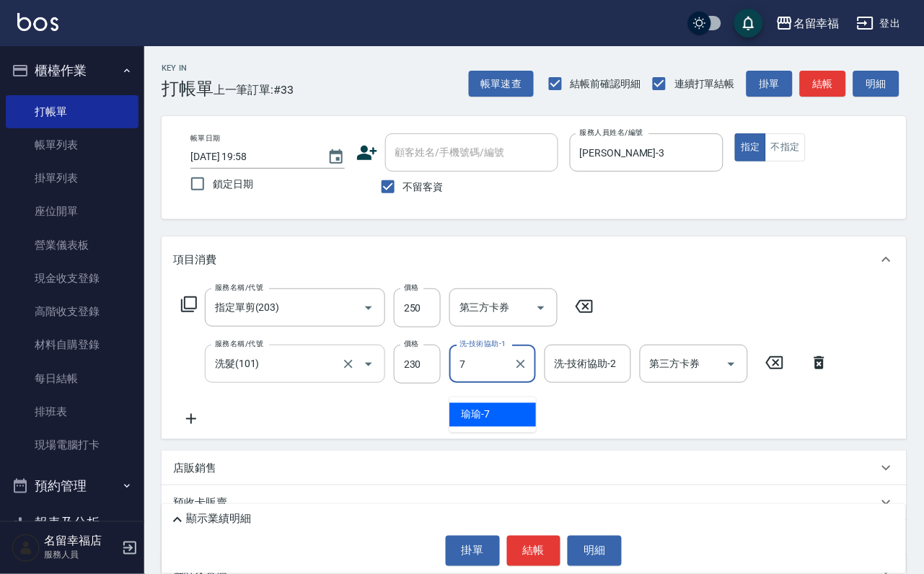
type input "[PERSON_NAME]-7"
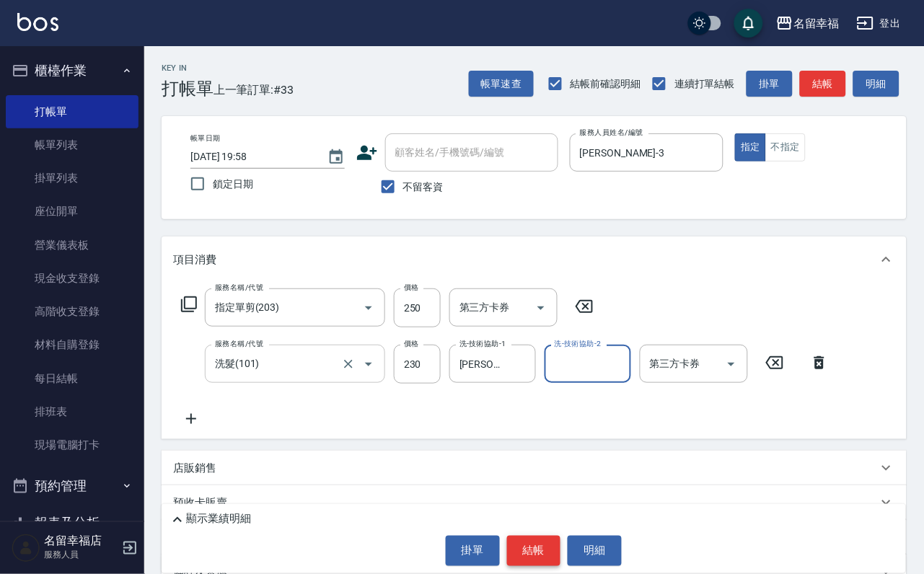
click at [545, 557] on button "結帳" at bounding box center [534, 551] width 54 height 30
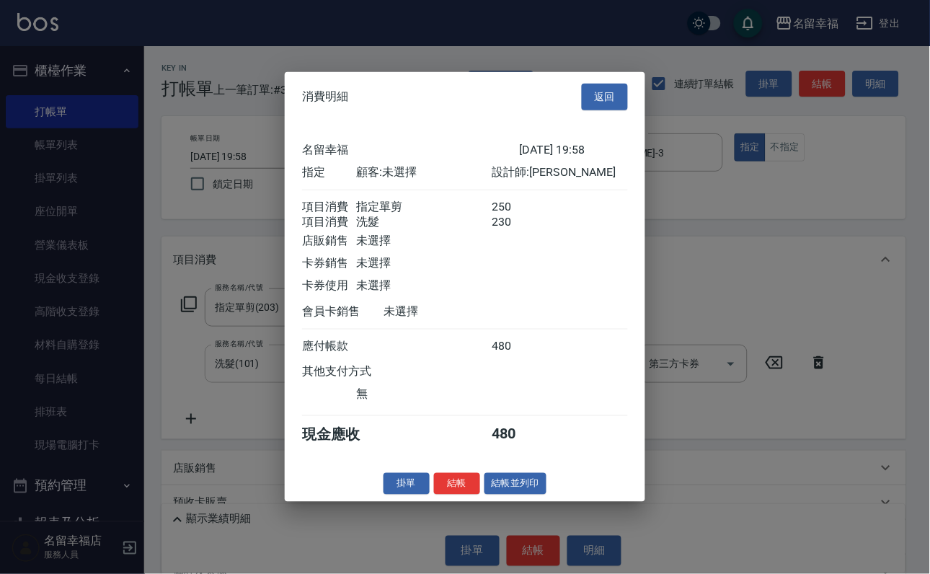
scroll to position [232, 0]
click at [434, 495] on button "結帳" at bounding box center [457, 483] width 46 height 22
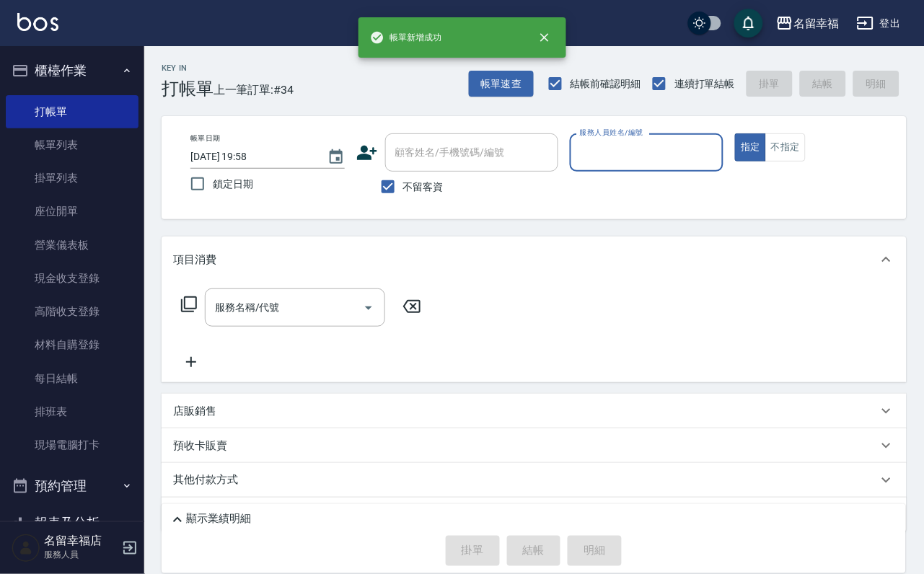
click at [724, 166] on div "服務人員姓名/編號" at bounding box center [647, 152] width 154 height 38
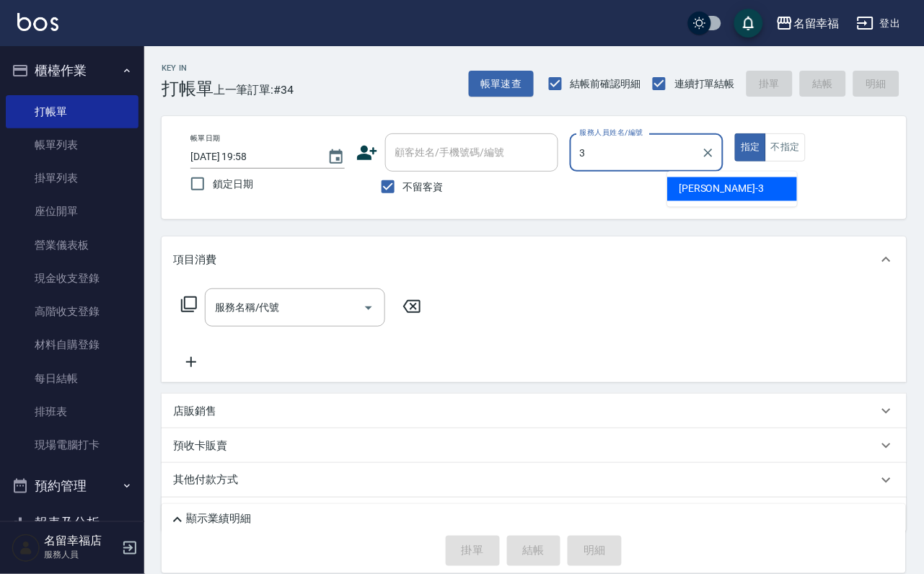
type input "[PERSON_NAME]-3"
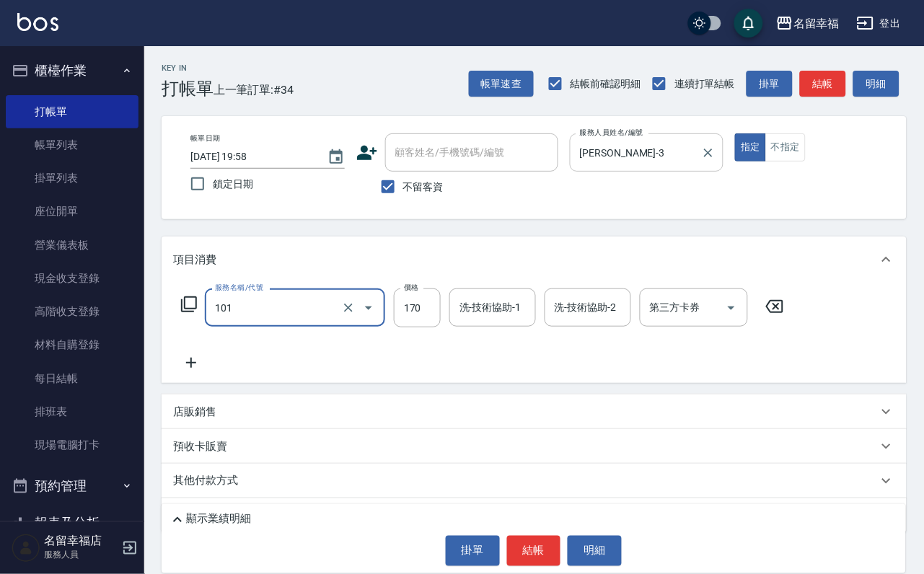
type input "洗髮(101)"
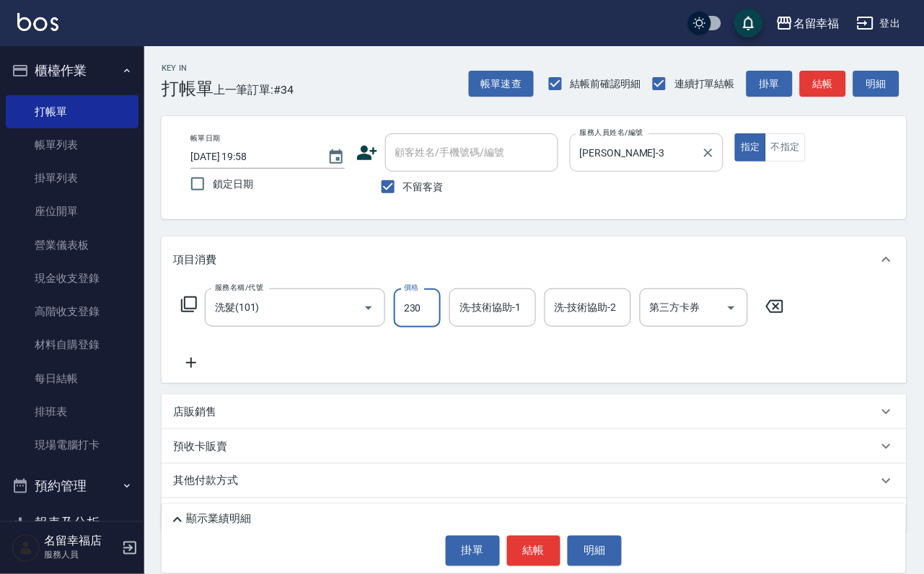
type input "230"
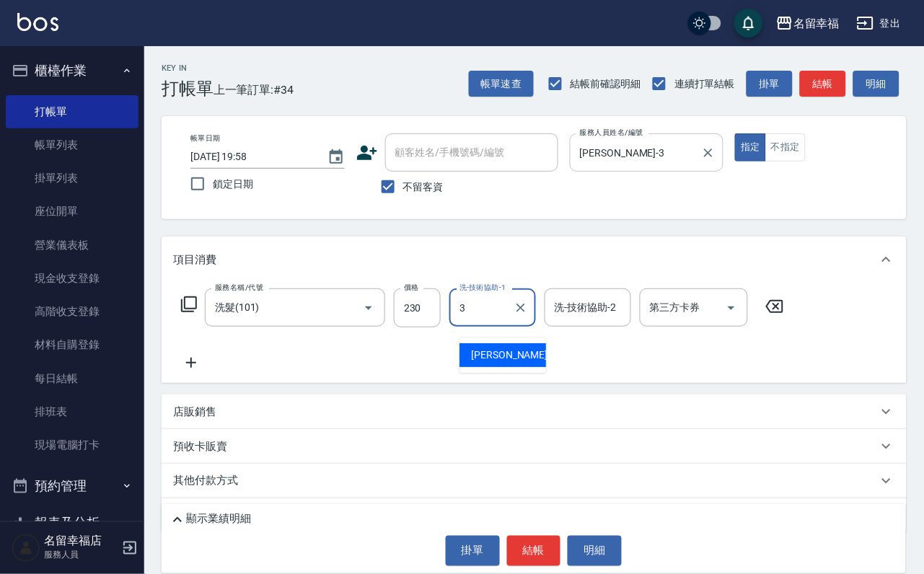
type input "[PERSON_NAME]-3"
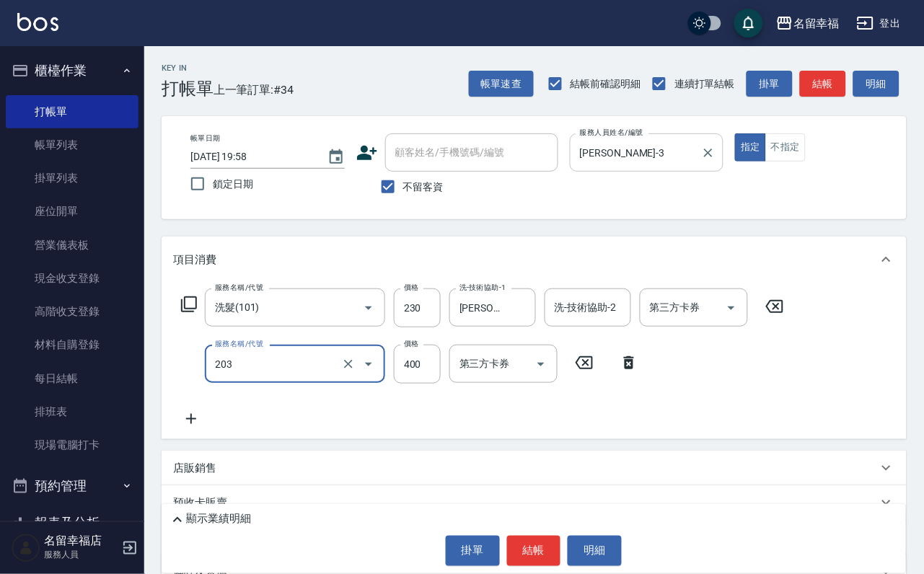
type input "指定單剪(203)"
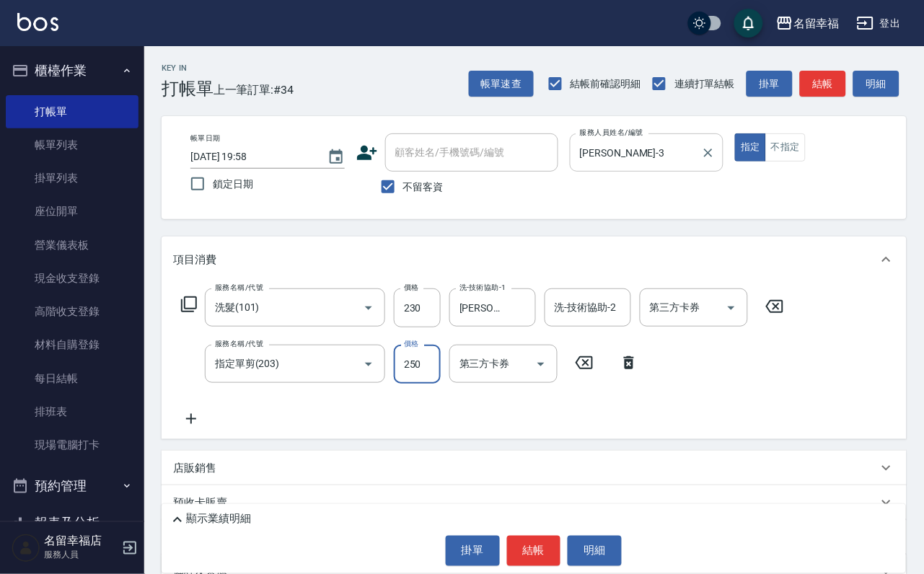
type input "250"
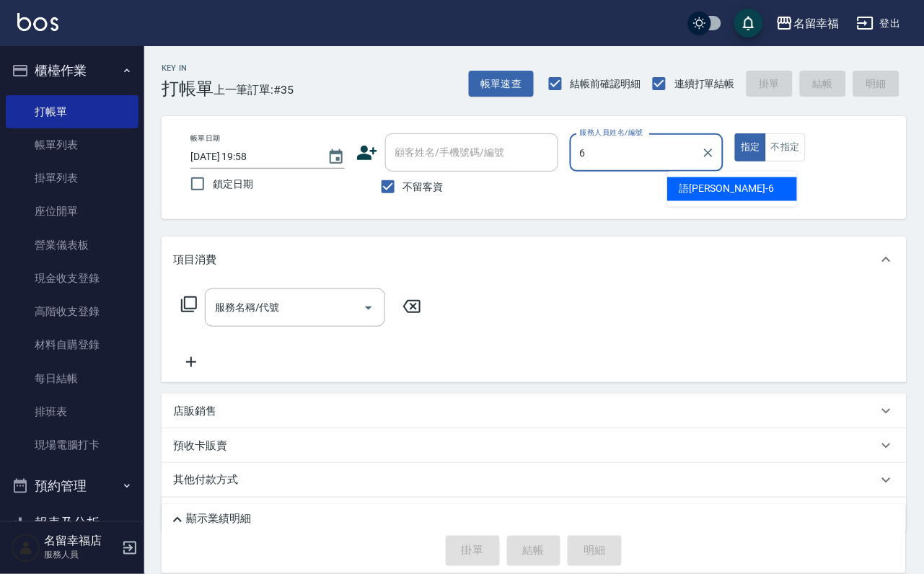
type input "語[PERSON_NAME]-6"
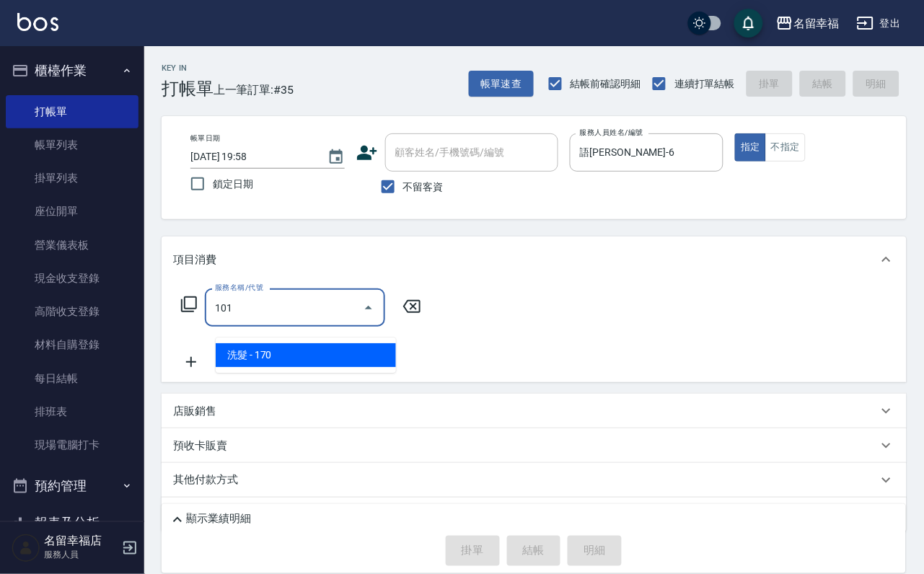
type input "洗髮(101)"
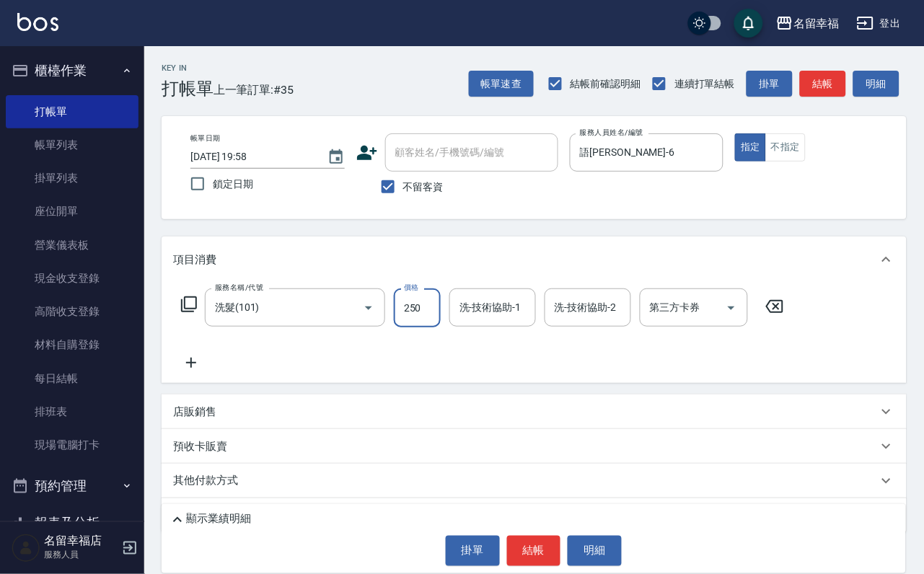
type input "250"
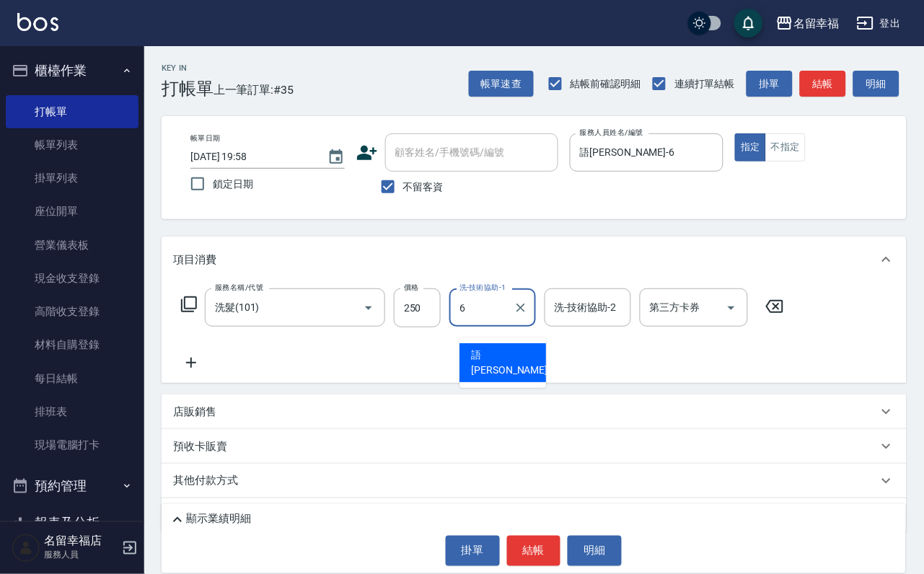
type input "語[PERSON_NAME]-6"
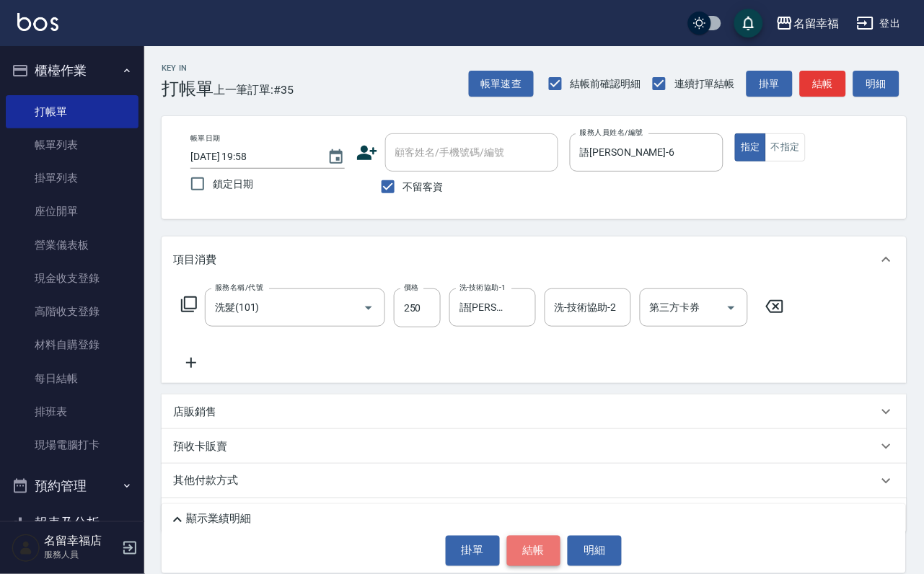
click at [545, 548] on button "結帳" at bounding box center [534, 551] width 54 height 30
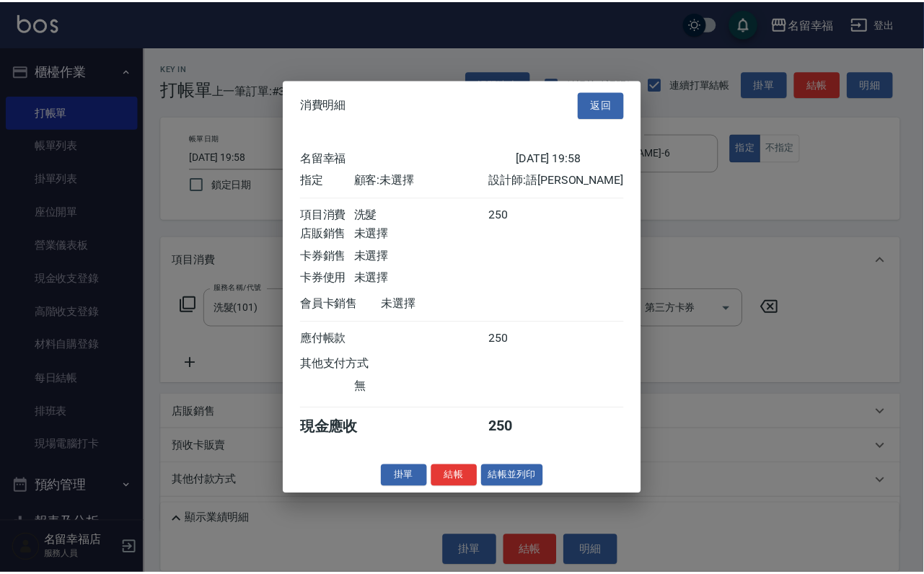
scroll to position [178, 0]
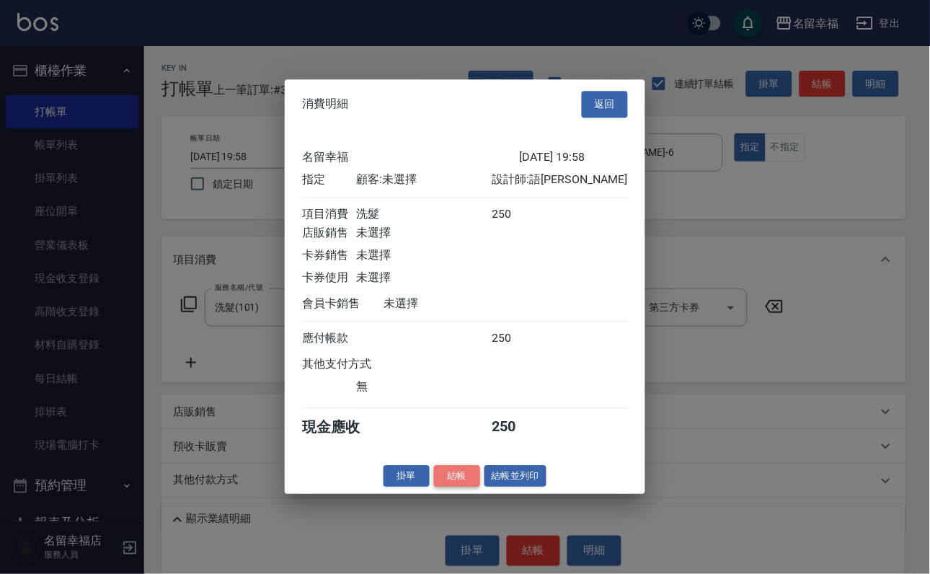
click at [438, 488] on button "結帳" at bounding box center [457, 476] width 46 height 22
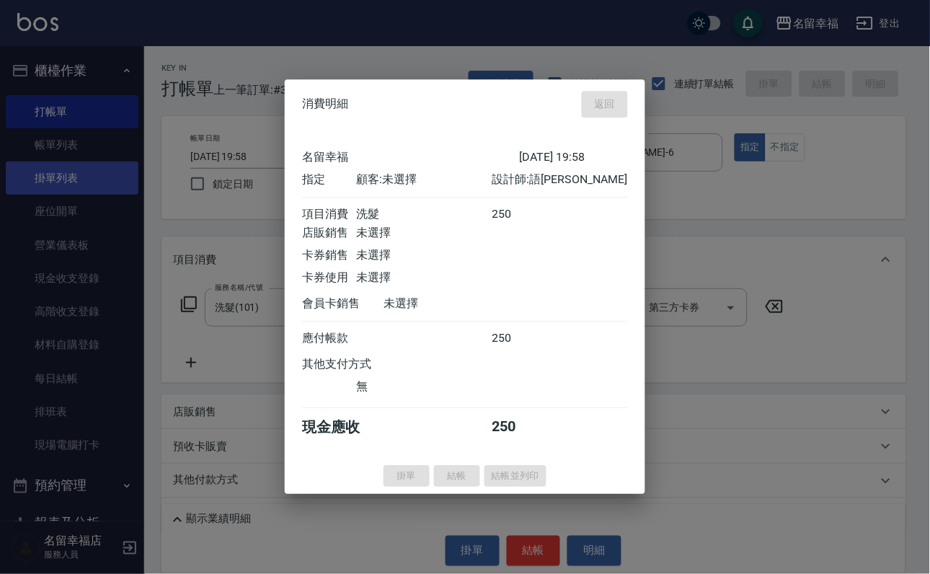
type input "[DATE] 19:59"
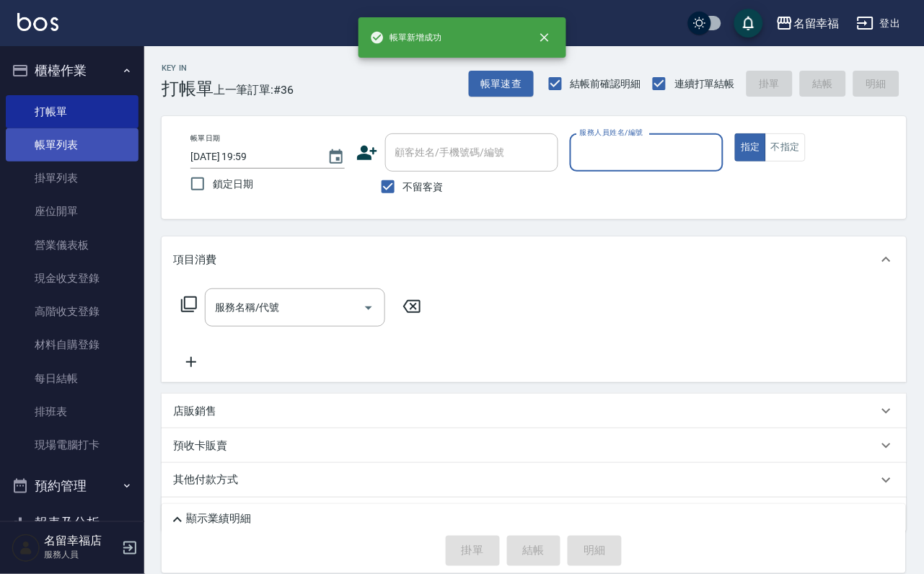
click at [71, 159] on link "帳單列表" at bounding box center [72, 144] width 133 height 33
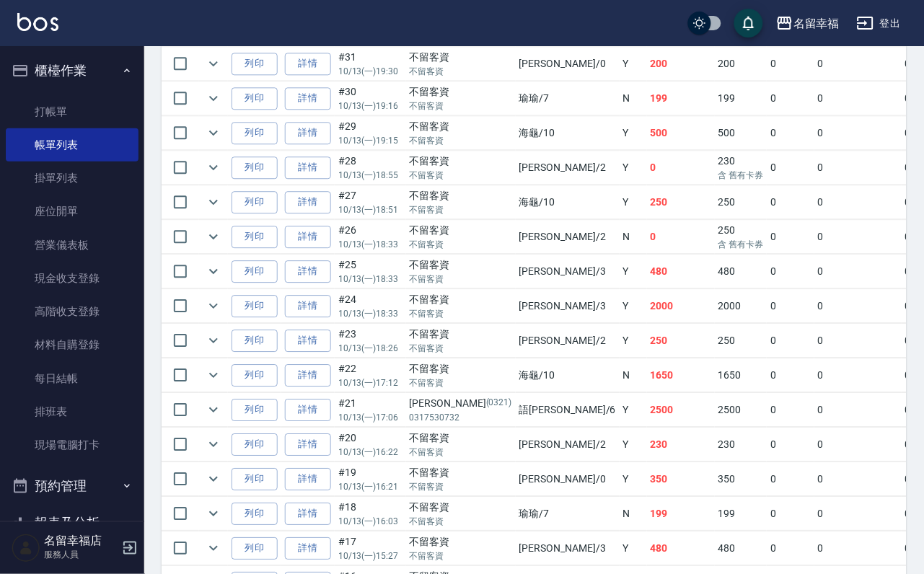
scroll to position [649, 0]
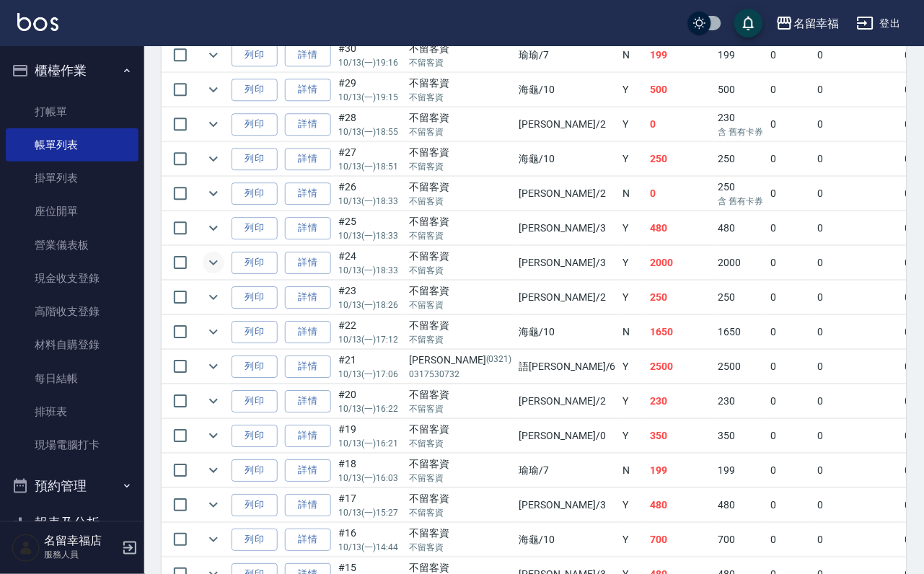
click at [222, 271] on icon "expand row" at bounding box center [213, 262] width 17 height 17
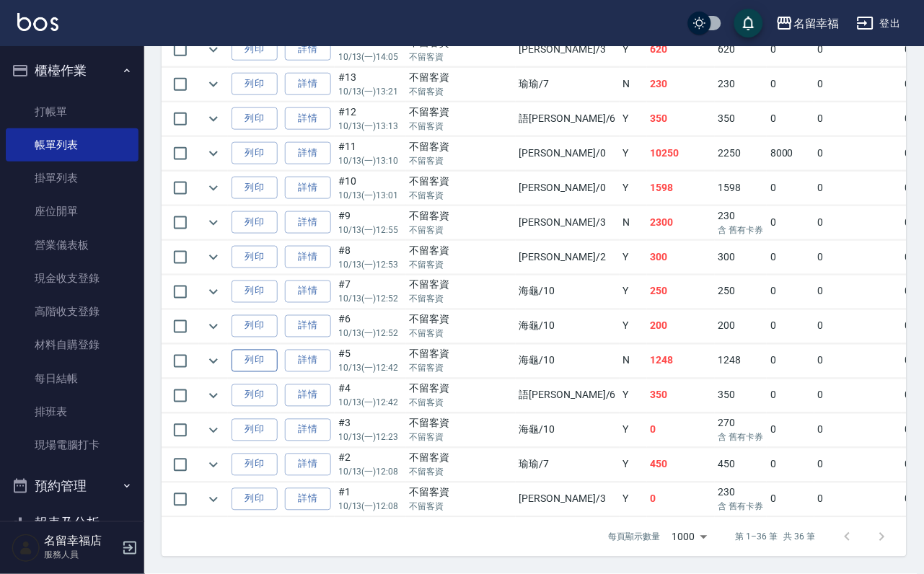
scroll to position [1498, 0]
click at [222, 232] on icon "expand row" at bounding box center [213, 222] width 17 height 17
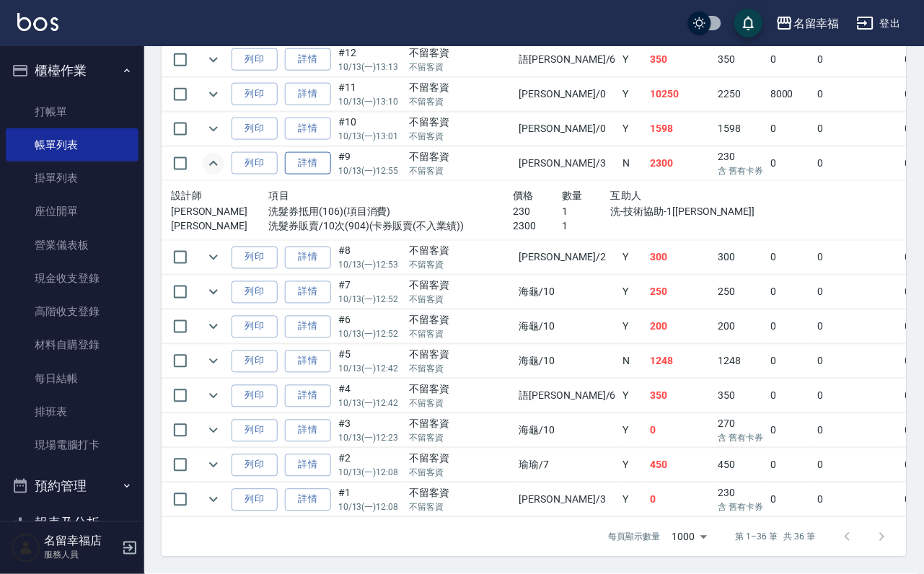
click at [322, 175] on link "詳情" at bounding box center [308, 163] width 46 height 22
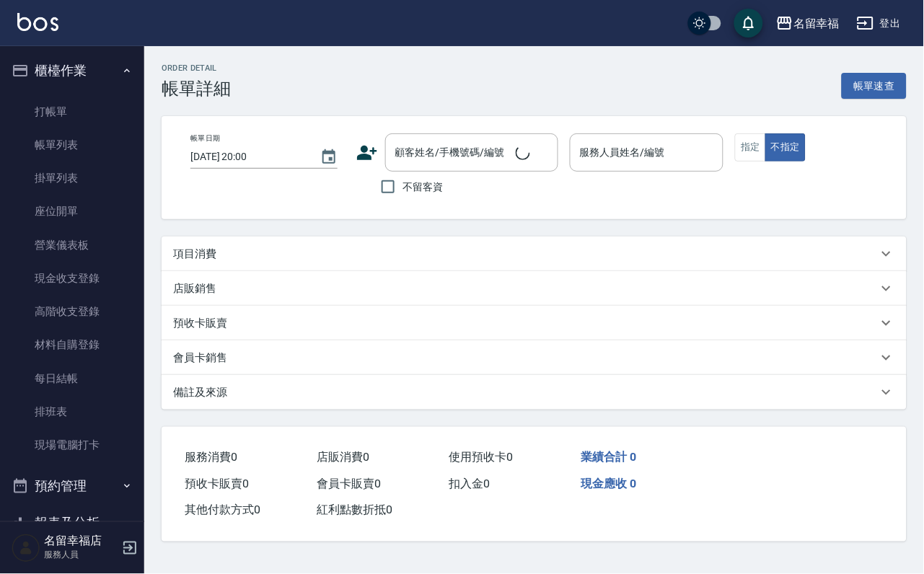
type input "[DATE] 12:55"
checkbox input "true"
type input "[PERSON_NAME]-3"
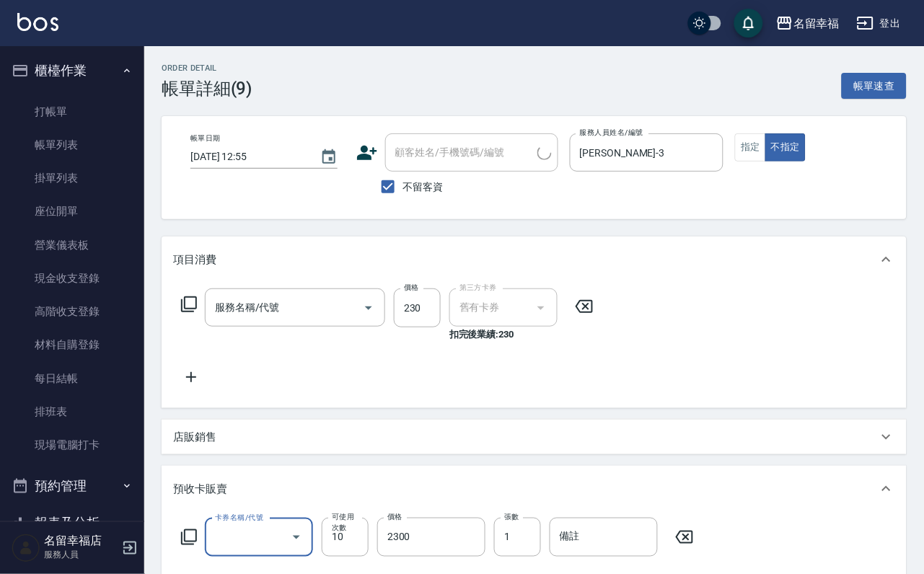
type input "洗髮券抵用(106)"
type input "洗髮券販賣/10次(904)"
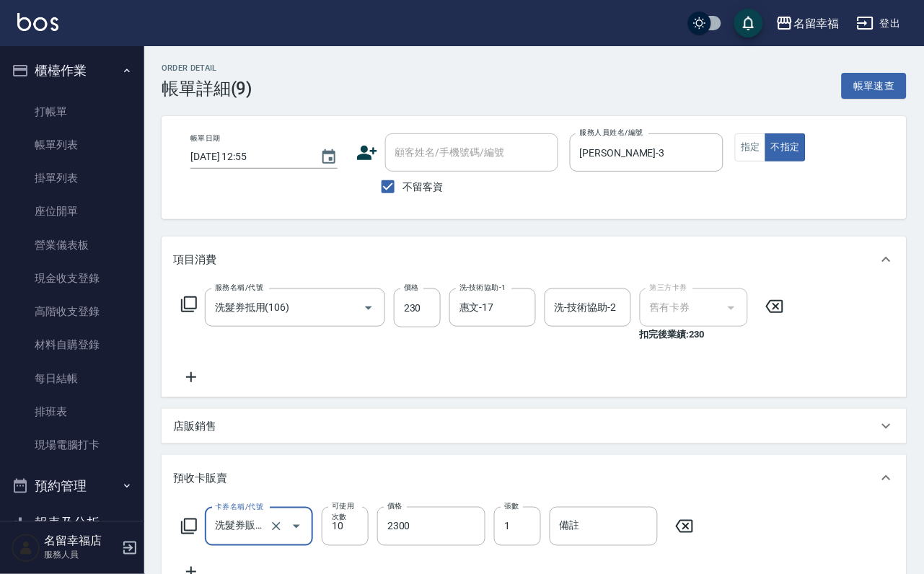
scroll to position [0, 0]
click at [693, 533] on icon at bounding box center [684, 526] width 17 height 13
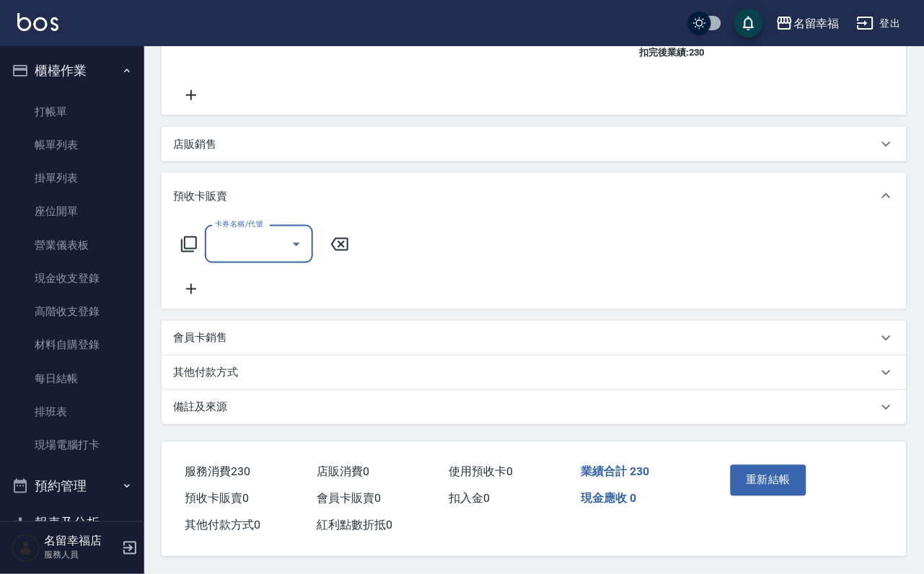
scroll to position [353, 0]
click at [752, 465] on button "重新結帳" at bounding box center [769, 480] width 76 height 30
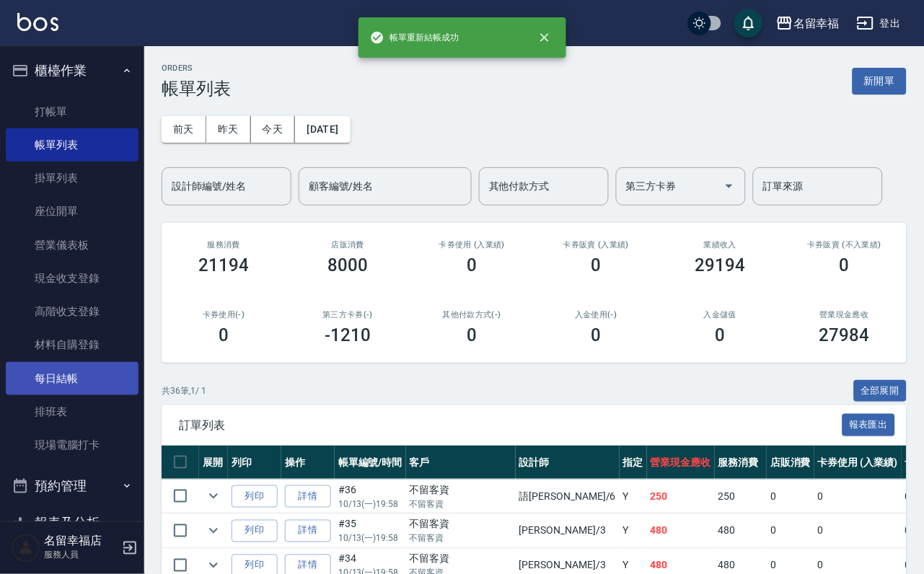
click at [89, 395] on link "每日結帳" at bounding box center [72, 378] width 133 height 33
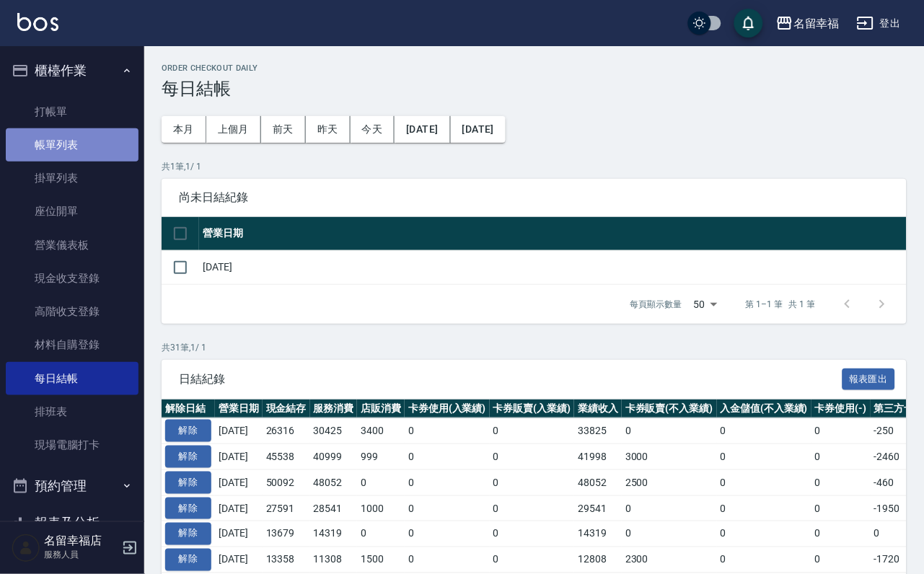
click at [74, 154] on link "帳單列表" at bounding box center [72, 144] width 133 height 33
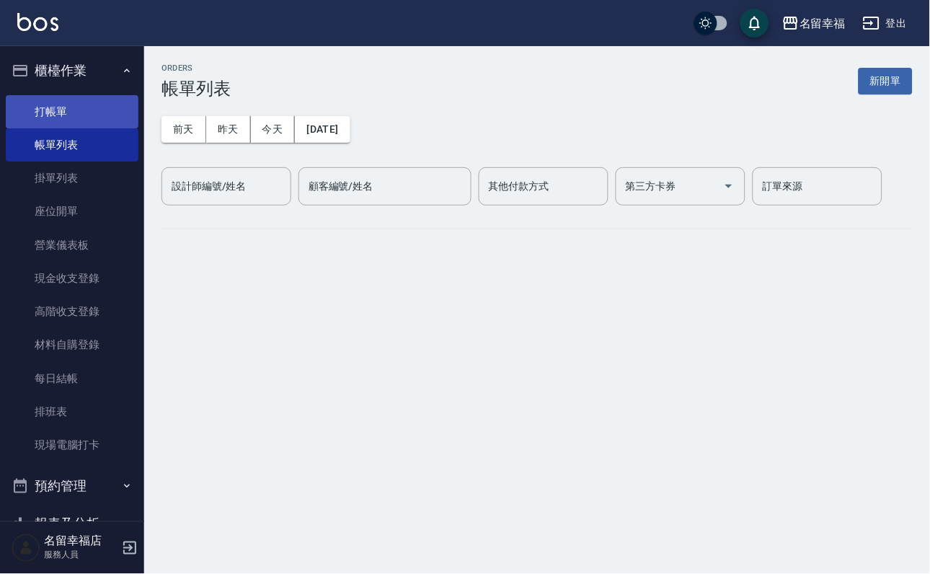
click at [73, 123] on link "打帳單" at bounding box center [72, 111] width 133 height 33
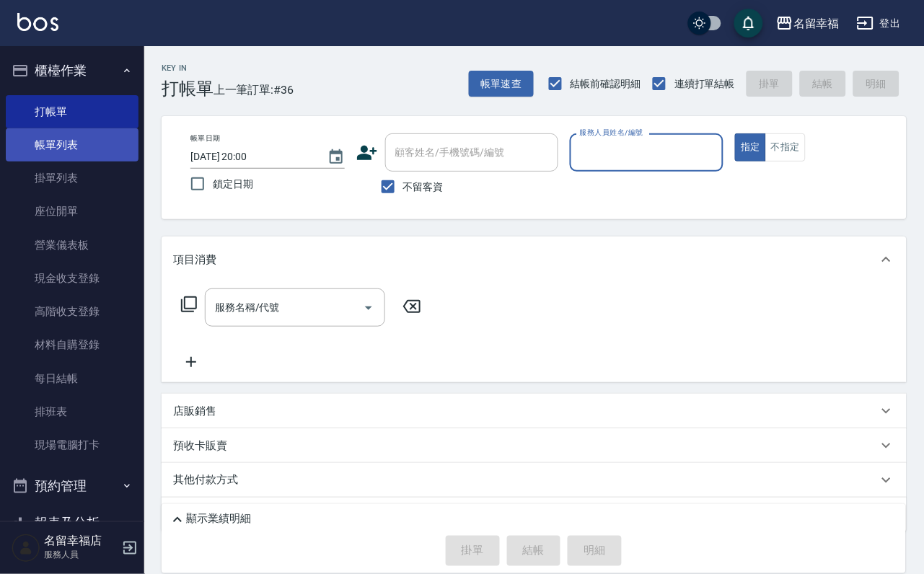
click at [81, 151] on link "帳單列表" at bounding box center [72, 144] width 133 height 33
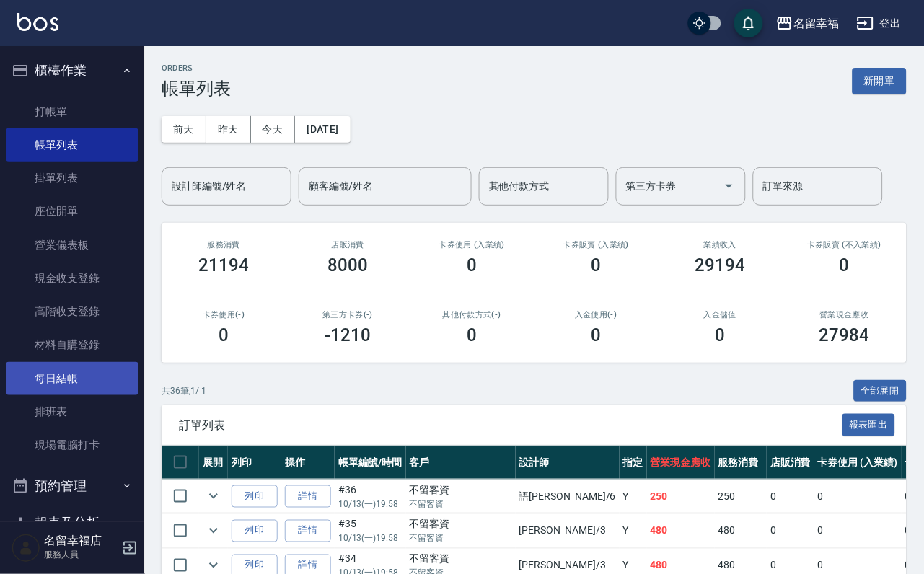
click at [78, 395] on link "每日結帳" at bounding box center [72, 378] width 133 height 33
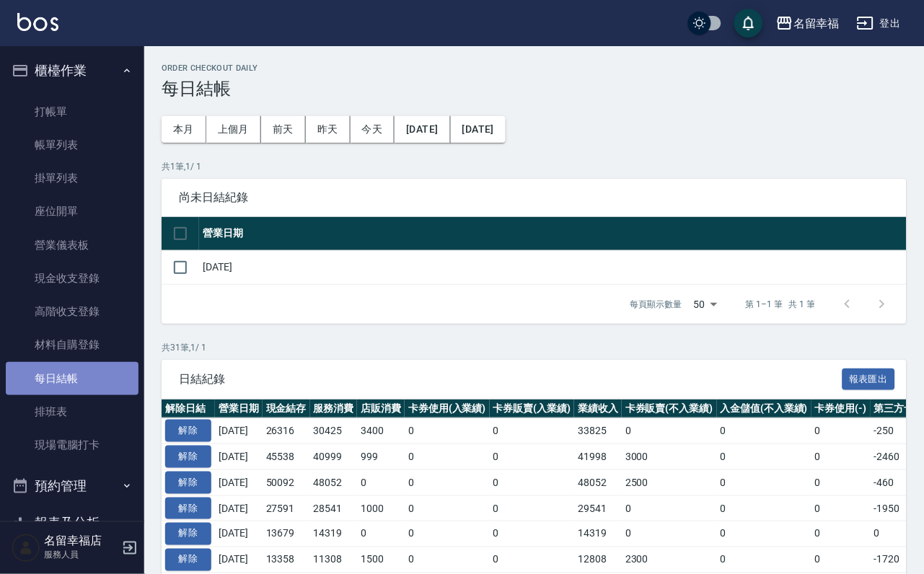
click at [87, 395] on link "每日結帳" at bounding box center [72, 378] width 133 height 33
click at [188, 283] on input "checkbox" at bounding box center [180, 267] width 30 height 30
checkbox input "true"
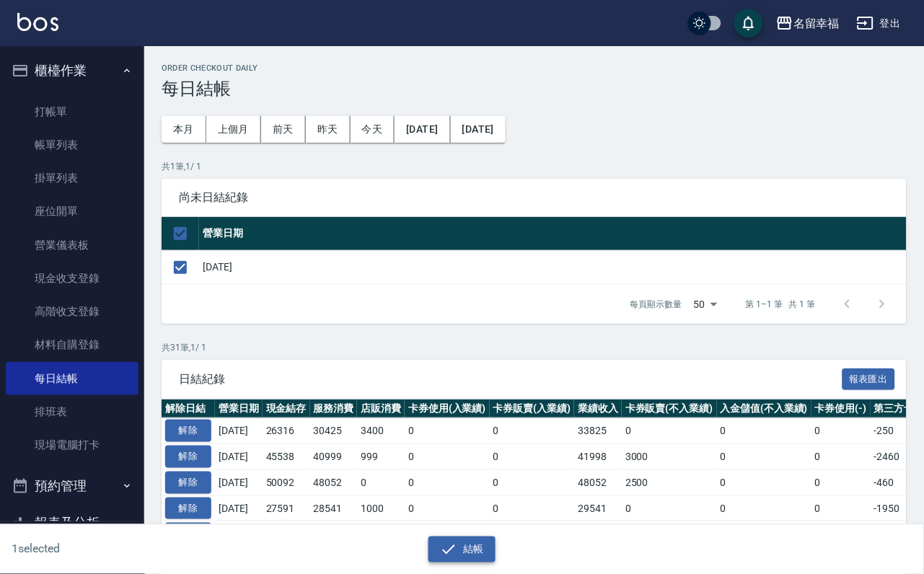
drag, startPoint x: 452, startPoint y: 535, endPoint x: 423, endPoint y: 322, distance: 215.5
click at [451, 541] on icon "button" at bounding box center [448, 549] width 17 height 17
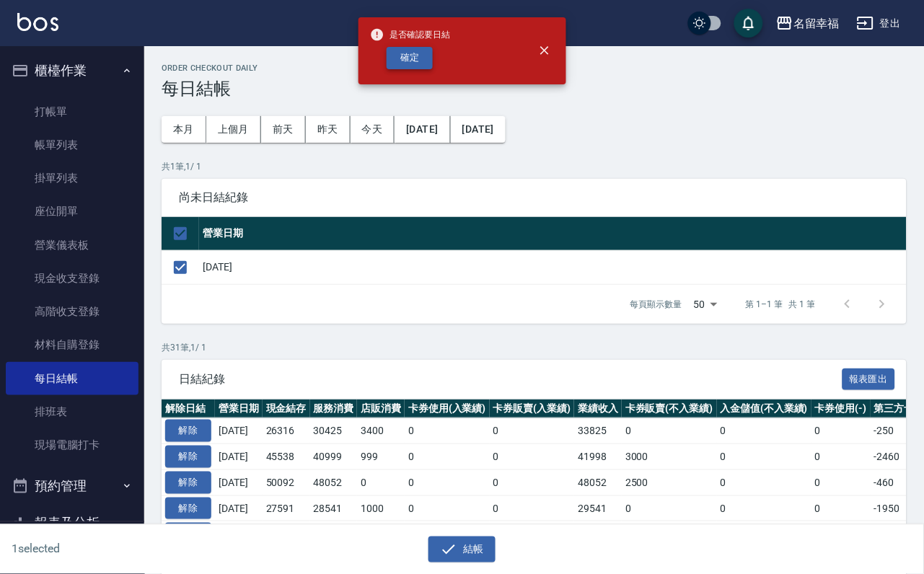
click at [413, 69] on button "確定" at bounding box center [410, 58] width 46 height 22
checkbox input "false"
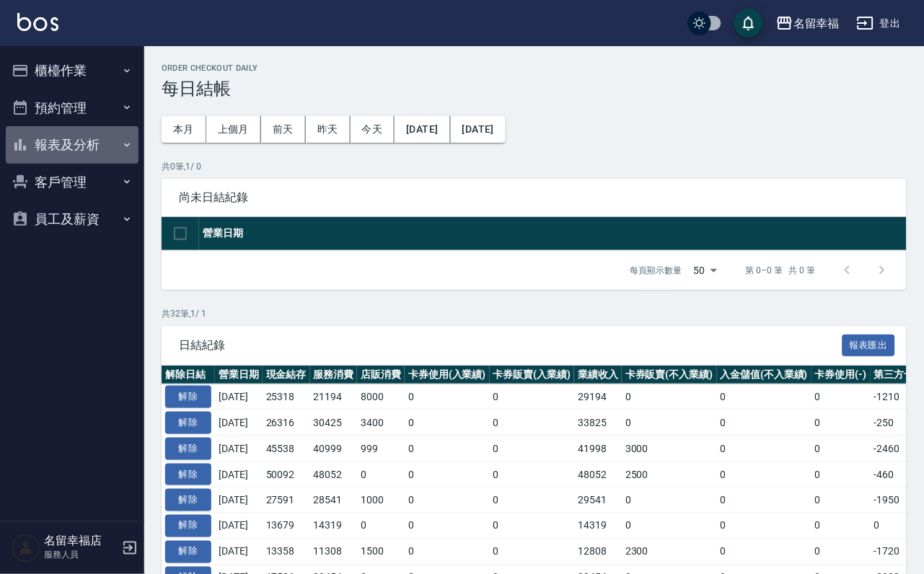
click at [90, 161] on button "報表及分析" at bounding box center [72, 145] width 133 height 38
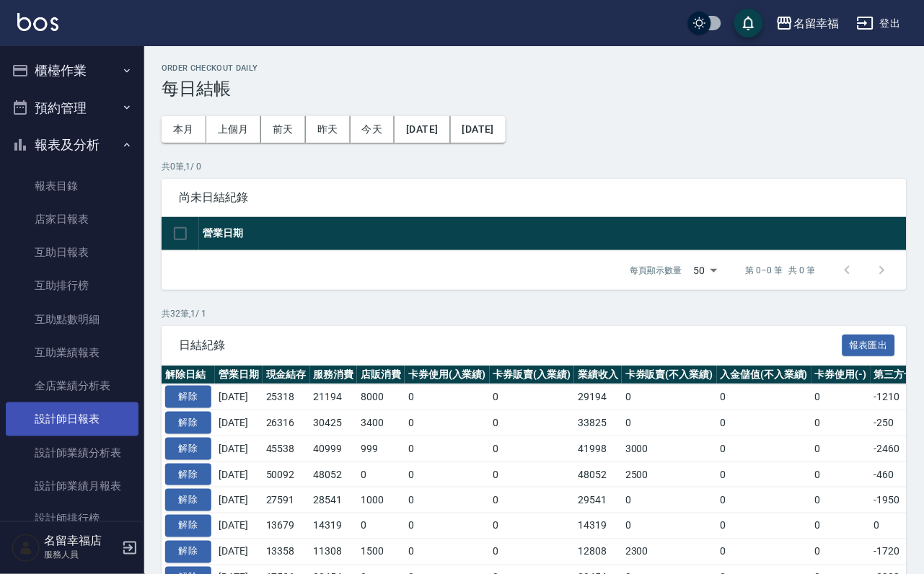
click at [84, 436] on link "設計師日報表" at bounding box center [72, 418] width 133 height 33
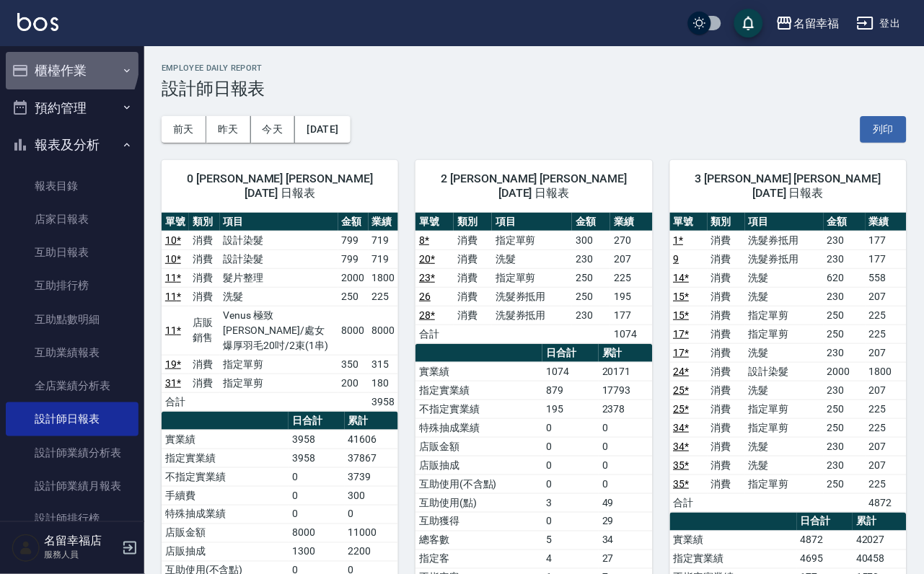
click at [50, 59] on button "櫃檯作業" at bounding box center [72, 71] width 133 height 38
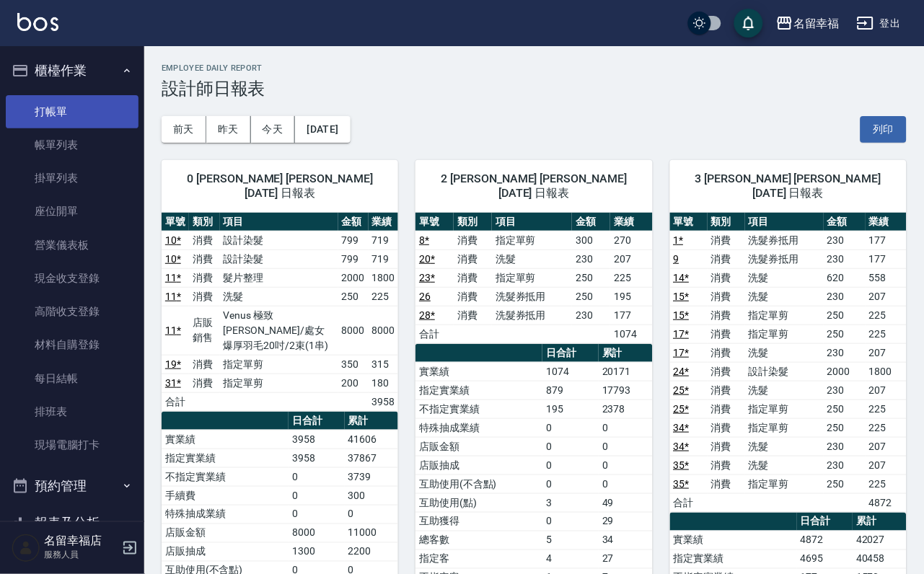
click at [50, 120] on link "打帳單" at bounding box center [72, 111] width 133 height 33
